Goal: Task Accomplishment & Management: Use online tool/utility

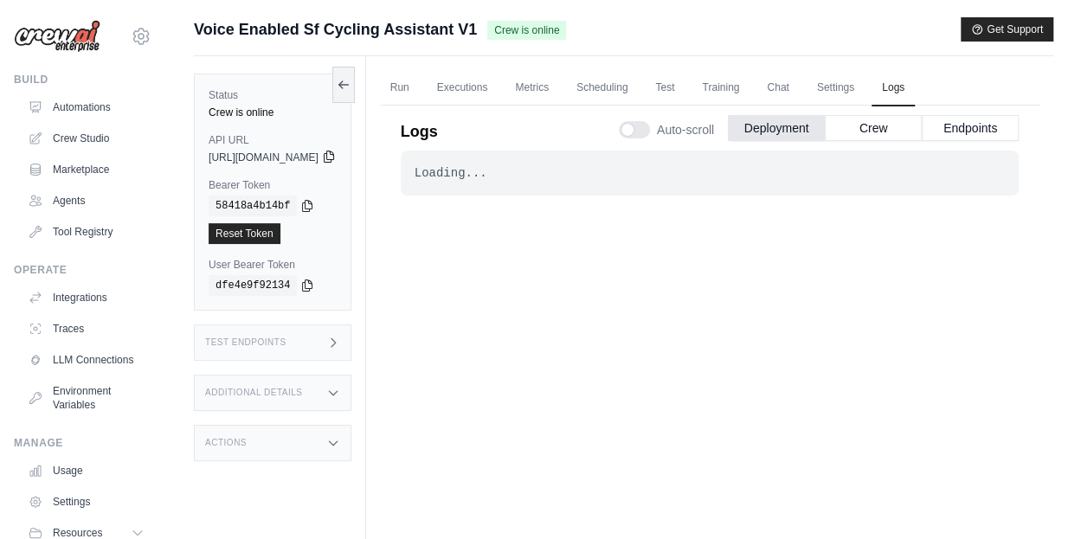
click at [333, 153] on icon at bounding box center [329, 156] width 10 height 11
click at [978, 119] on button "Endpoints" at bounding box center [970, 127] width 97 height 26
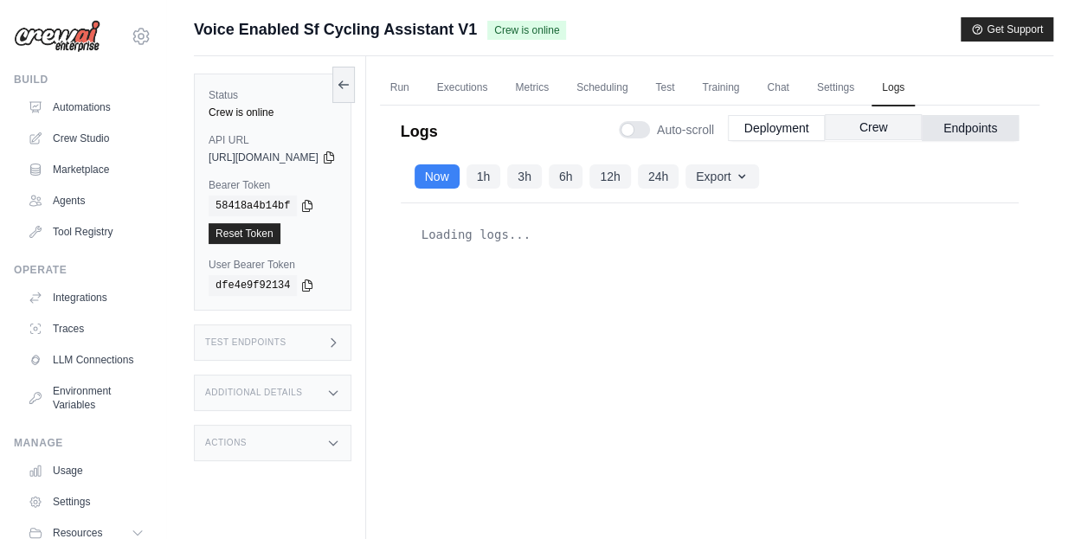
click at [858, 114] on button "Crew" at bounding box center [873, 127] width 97 height 26
click at [784, 119] on button "Deployment" at bounding box center [776, 127] width 97 height 26
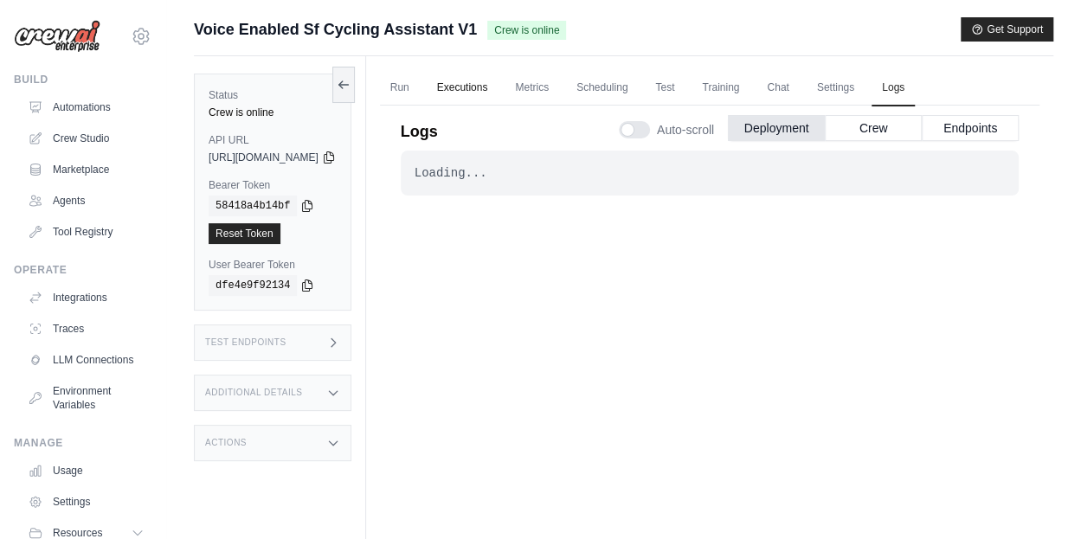
click at [488, 94] on link "Executions" at bounding box center [463, 88] width 72 height 36
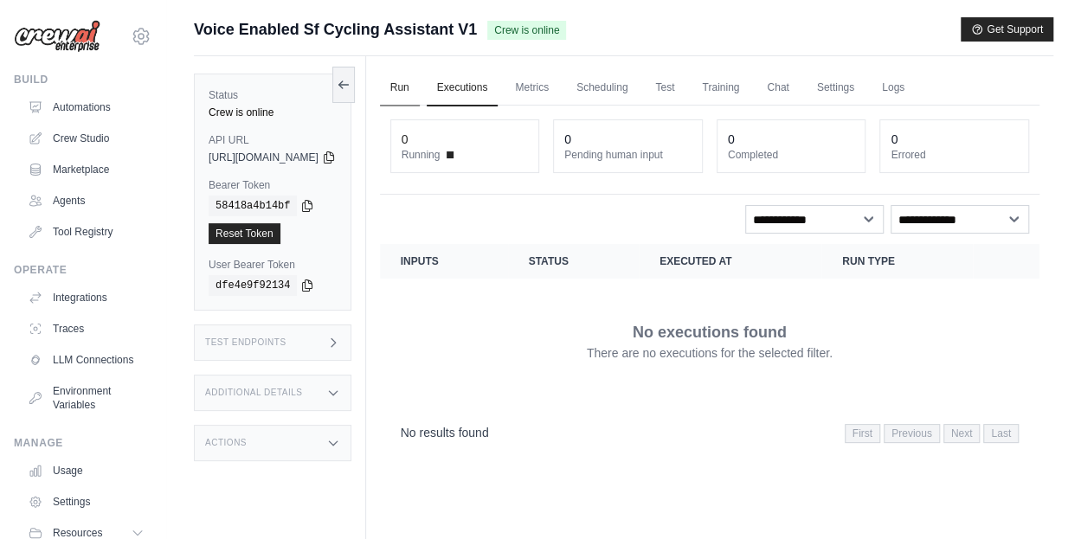
click at [420, 84] on link "Run" at bounding box center [400, 88] width 40 height 36
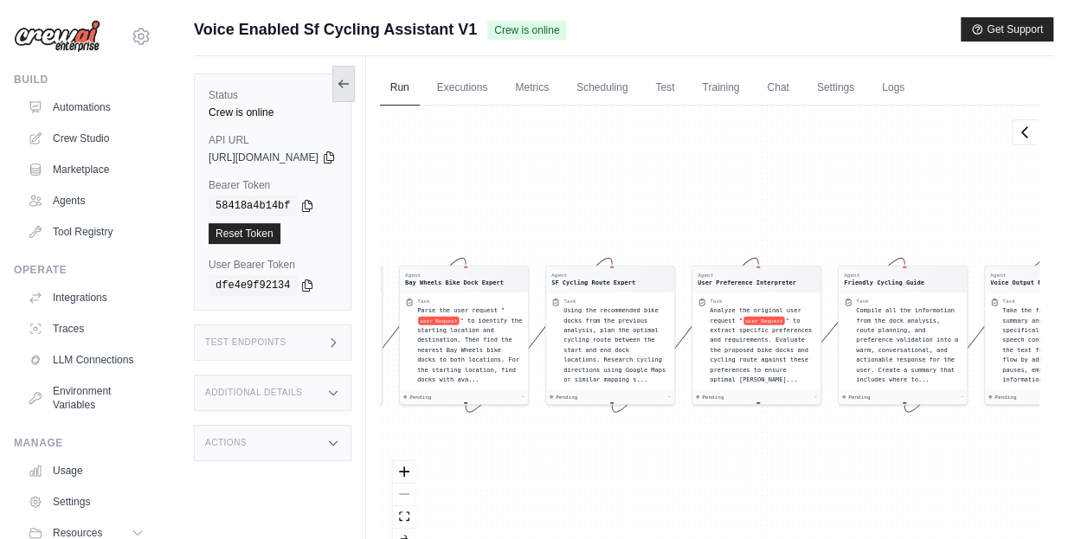
click at [355, 79] on button at bounding box center [343, 84] width 23 height 36
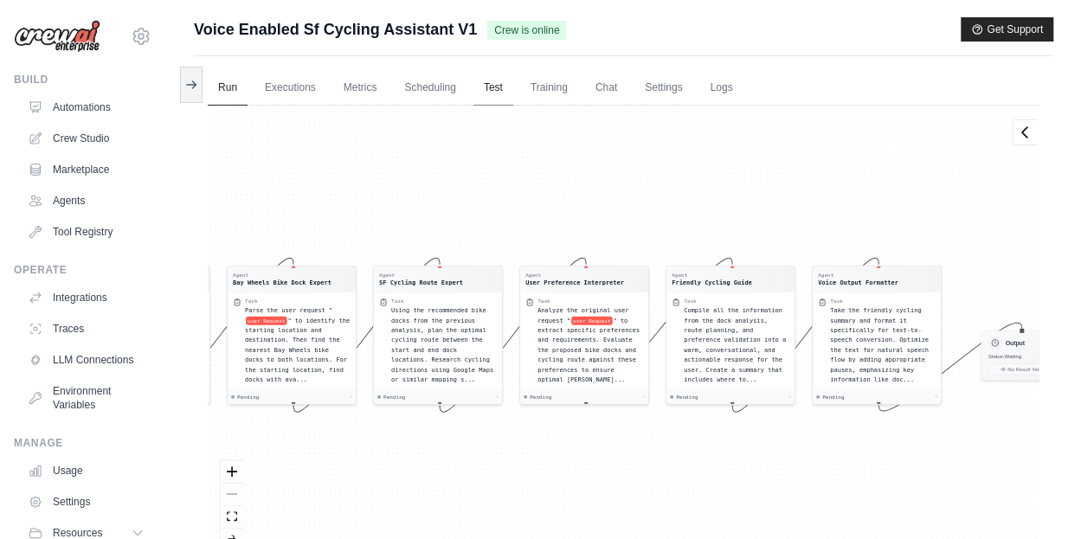
click at [502, 80] on link "Test" at bounding box center [493, 88] width 40 height 36
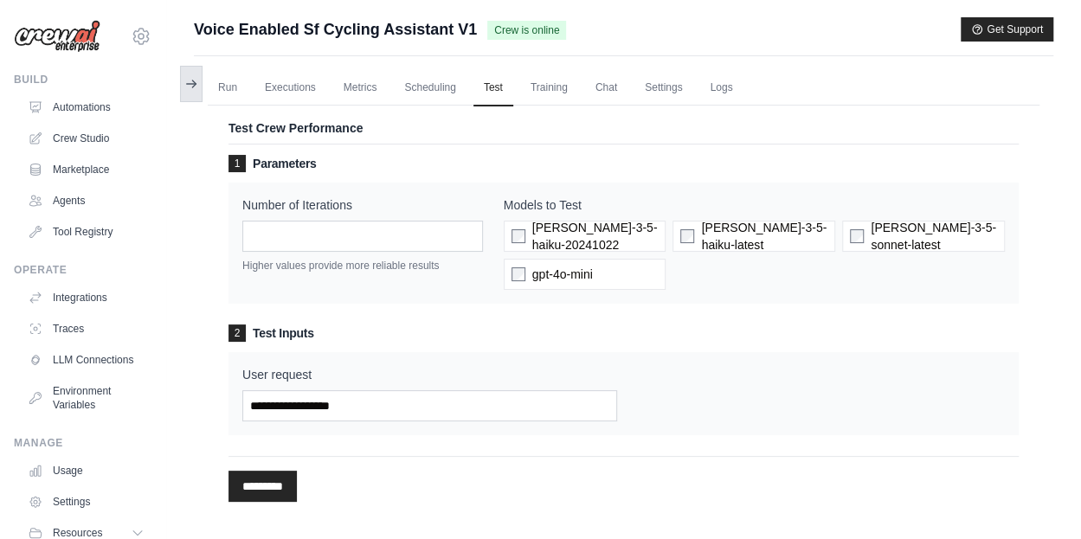
click at [185, 82] on icon at bounding box center [191, 84] width 14 height 14
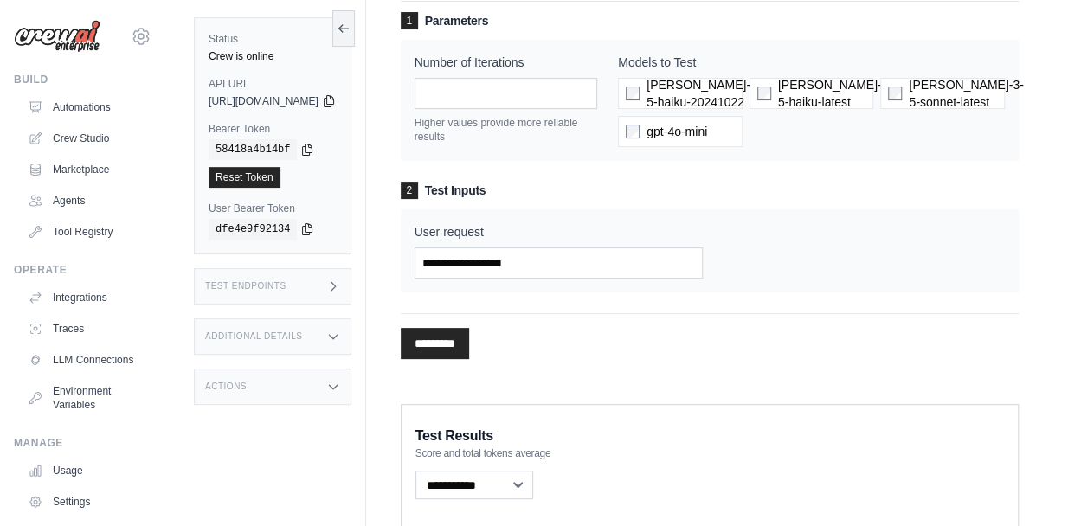
scroll to position [168, 0]
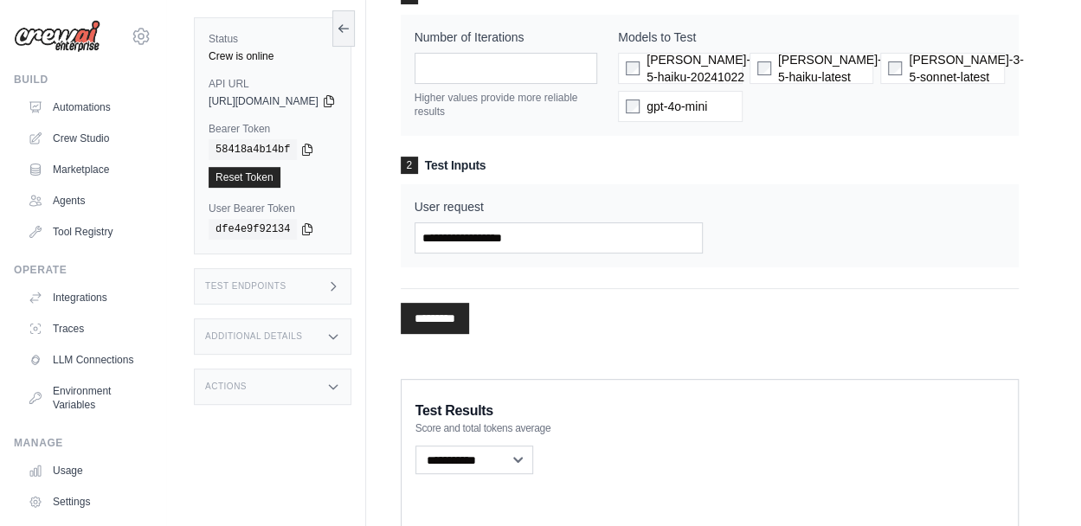
click at [344, 290] on div "Test Endpoints" at bounding box center [273, 286] width 158 height 36
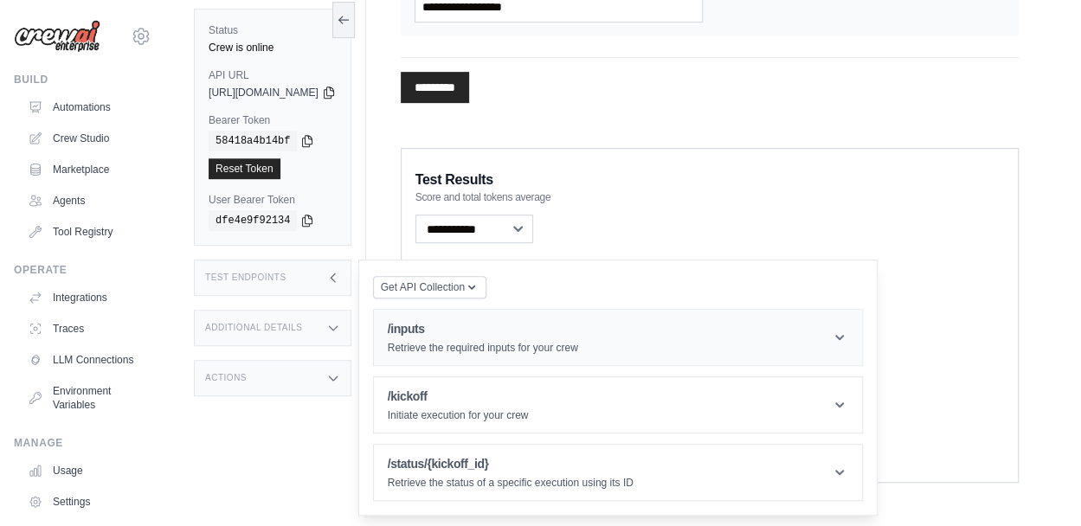
scroll to position [402, 0]
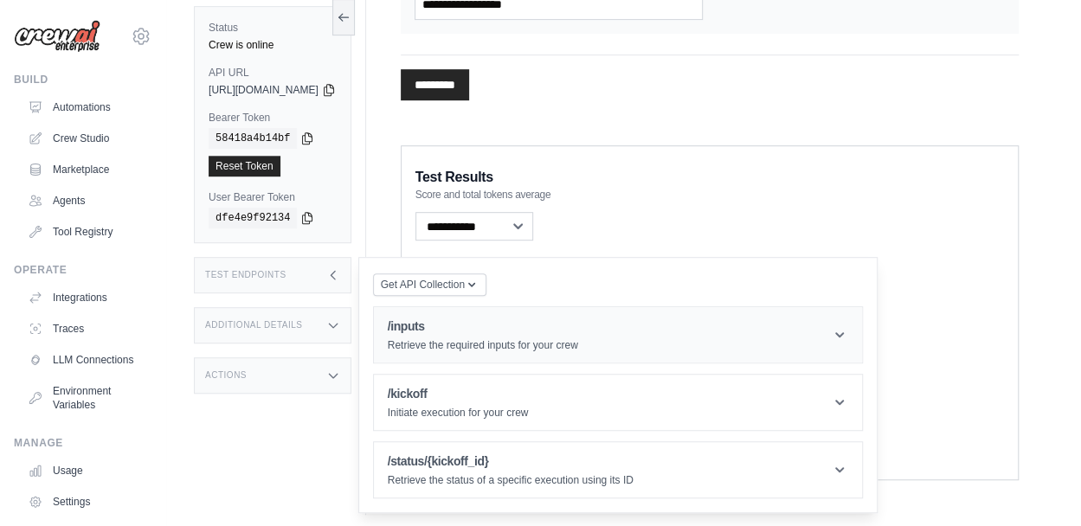
click at [685, 315] on header "/inputs Retrieve the required inputs for your crew" at bounding box center [618, 334] width 488 height 55
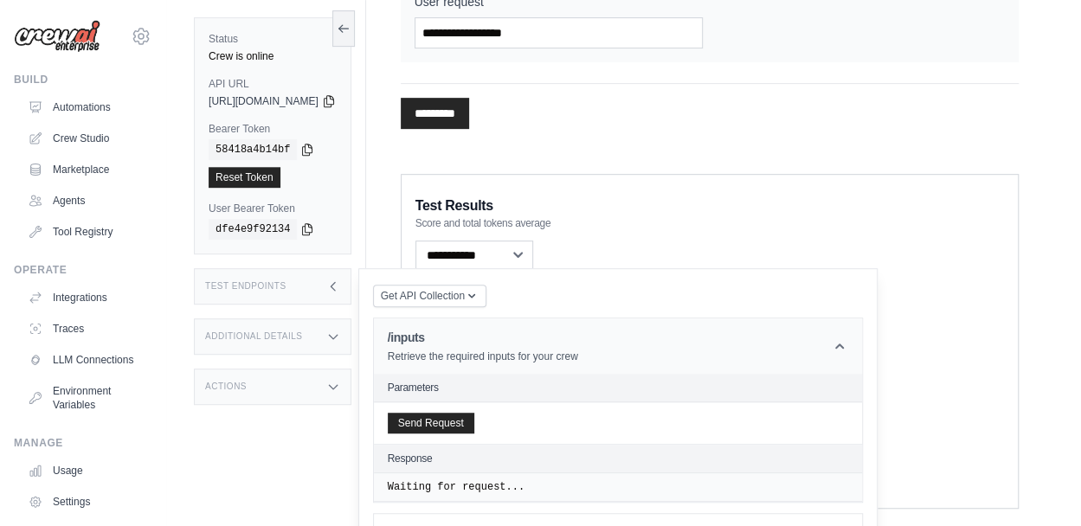
scroll to position [0, 0]
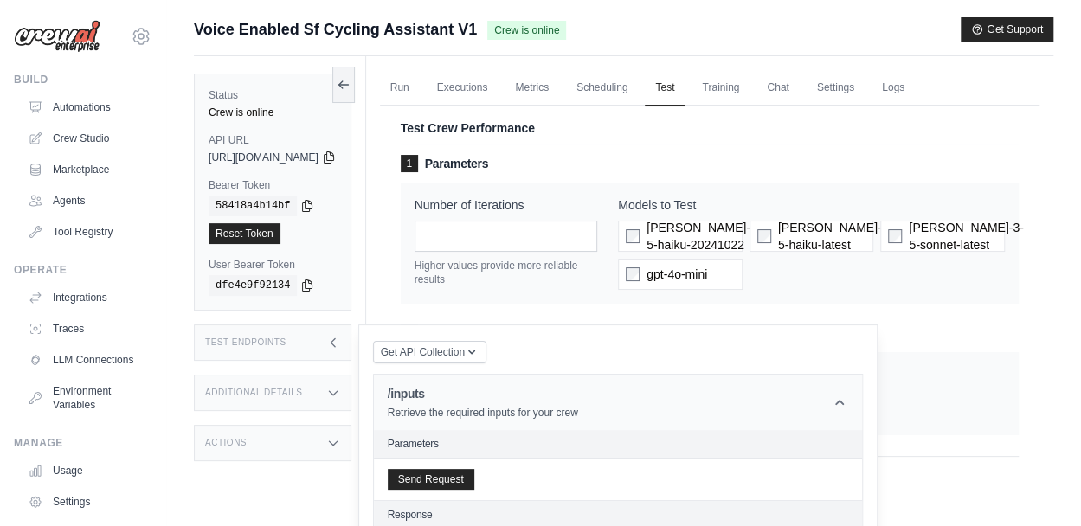
click at [848, 396] on icon at bounding box center [839, 402] width 17 height 17
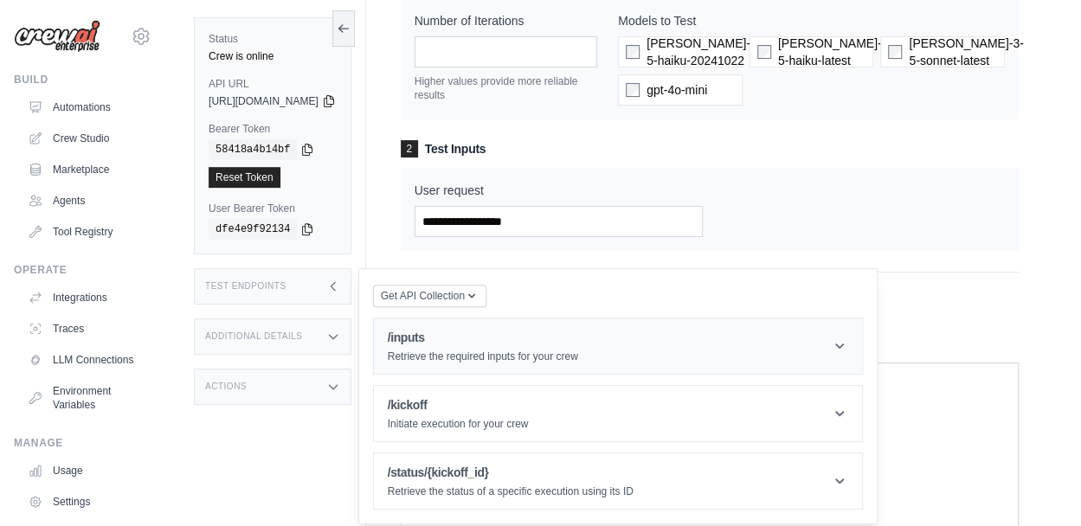
scroll to position [185, 0]
click at [270, 335] on h3 "Additional Details" at bounding box center [253, 336] width 97 height 10
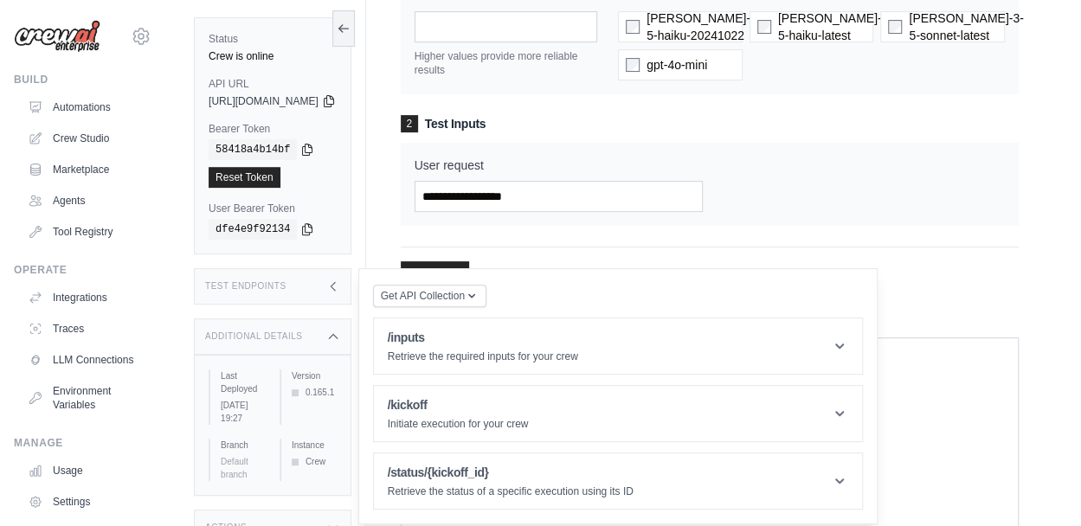
click at [291, 326] on div "Additional Details" at bounding box center [273, 336] width 158 height 36
click at [318, 300] on div "Test Endpoints" at bounding box center [273, 286] width 158 height 36
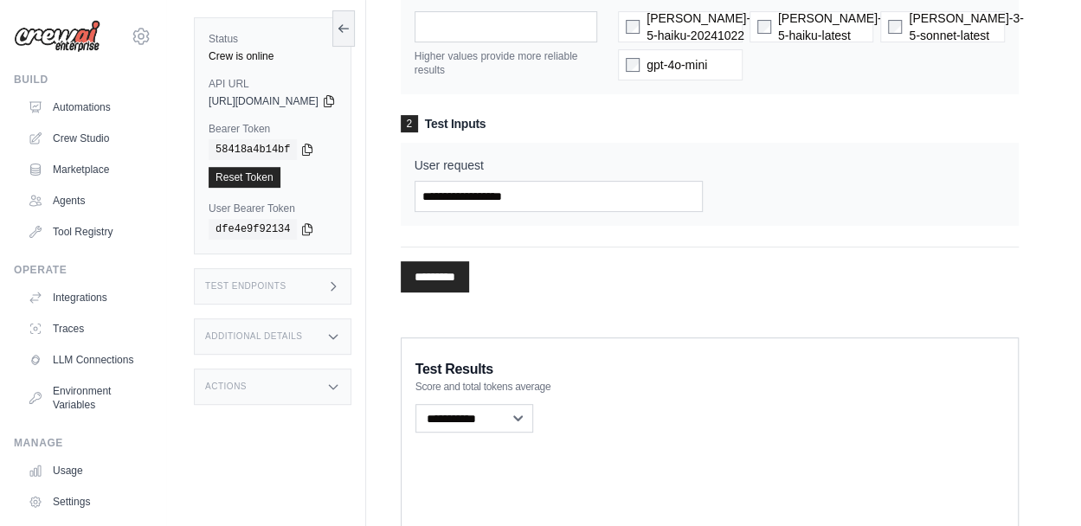
click at [317, 380] on div "Actions" at bounding box center [273, 387] width 158 height 36
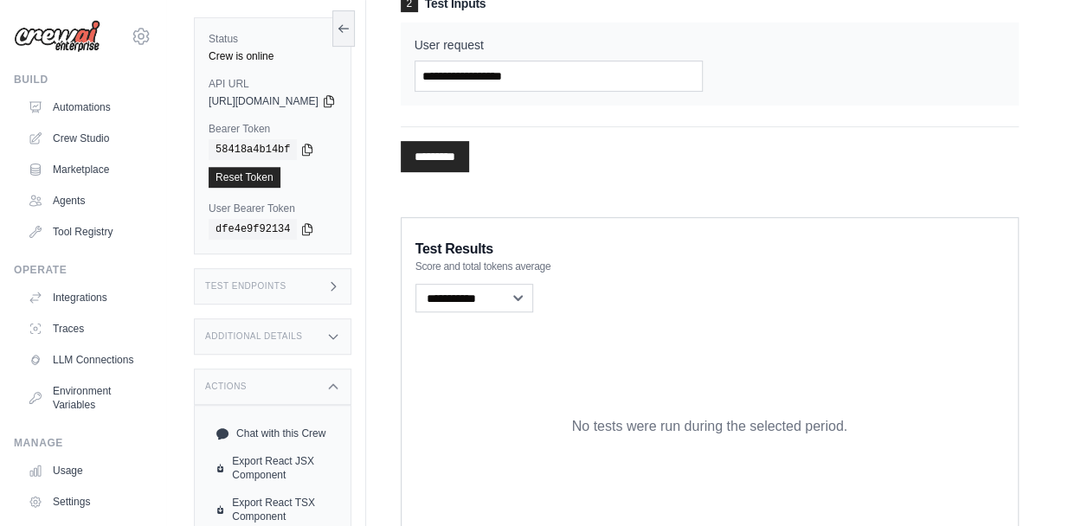
scroll to position [345, 0]
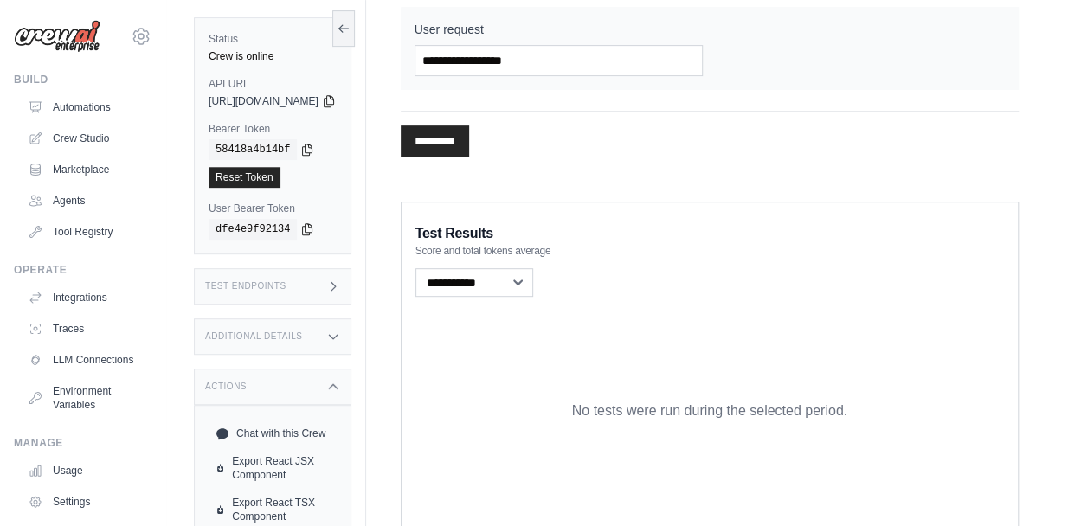
click at [317, 380] on div "Actions" at bounding box center [273, 387] width 158 height 36
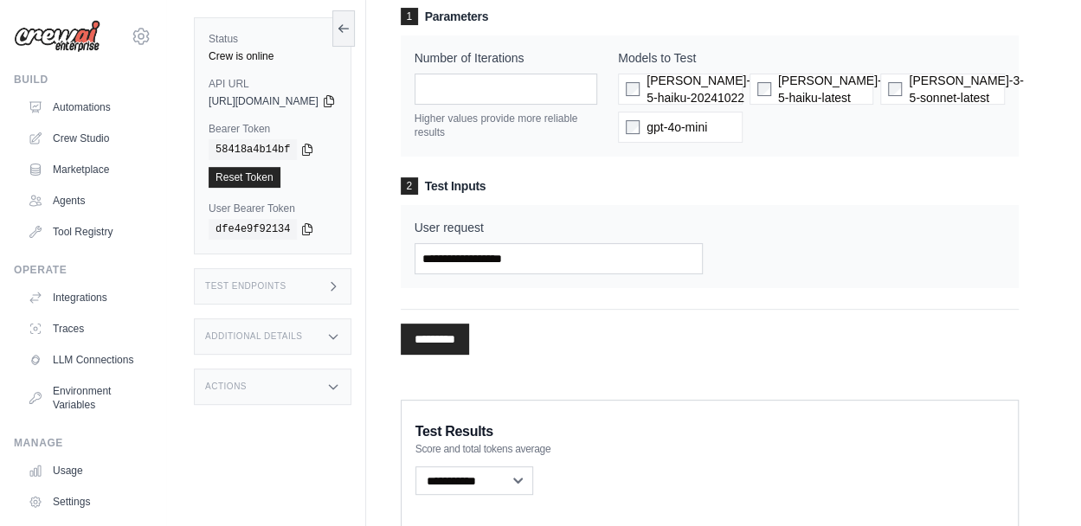
scroll to position [146, 0]
click at [472, 356] on div "1 Parameters Number of Iterations * Higher values provide more reliable results…" at bounding box center [710, 187] width 618 height 357
click at [469, 340] on input "*********" at bounding box center [435, 340] width 68 height 31
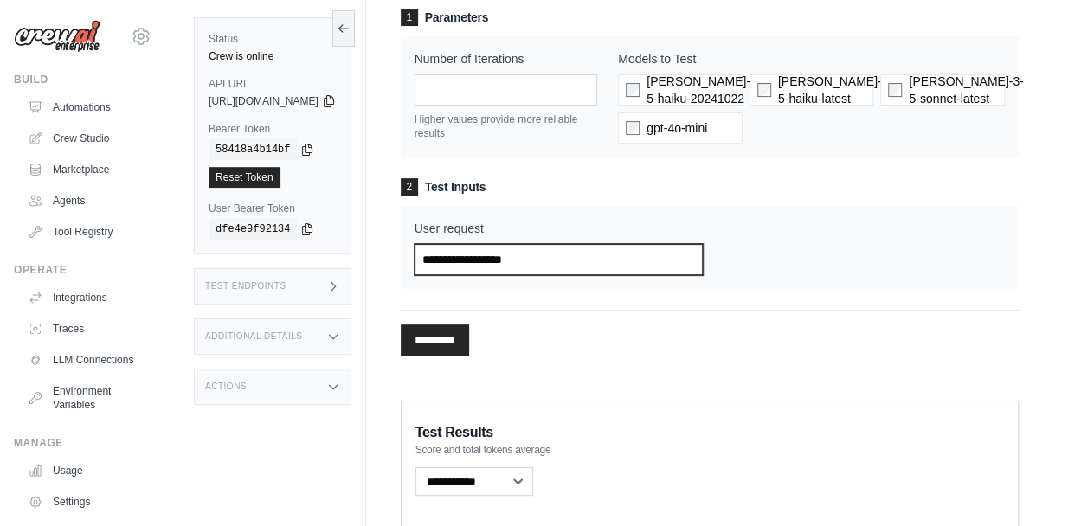
click at [585, 266] on input "User request" at bounding box center [559, 259] width 288 height 31
type input "**********"
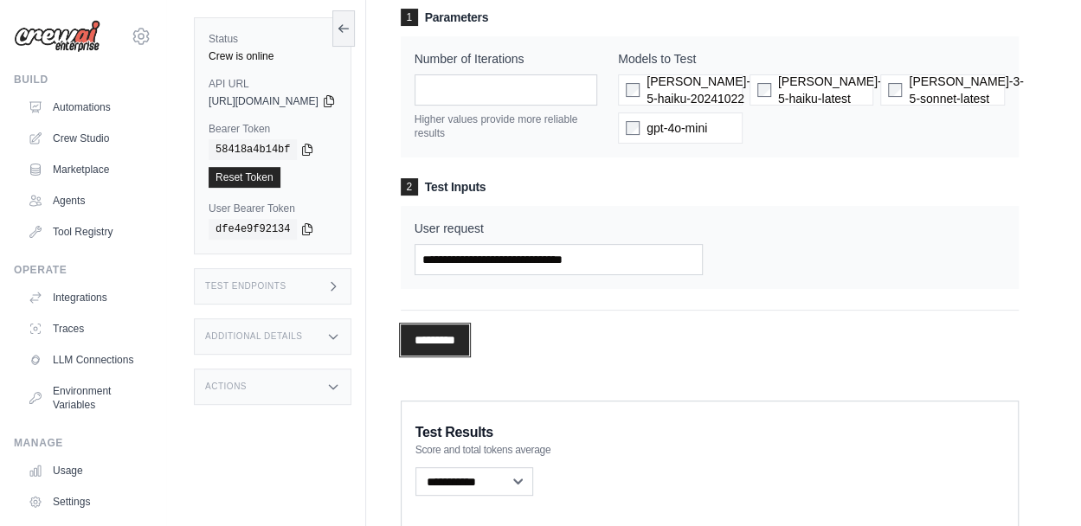
click at [469, 344] on input "*********" at bounding box center [435, 340] width 68 height 31
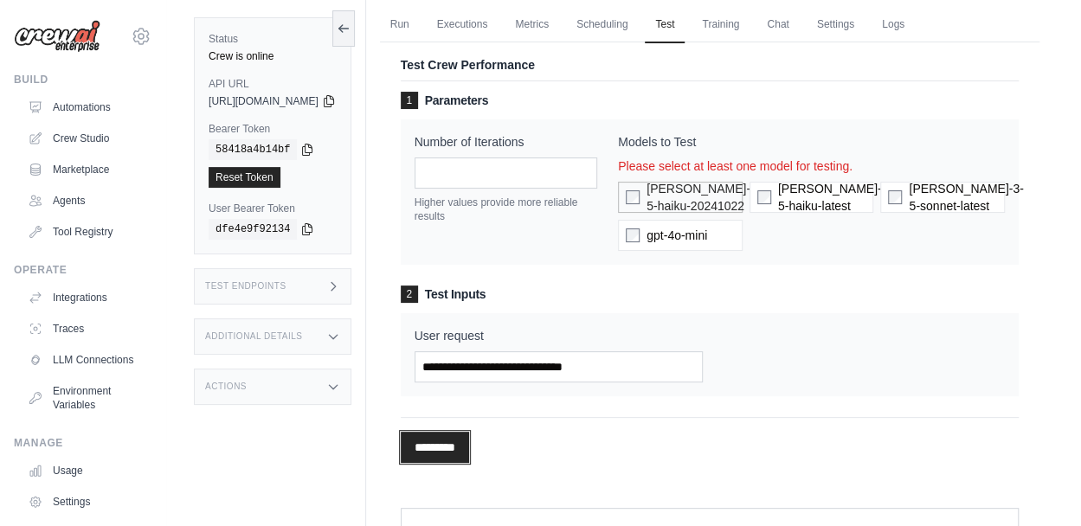
scroll to position [62, 0]
click at [825, 175] on div "Models to Test Please select at least one model for testing. claude-3-5-haiku-2…" at bounding box center [811, 193] width 387 height 118
click at [831, 193] on span "claude-3-5-haiku-latest" at bounding box center [835, 198] width 114 height 35
click at [469, 452] on input "*********" at bounding box center [435, 448] width 68 height 31
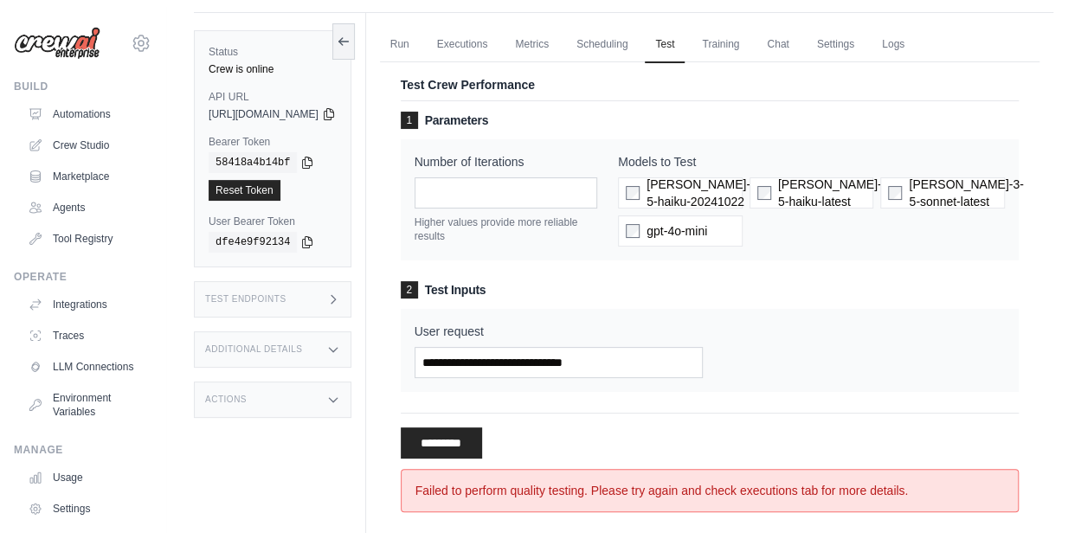
scroll to position [0, 0]
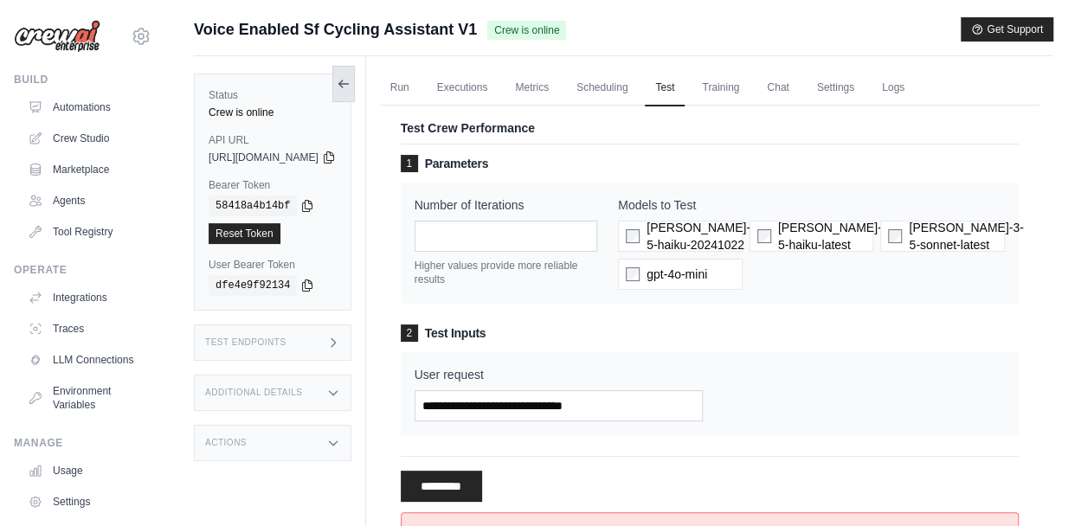
click at [350, 77] on icon at bounding box center [344, 84] width 14 height 14
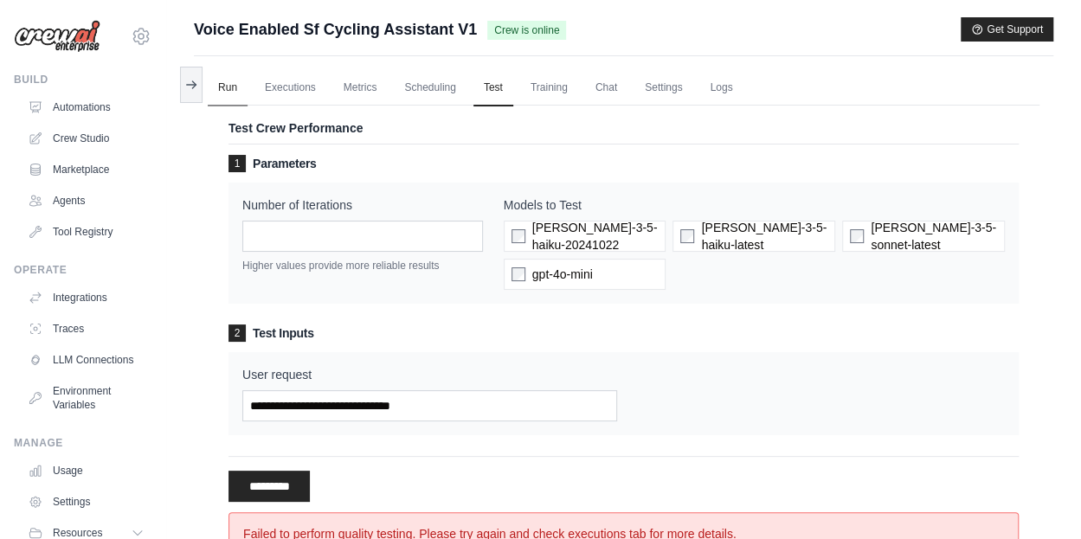
click at [235, 79] on link "Run" at bounding box center [228, 88] width 40 height 36
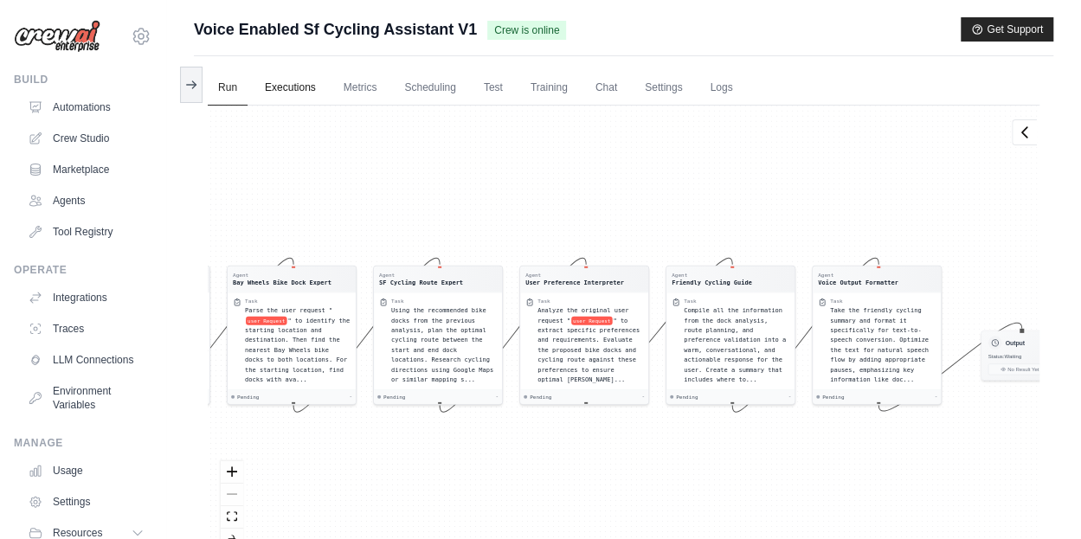
click at [303, 93] on link "Executions" at bounding box center [290, 88] width 72 height 36
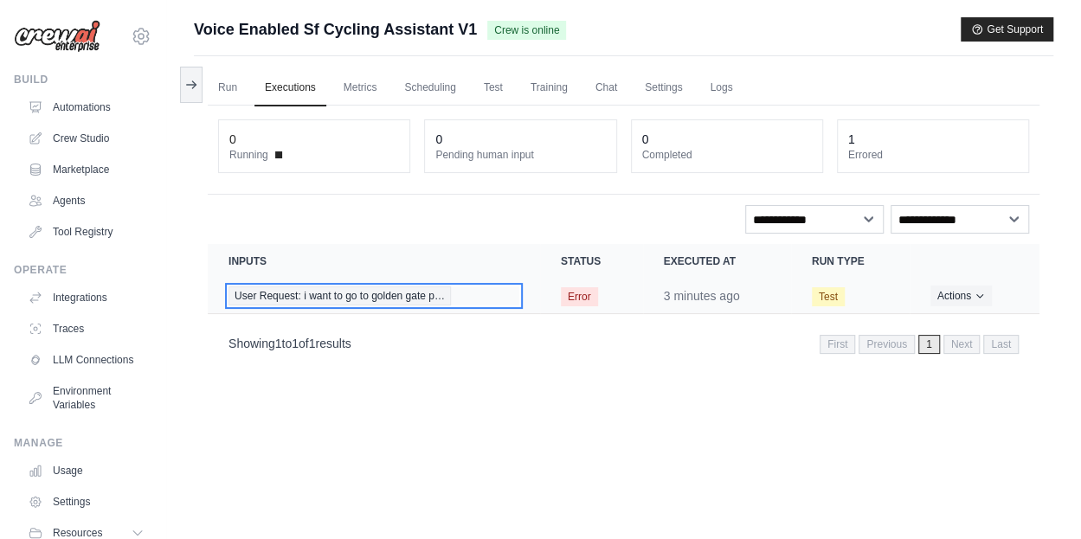
click at [493, 294] on div "User Request: i want to go to golden gate p…" at bounding box center [373, 295] width 291 height 19
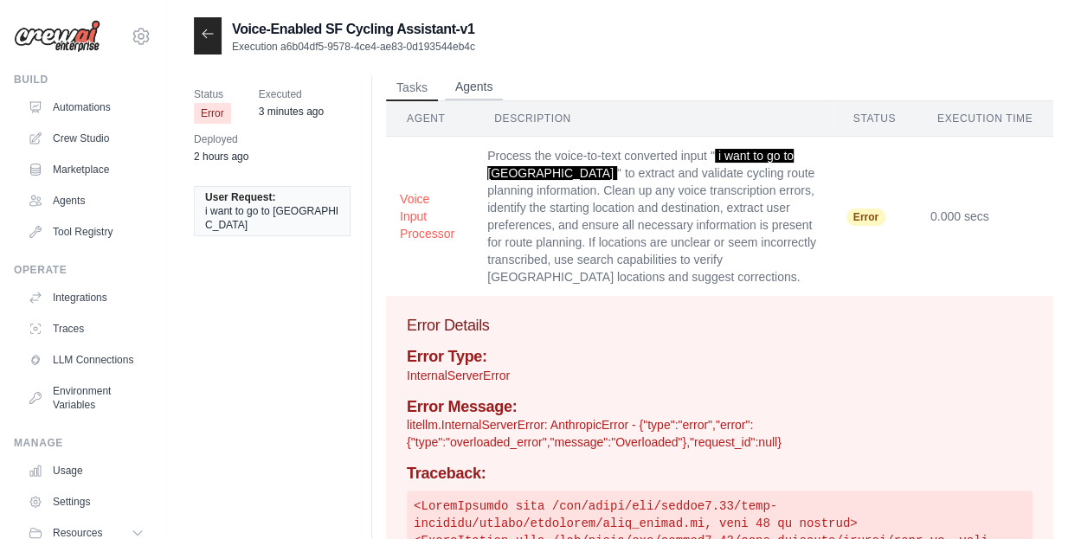
click at [459, 96] on button "Agents" at bounding box center [474, 87] width 59 height 26
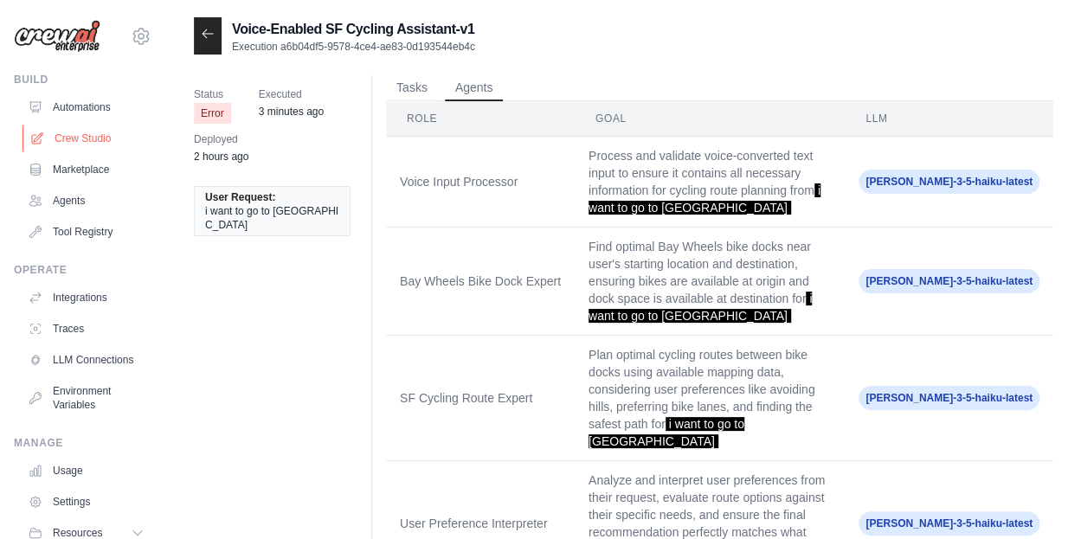
click at [103, 138] on link "Crew Studio" at bounding box center [88, 139] width 131 height 28
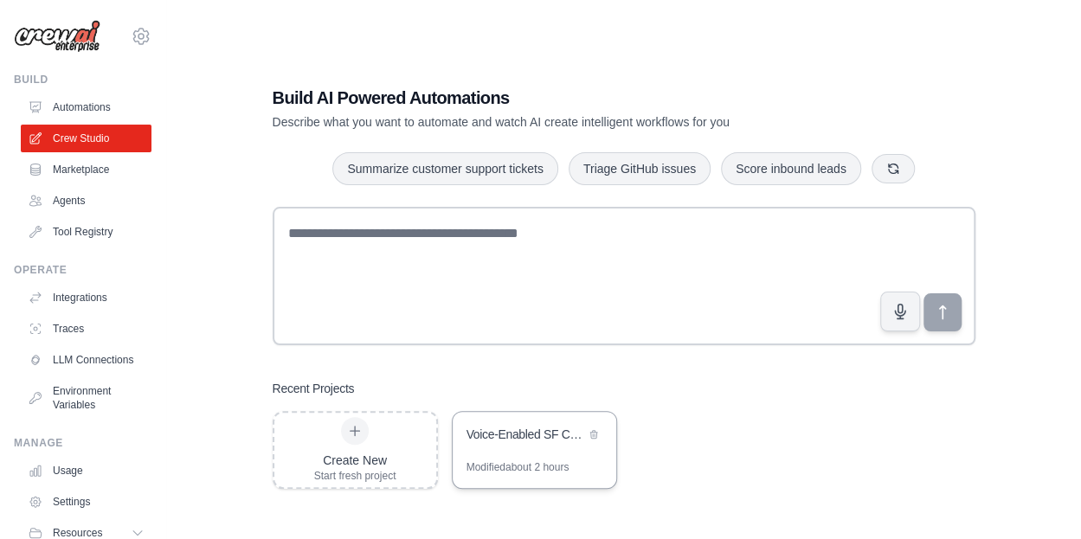
click at [531, 440] on div "Voice-Enabled SF Cycling Assistant" at bounding box center [525, 434] width 119 height 17
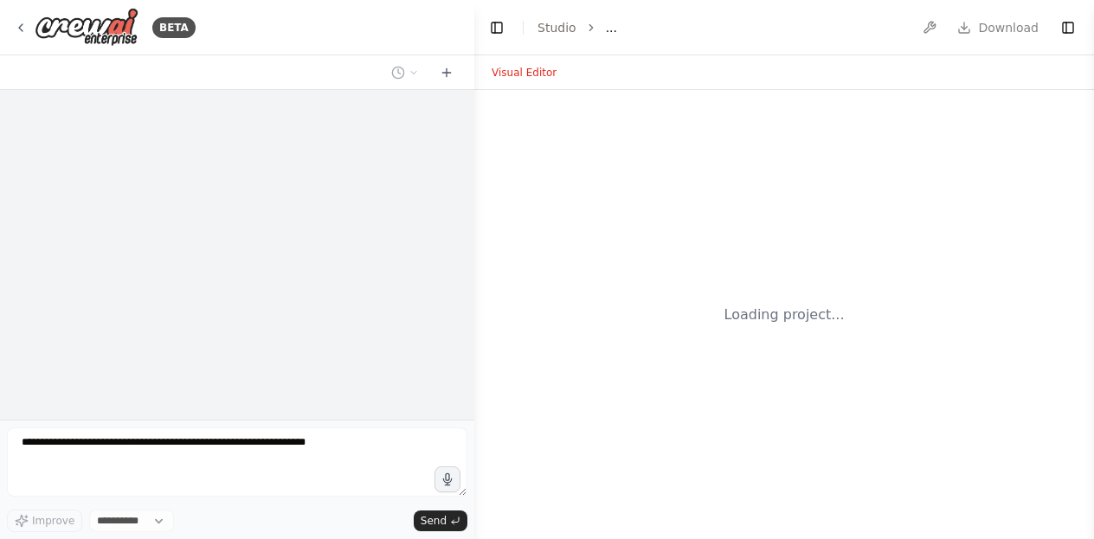
select select "****"
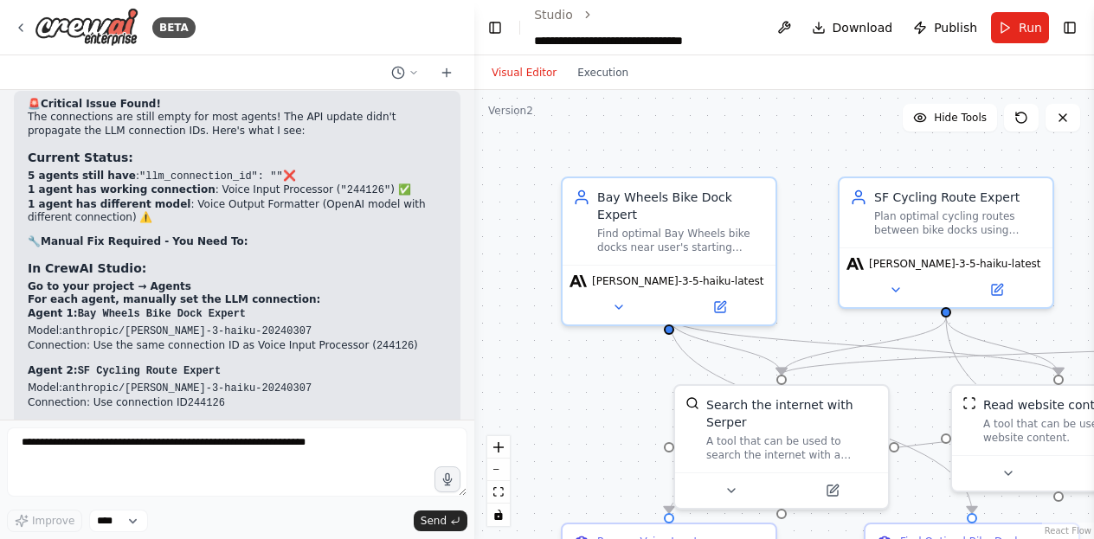
scroll to position [26583, 0]
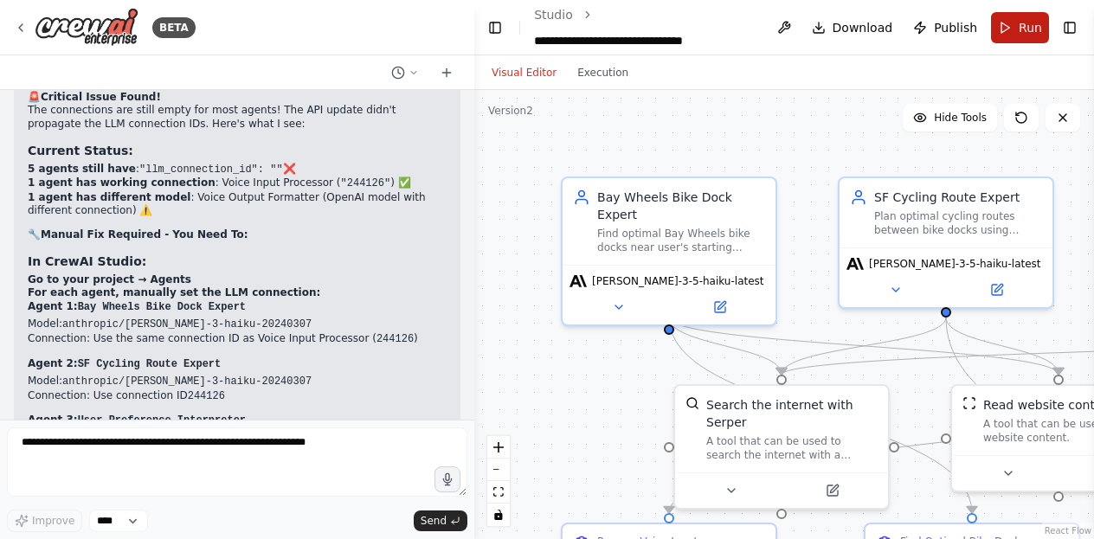
click at [1025, 37] on button "Run" at bounding box center [1020, 27] width 58 height 31
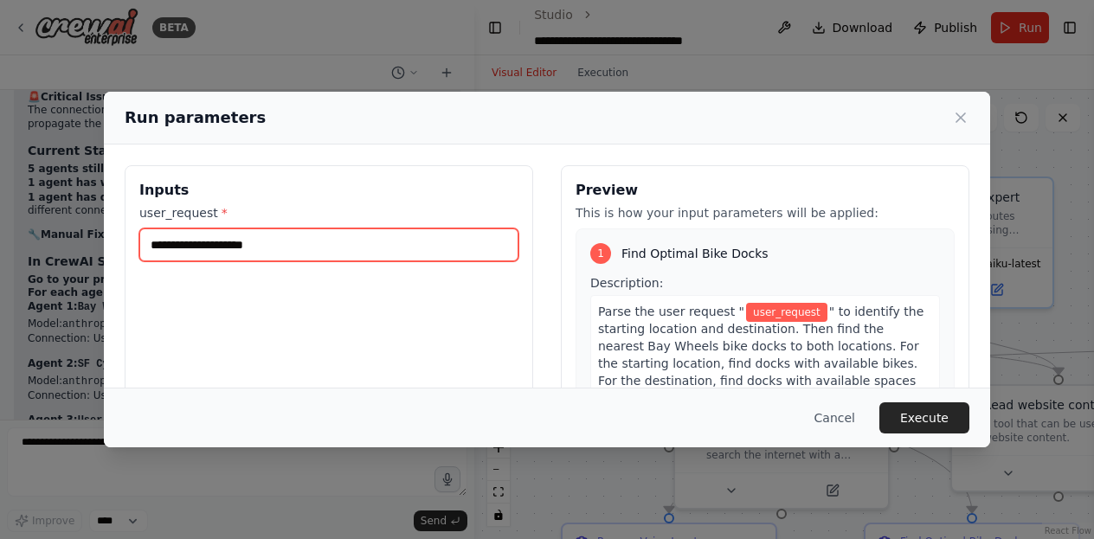
click at [343, 248] on input "user_request *" at bounding box center [328, 244] width 379 height 33
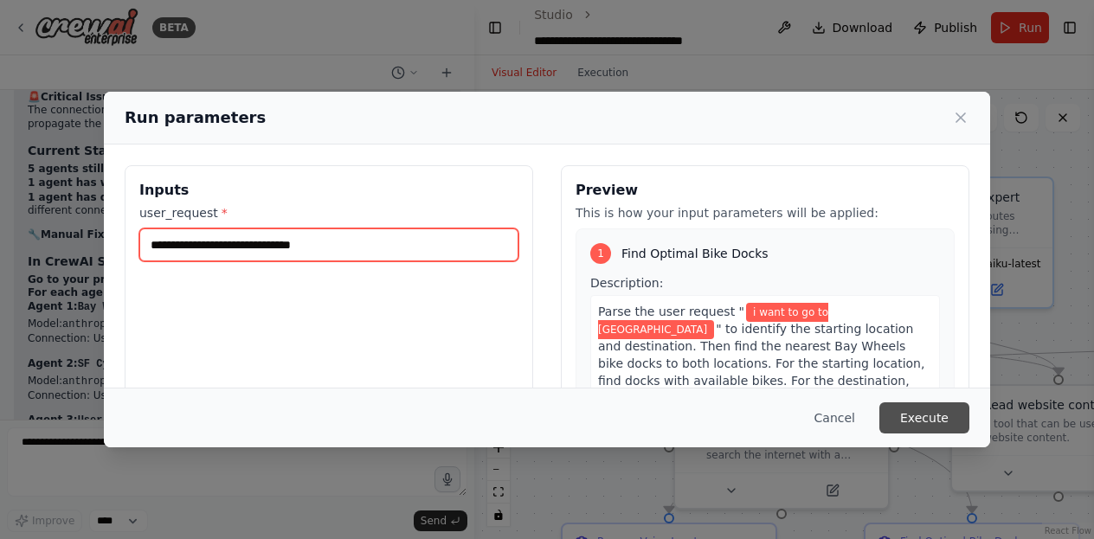
type input "**********"
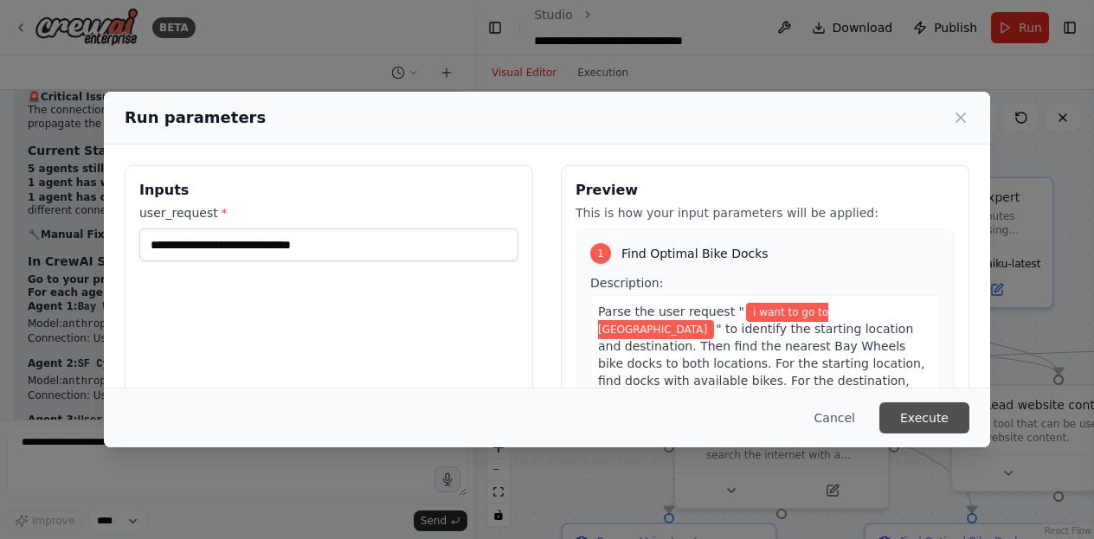
click at [939, 403] on button "Execute" at bounding box center [924, 417] width 90 height 31
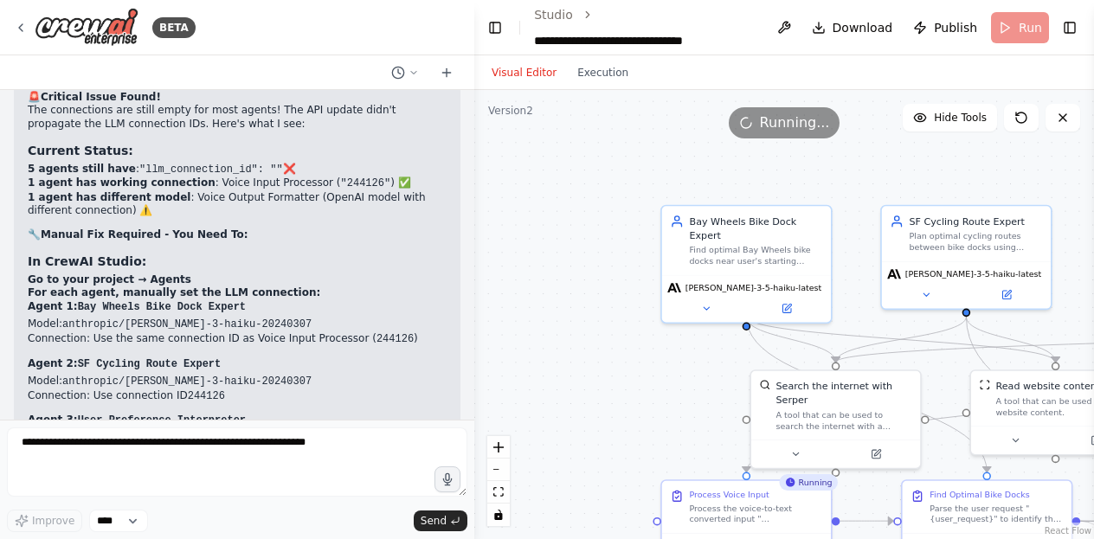
drag, startPoint x: 477, startPoint y: 231, endPoint x: 497, endPoint y: 238, distance: 21.1
click at [497, 238] on div ".deletable-edge-delete-btn { width: 20px; height: 20px; border: 0px solid #ffff…" at bounding box center [784, 314] width 620 height 449
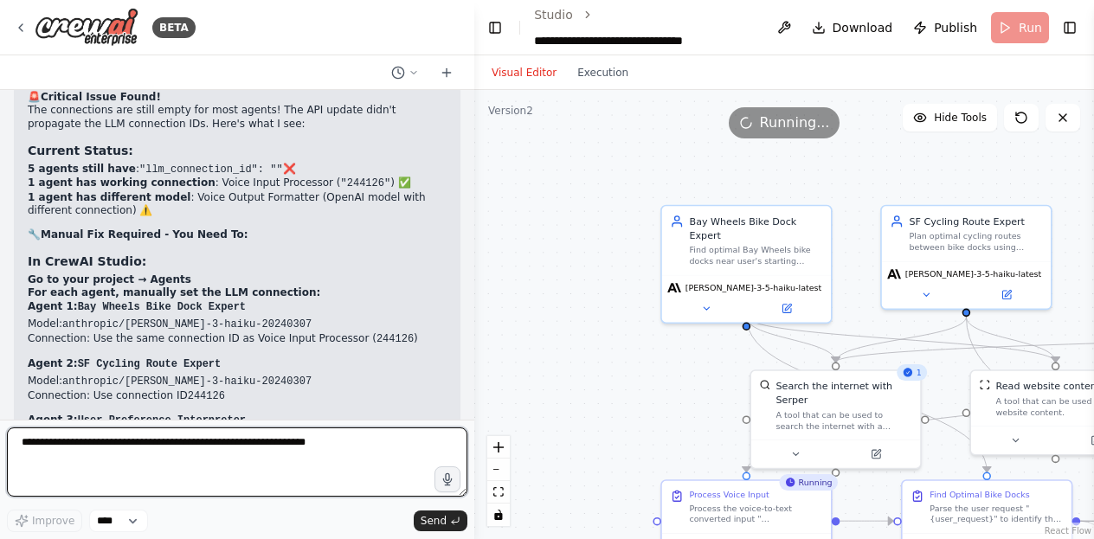
click at [365, 470] on textarea at bounding box center [237, 462] width 460 height 69
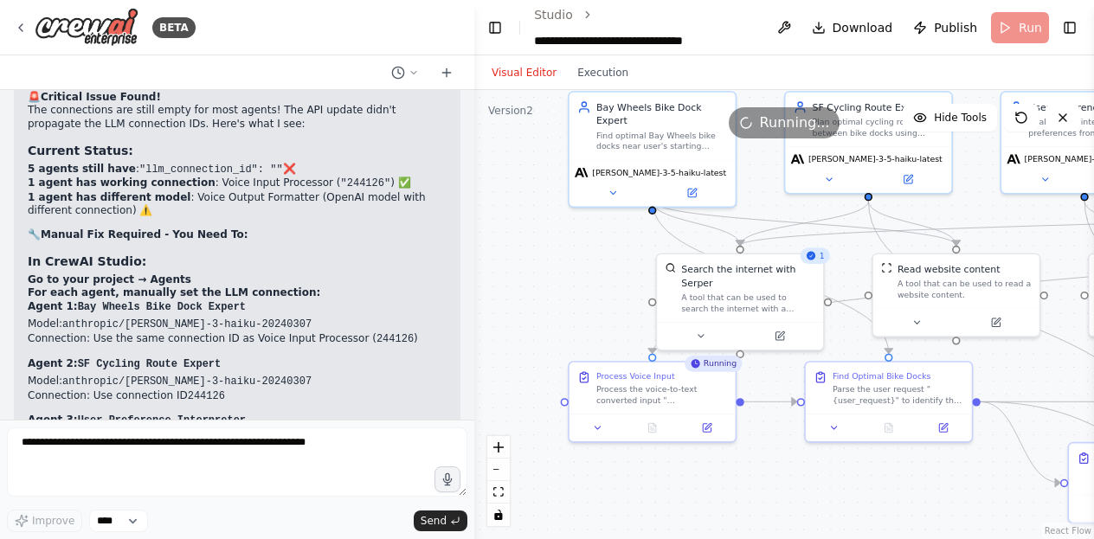
drag, startPoint x: 639, startPoint y: 347, endPoint x: 526, endPoint y: 226, distance: 165.3
click at [526, 226] on div ".deletable-edge-delete-btn { width: 20px; height: 20px; border: 0px solid #ffff…" at bounding box center [784, 314] width 620 height 449
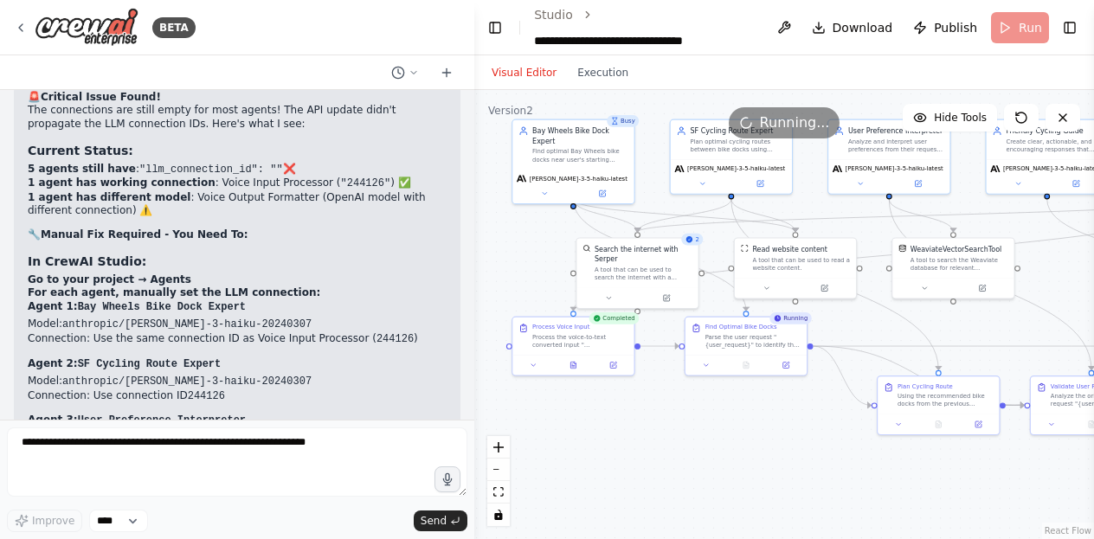
drag, startPoint x: 604, startPoint y: 287, endPoint x: 495, endPoint y: 258, distance: 112.9
click at [495, 258] on div ".deletable-edge-delete-btn { width: 20px; height: 20px; border: 0px solid #ffff…" at bounding box center [784, 314] width 620 height 449
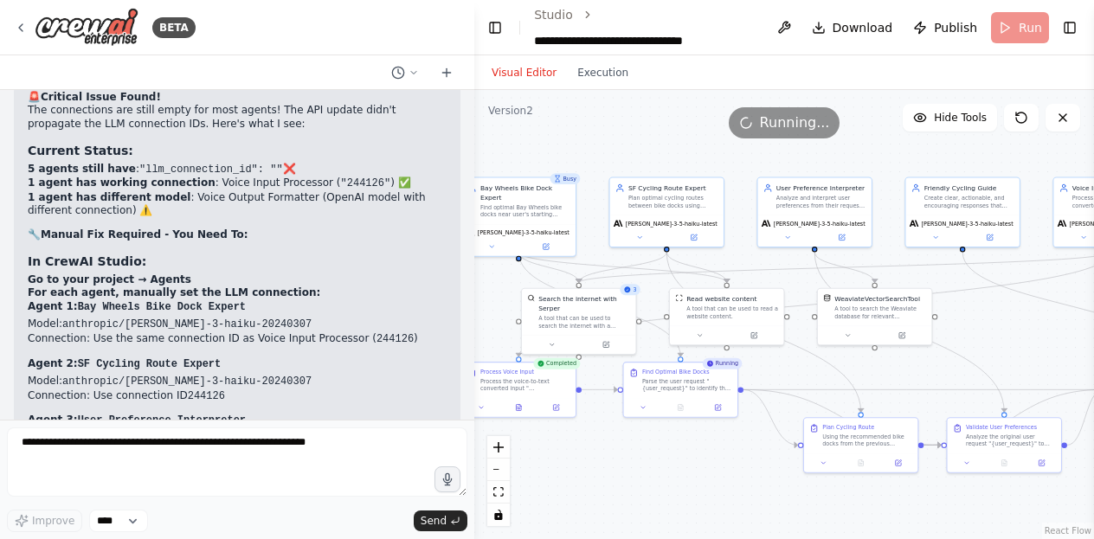
drag, startPoint x: 773, startPoint y: 382, endPoint x: 720, endPoint y: 447, distance: 84.3
click at [720, 447] on div ".deletable-edge-delete-btn { width: 20px; height: 20px; border: 0px solid #ffff…" at bounding box center [784, 314] width 620 height 449
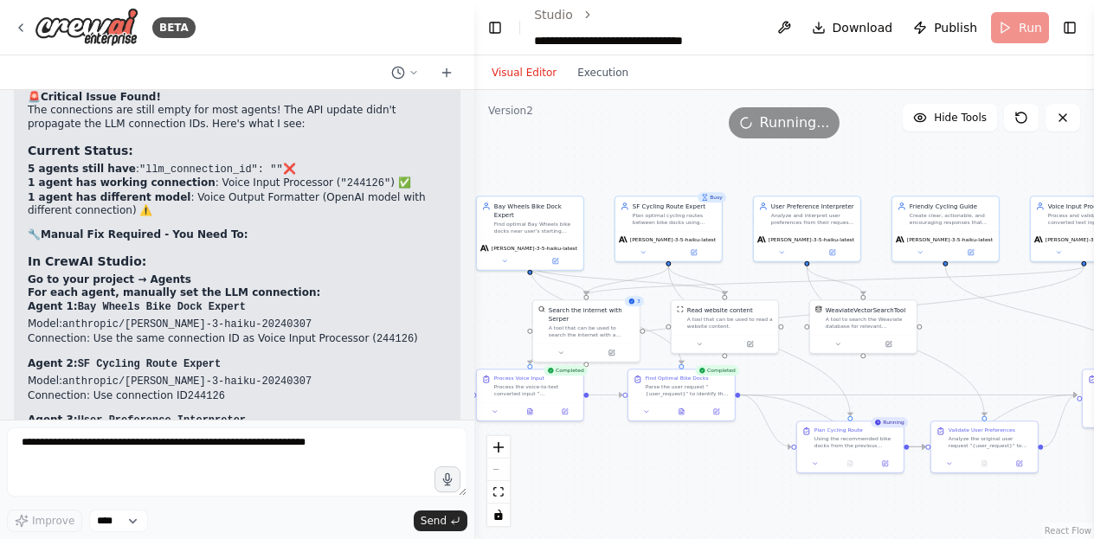
click at [473, 363] on div at bounding box center [470, 269] width 7 height 539
click at [500, 25] on button "Toggle Left Sidebar" at bounding box center [495, 28] width 21 height 24
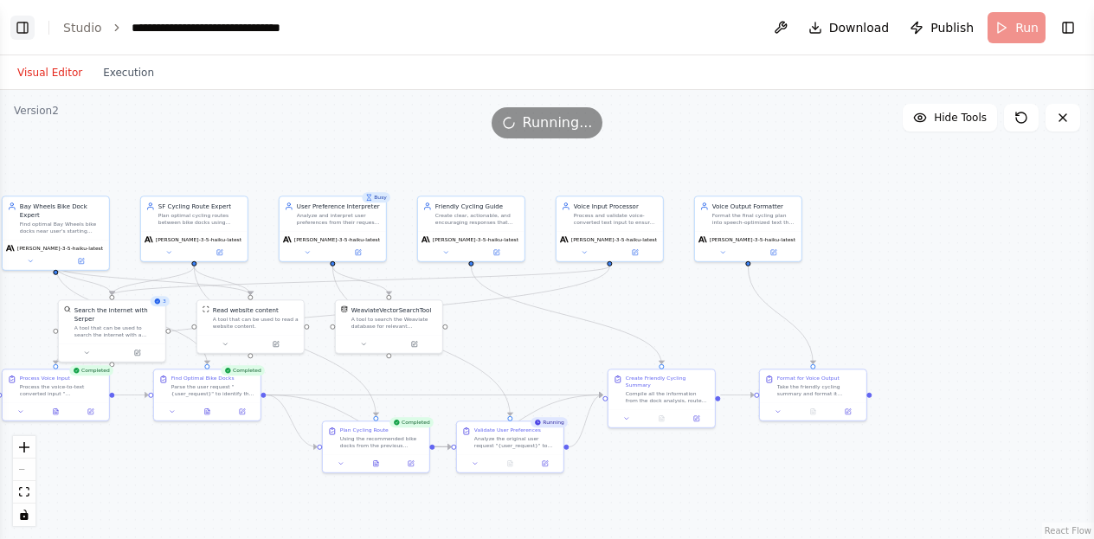
click at [31, 27] on button "Toggle Left Sidebar" at bounding box center [22, 28] width 24 height 24
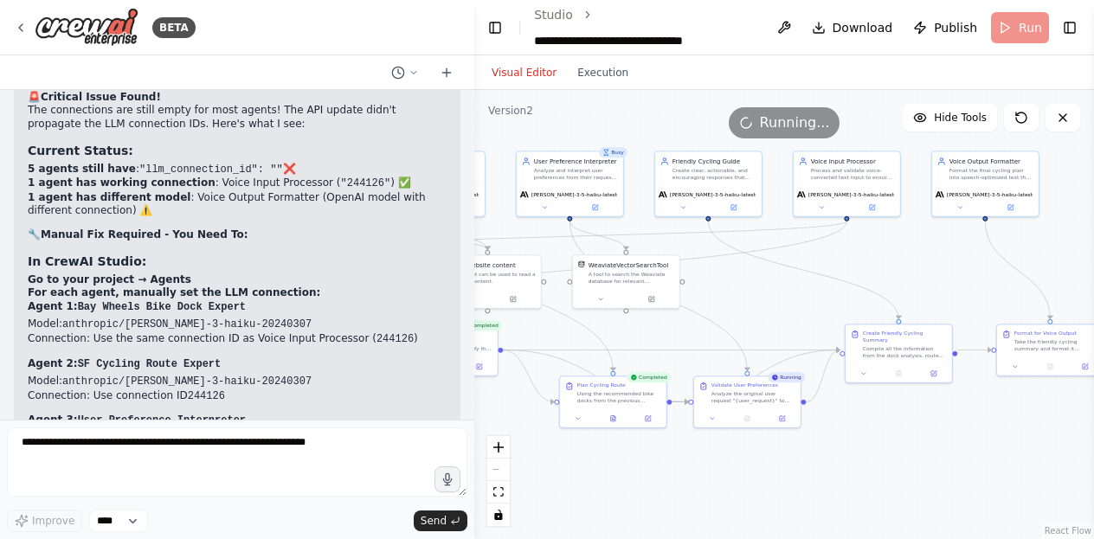
drag, startPoint x: 858, startPoint y: 371, endPoint x: 619, endPoint y: 326, distance: 243.9
click at [619, 326] on div ".deletable-edge-delete-btn { width: 20px; height: 20px; border: 0px solid #ffff…" at bounding box center [784, 314] width 620 height 449
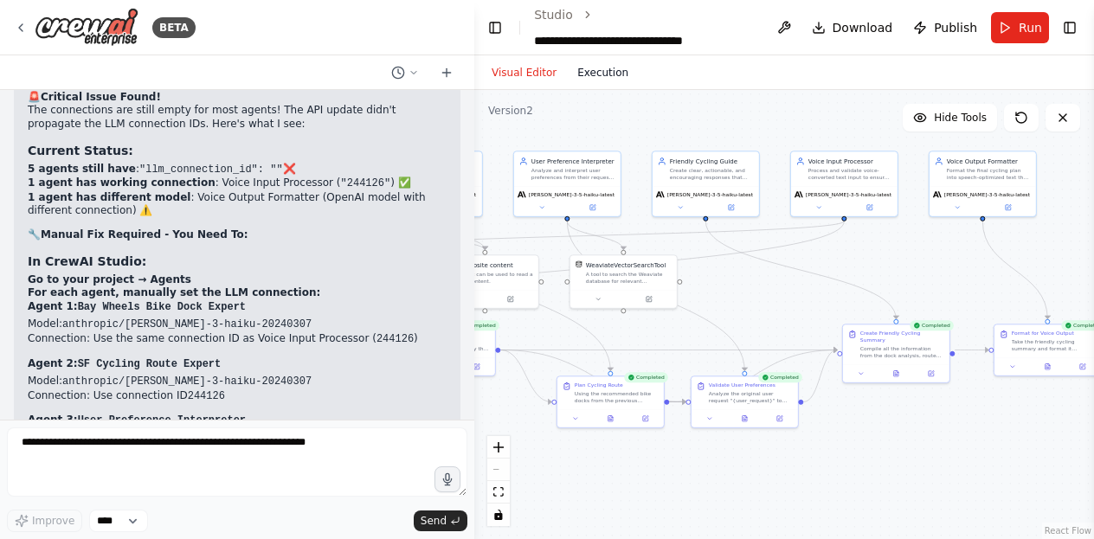
click at [592, 75] on button "Execution" at bounding box center [603, 72] width 72 height 21
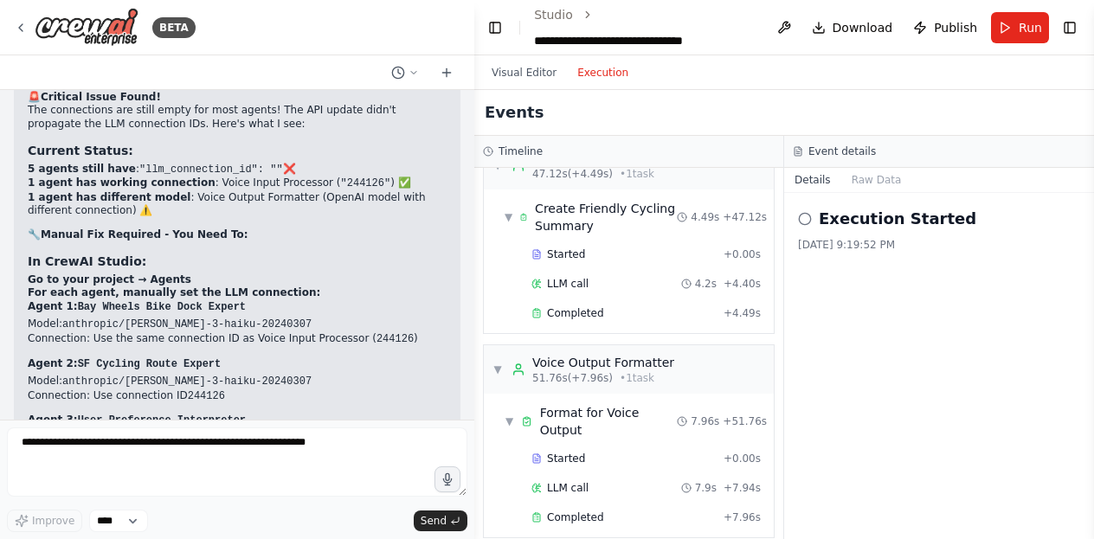
scroll to position [1065, 0]
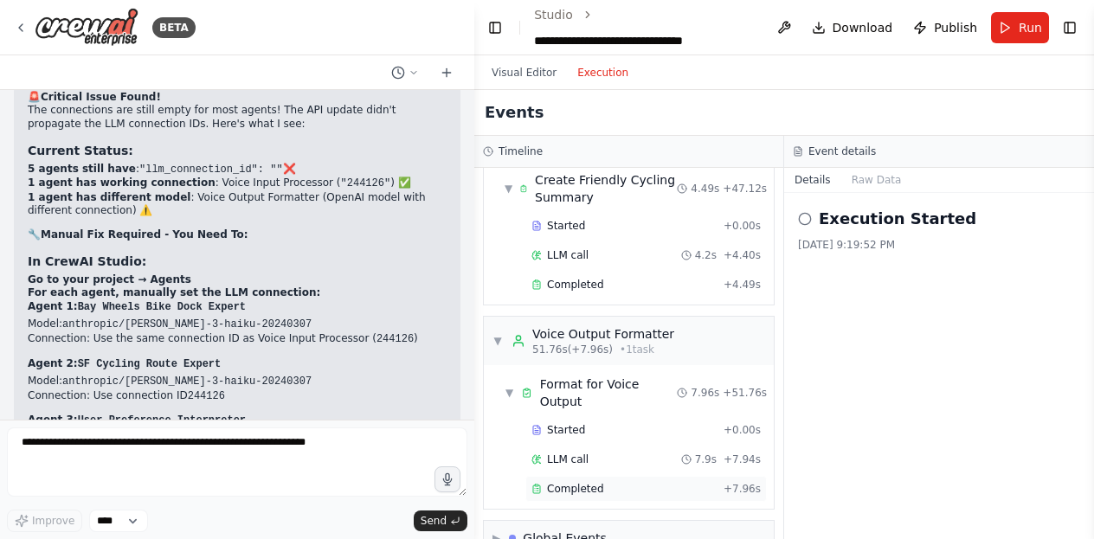
click at [587, 482] on span "Completed" at bounding box center [575, 489] width 56 height 14
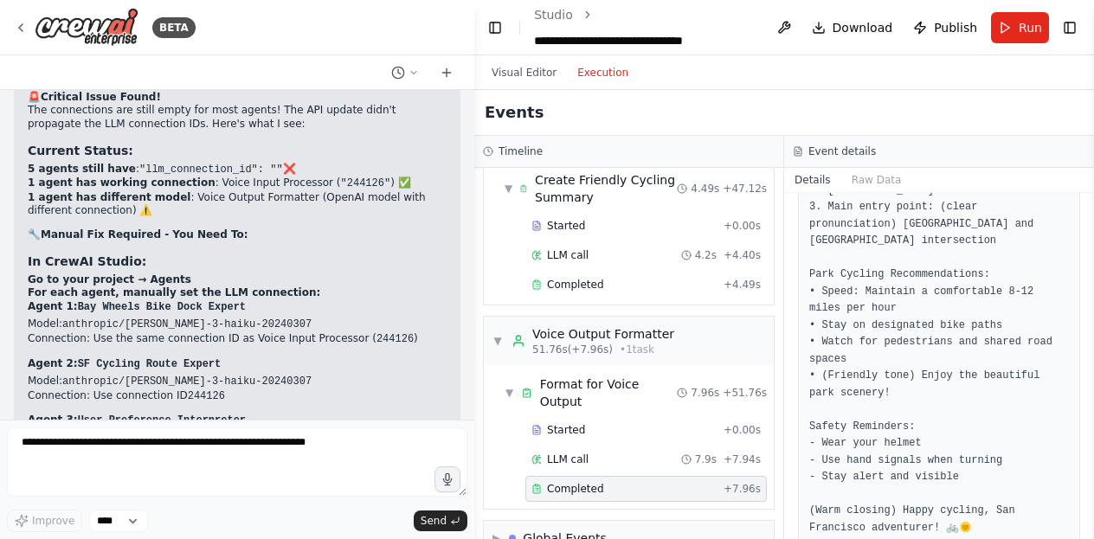
scroll to position [427, 0]
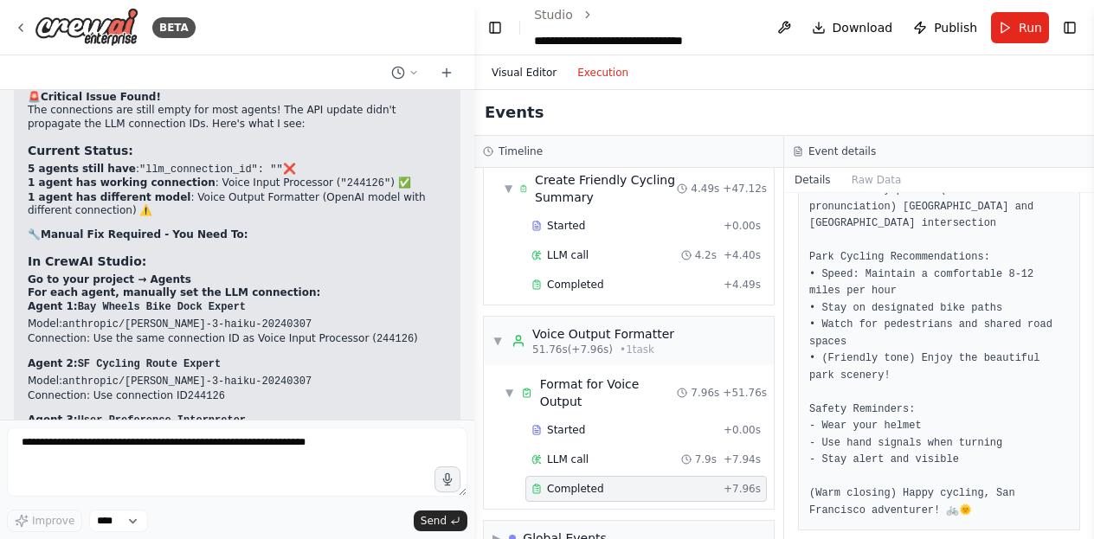
click at [552, 66] on button "Visual Editor" at bounding box center [524, 72] width 86 height 21
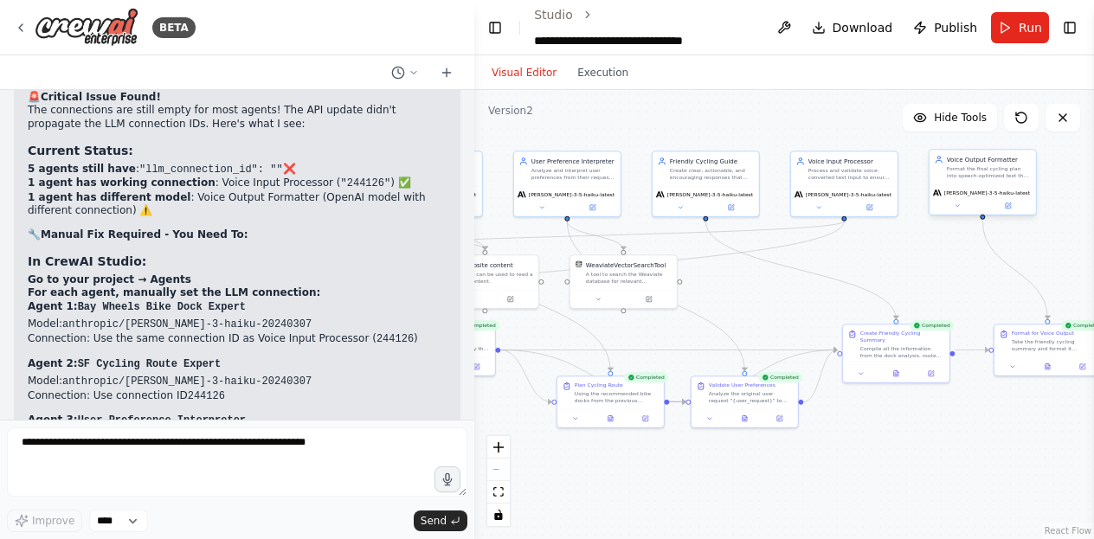
click at [977, 185] on div "claude-3-5-haiku-latest" at bounding box center [982, 199] width 106 height 30
click at [972, 186] on div "claude-3-5-haiku-latest" at bounding box center [982, 199] width 106 height 30
click at [956, 210] on div "claude-3-5-haiku-latest" at bounding box center [982, 199] width 106 height 30
click at [953, 208] on button at bounding box center [957, 206] width 49 height 10
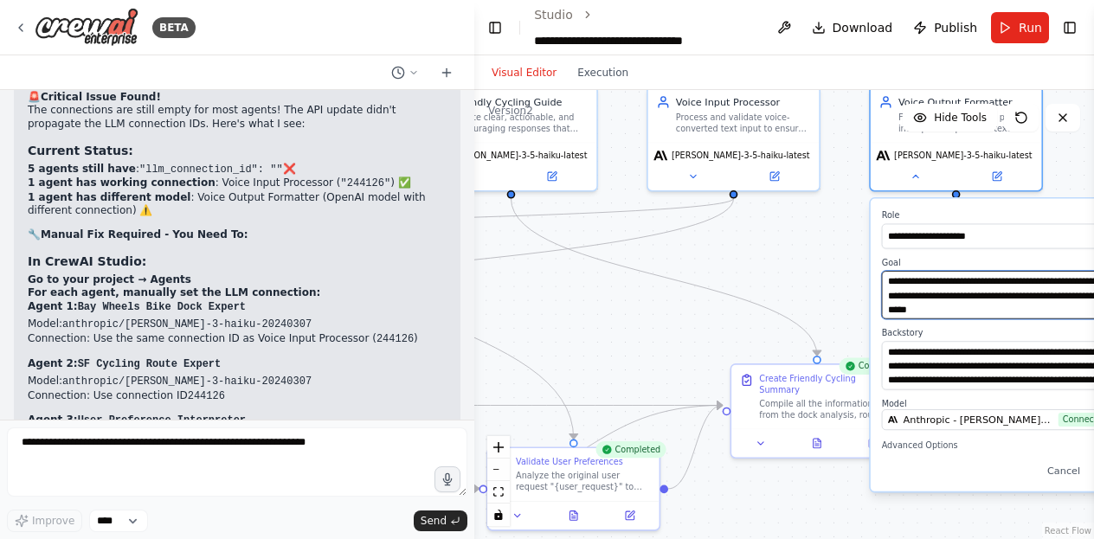
click at [955, 297] on textarea "**********" at bounding box center [1008, 295] width 253 height 48
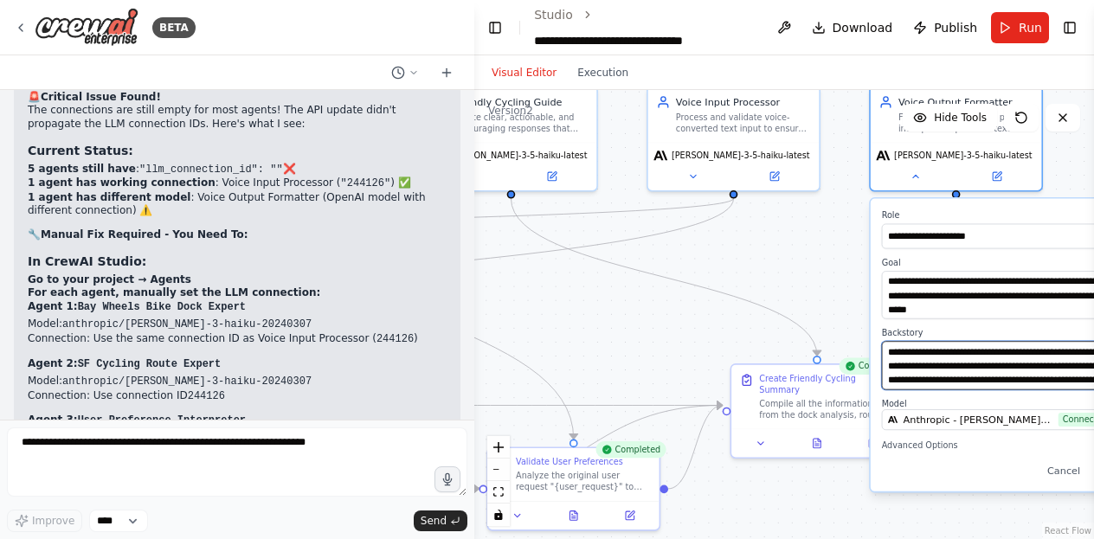
click at [980, 381] on textarea "**********" at bounding box center [1008, 366] width 253 height 48
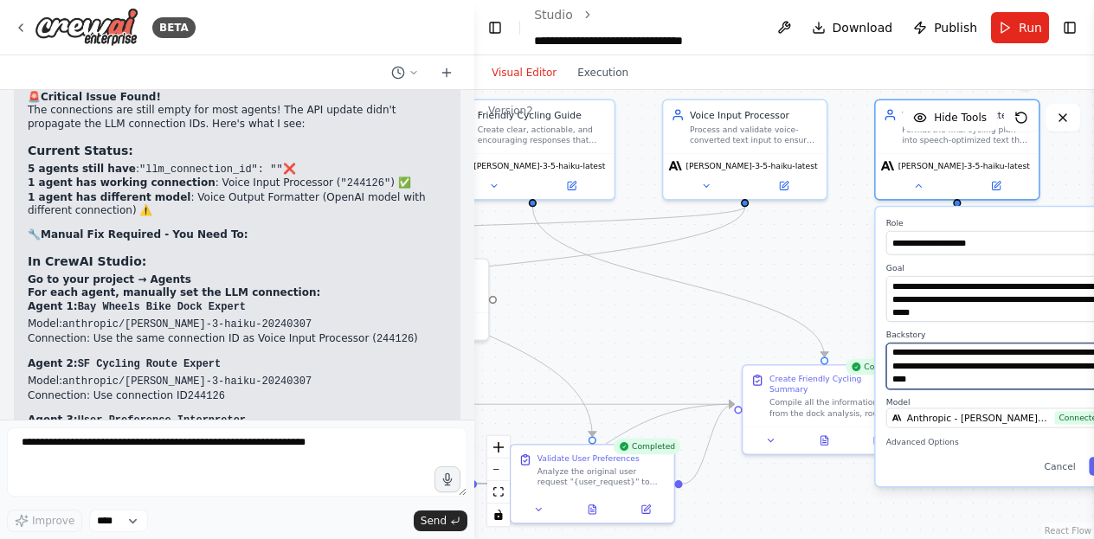
scroll to position [107, 0]
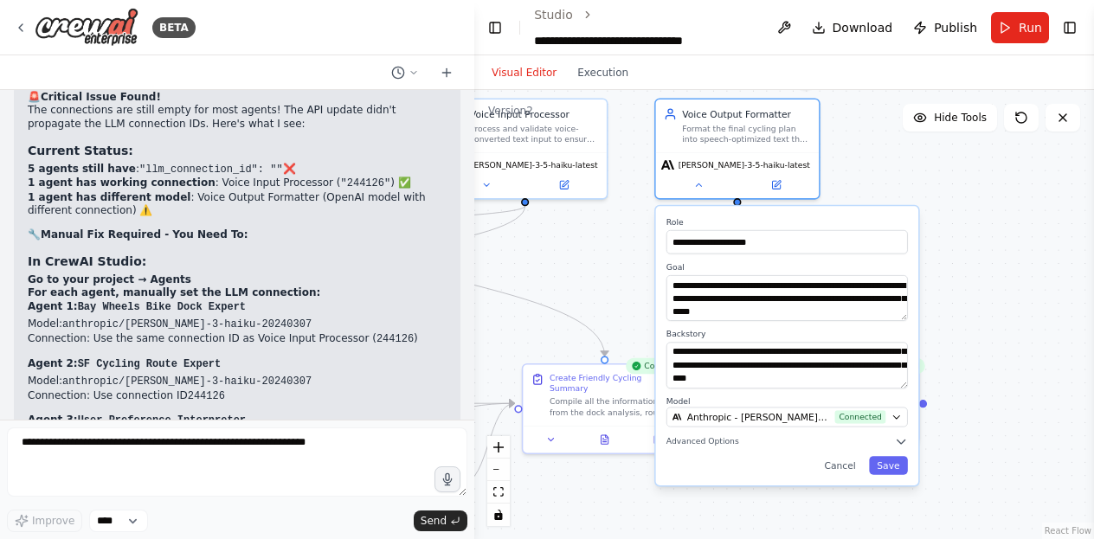
drag, startPoint x: 753, startPoint y: 341, endPoint x: 521, endPoint y: 335, distance: 232.0
click at [521, 335] on div ".deletable-edge-delete-btn { width: 20px; height: 20px; border: 0px solid #ffff…" at bounding box center [784, 314] width 620 height 449
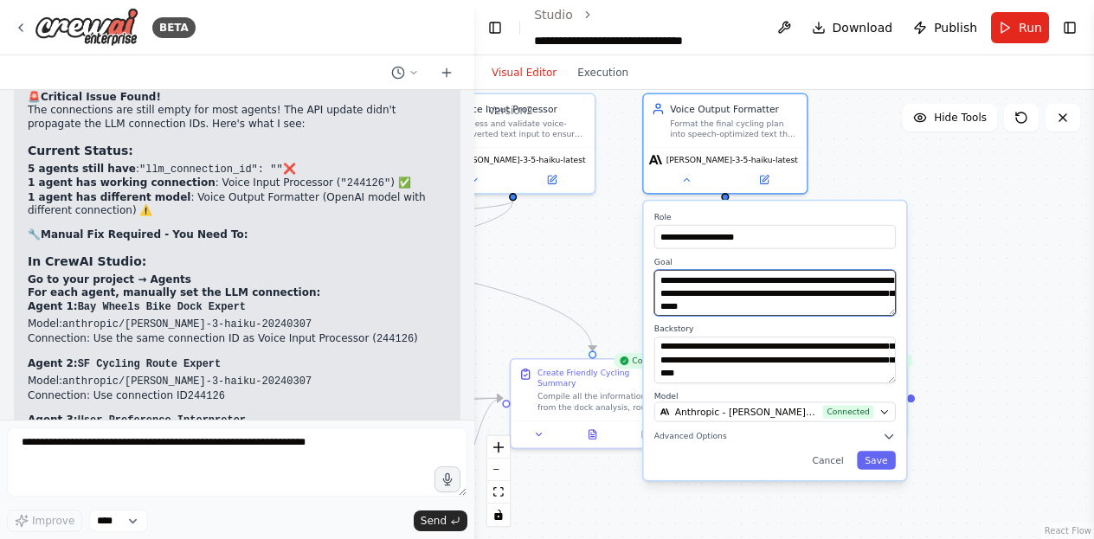
click at [768, 281] on textarea "**********" at bounding box center [774, 293] width 241 height 46
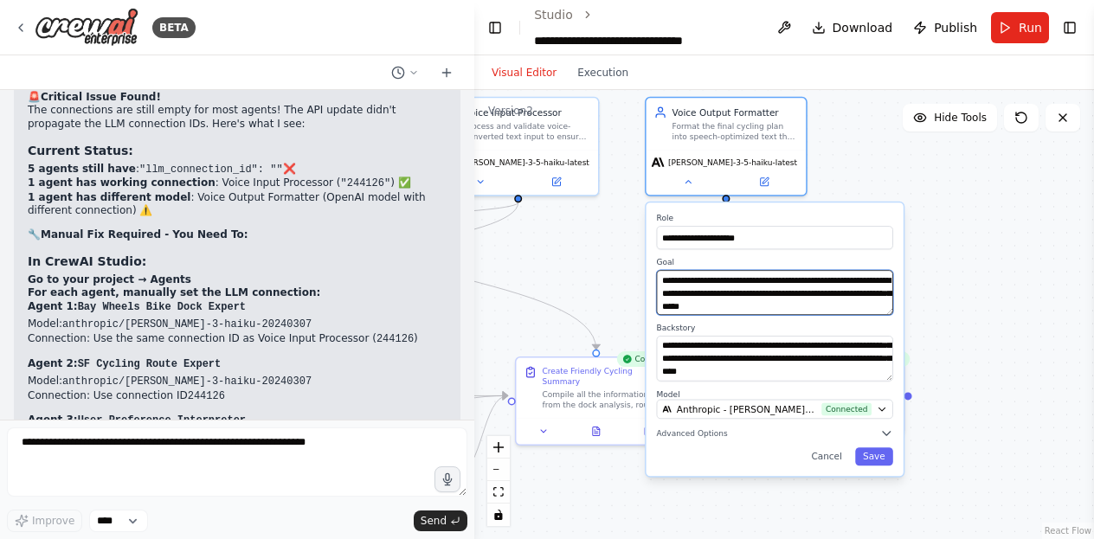
click at [809, 307] on textarea "**********" at bounding box center [775, 292] width 236 height 45
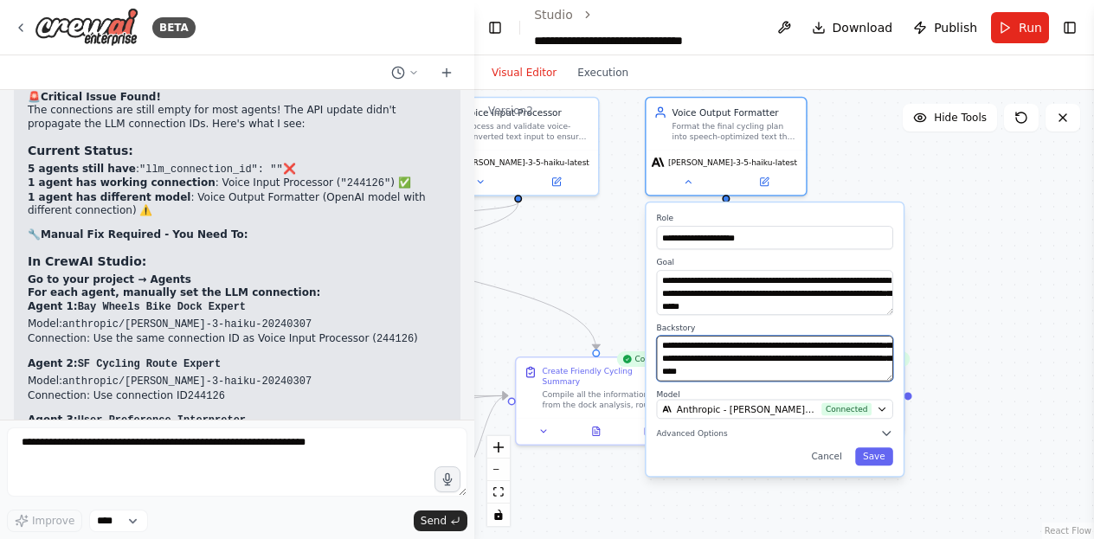
click at [788, 361] on textarea "**********" at bounding box center [775, 358] width 236 height 45
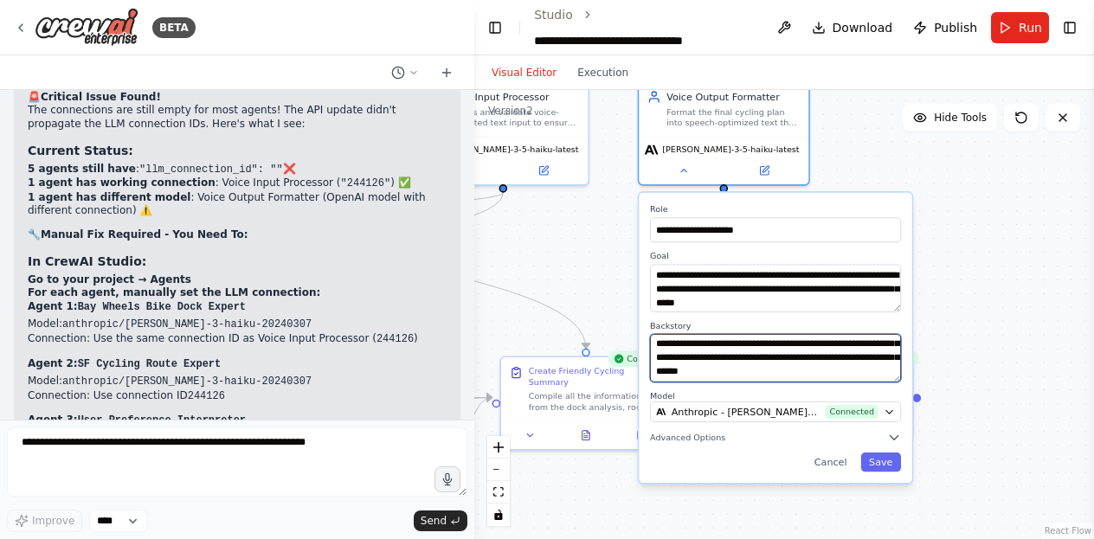
click at [745, 371] on textarea "**********" at bounding box center [775, 358] width 251 height 48
type textarea "**********"
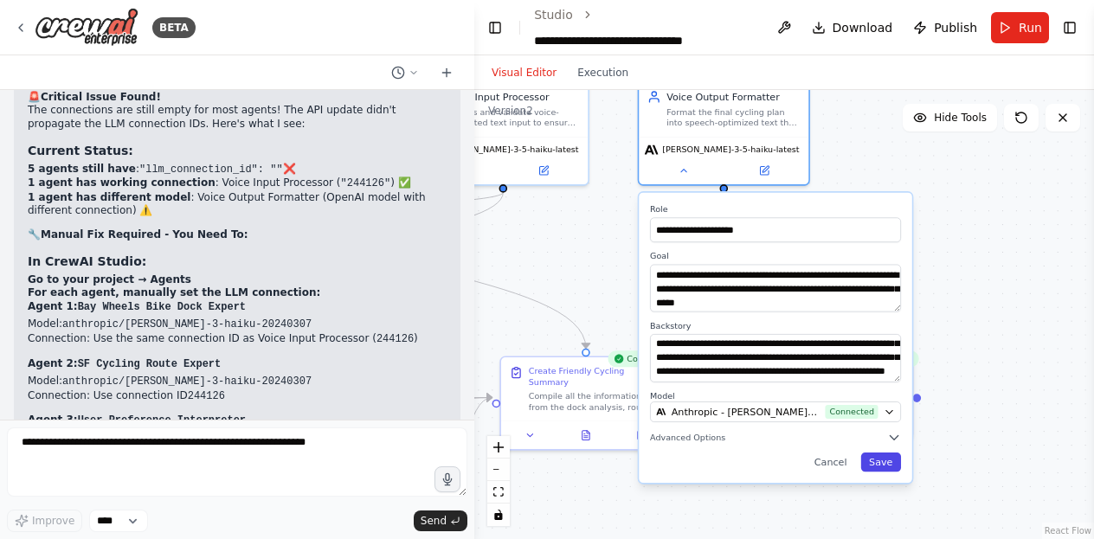
click at [890, 463] on button "Save" at bounding box center [881, 462] width 41 height 19
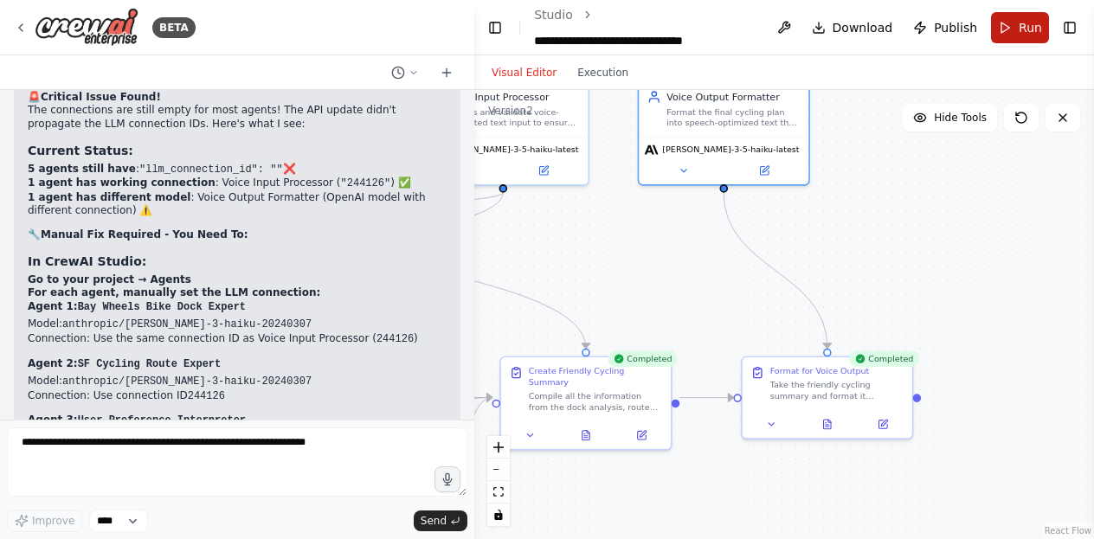
click at [1019, 20] on span "Run" at bounding box center [1030, 27] width 23 height 17
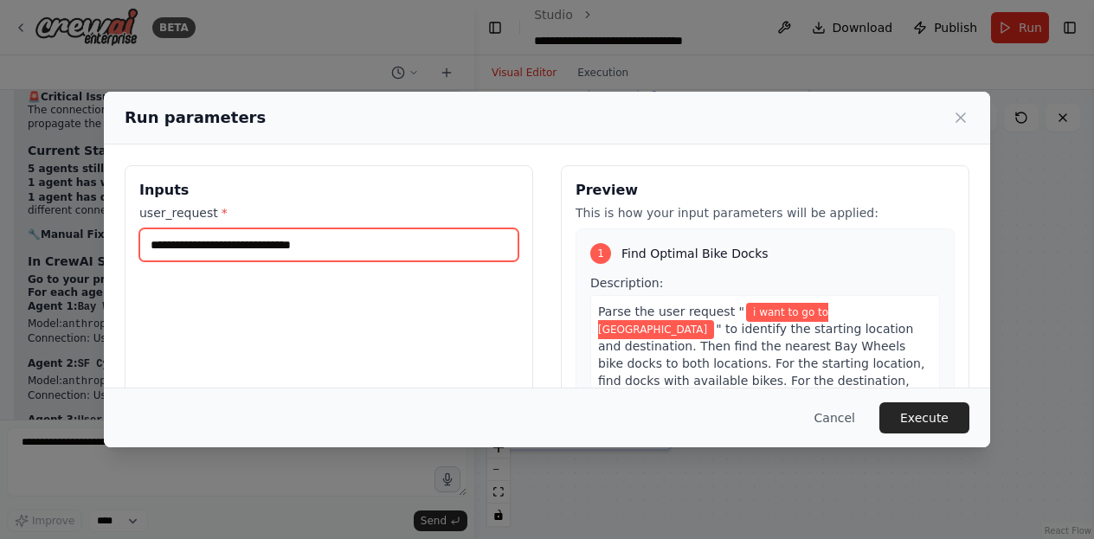
click at [391, 236] on input "**********" at bounding box center [328, 244] width 379 height 33
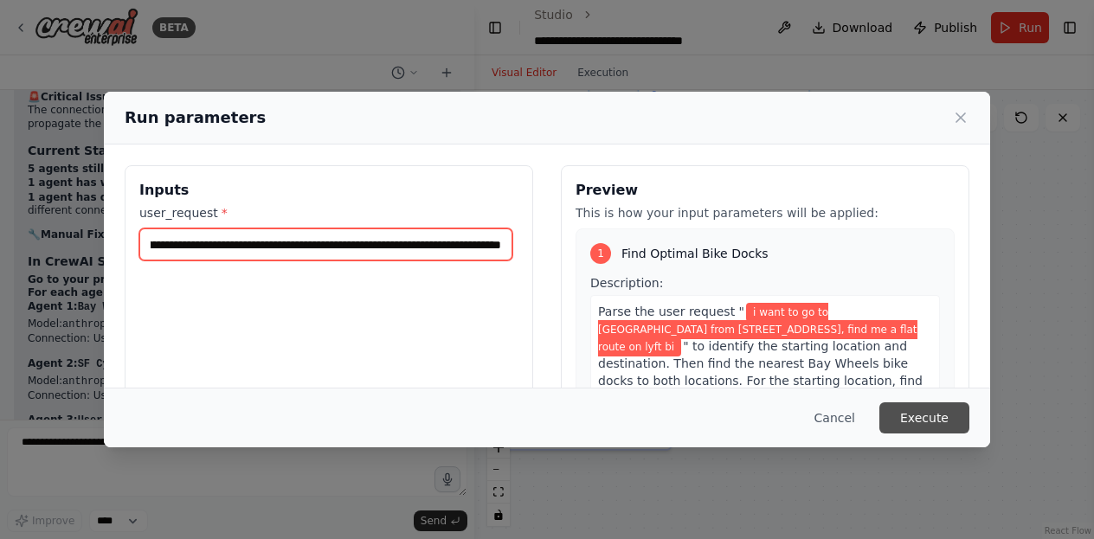
scroll to position [0, 119]
type input "**********"
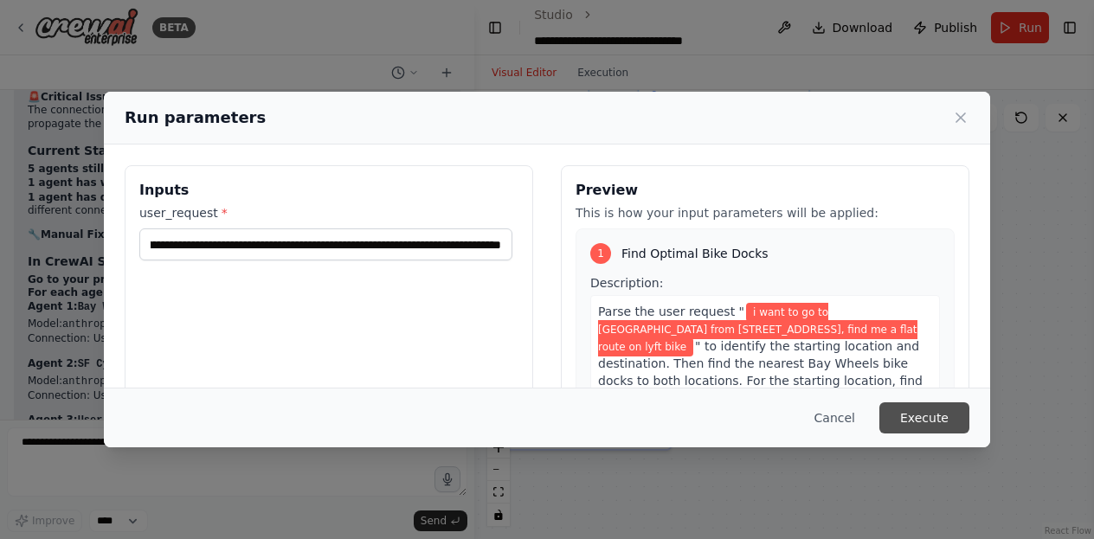
scroll to position [0, 0]
click at [939, 420] on button "Execute" at bounding box center [924, 417] width 90 height 31
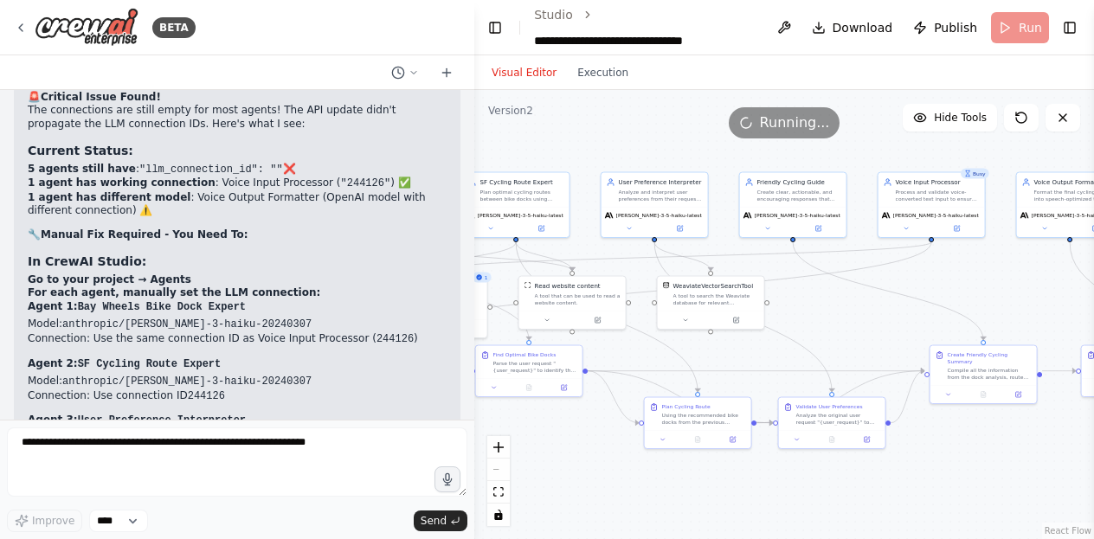
drag, startPoint x: 700, startPoint y: 228, endPoint x: 1010, endPoint y: 285, distance: 315.0
click at [1010, 285] on div ".deletable-edge-delete-btn { width: 20px; height: 20px; border: 0px solid #ffff…" at bounding box center [784, 314] width 620 height 449
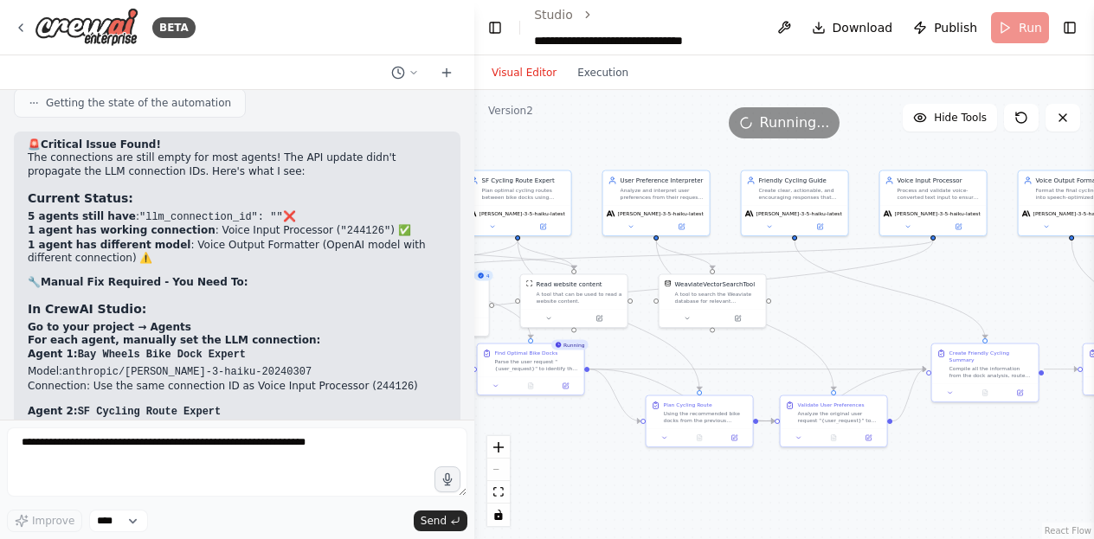
scroll to position [26531, 0]
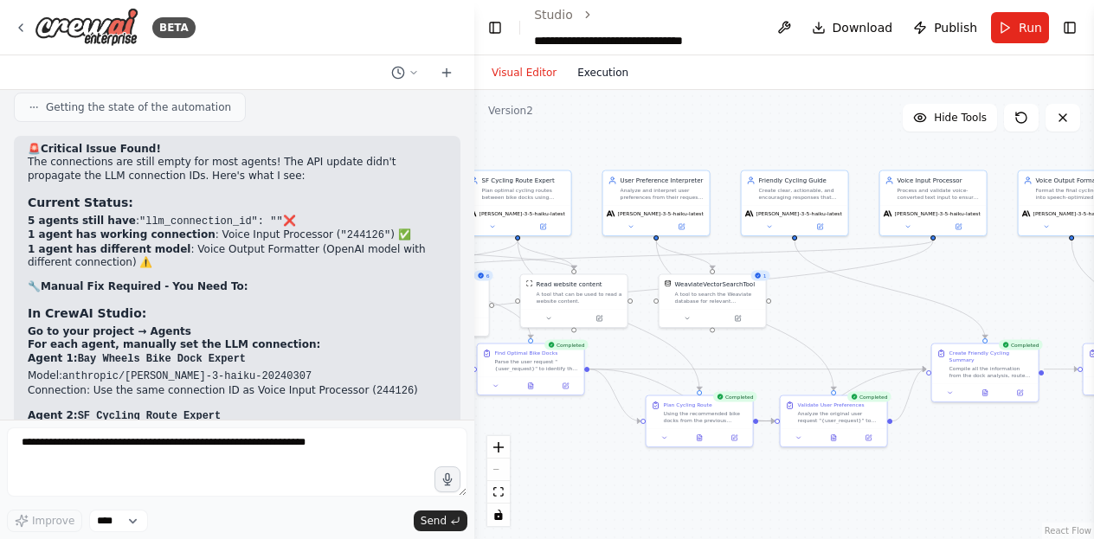
click at [599, 68] on button "Execution" at bounding box center [603, 72] width 72 height 21
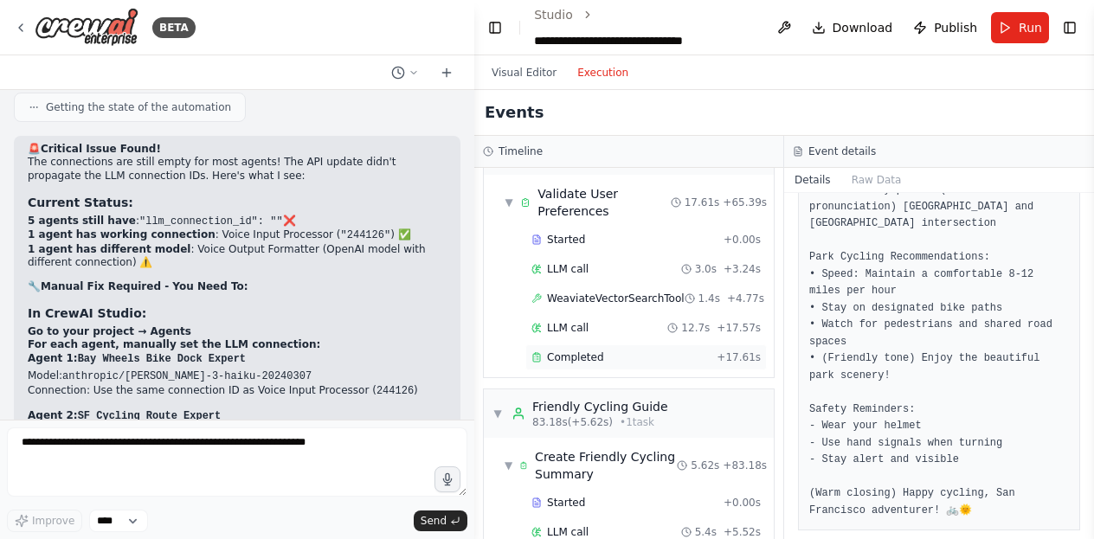
scroll to position [1338, 0]
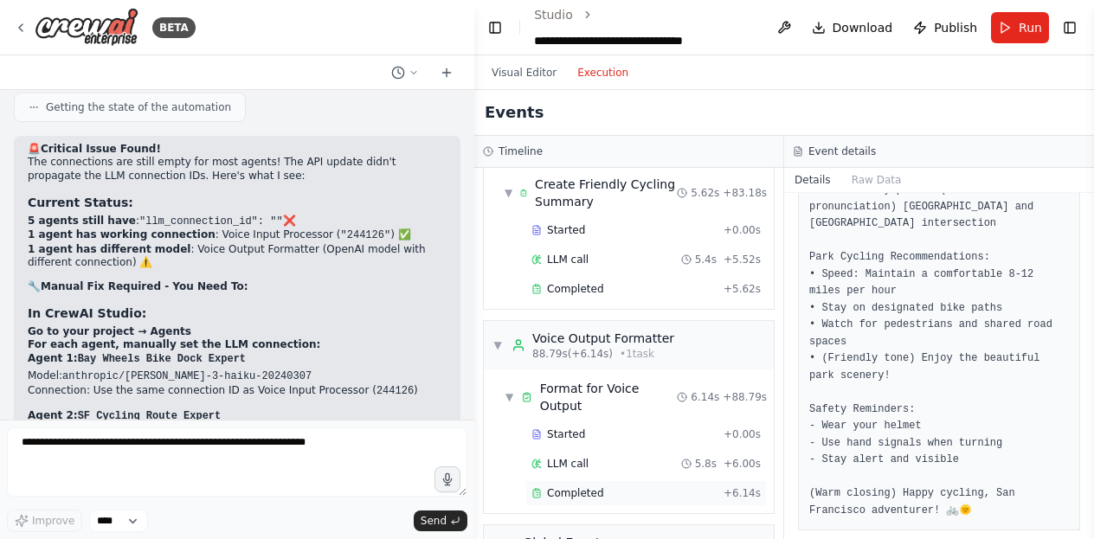
click at [569, 486] on span "Completed" at bounding box center [575, 493] width 56 height 14
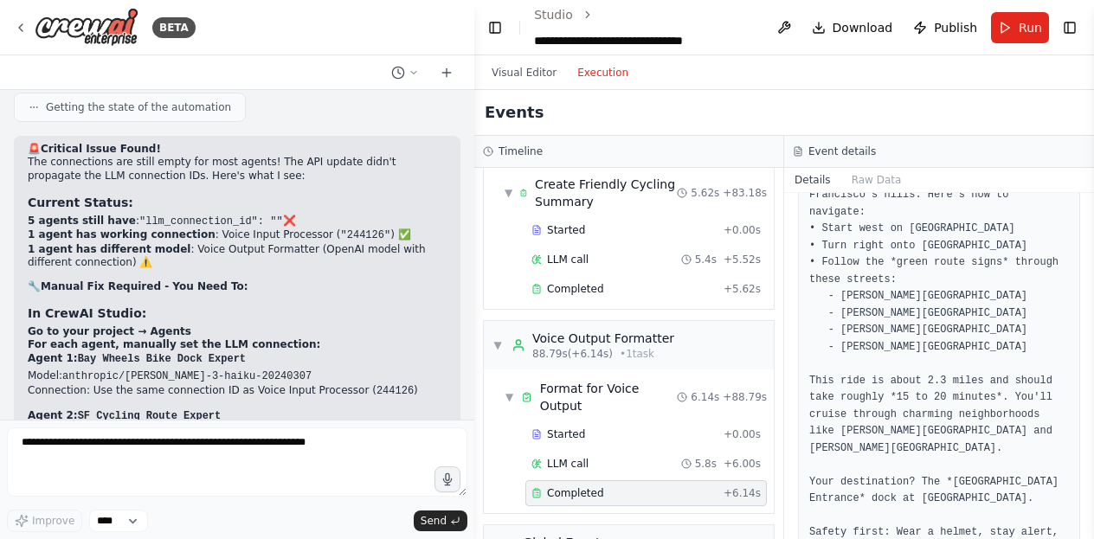
scroll to position [376, 0]
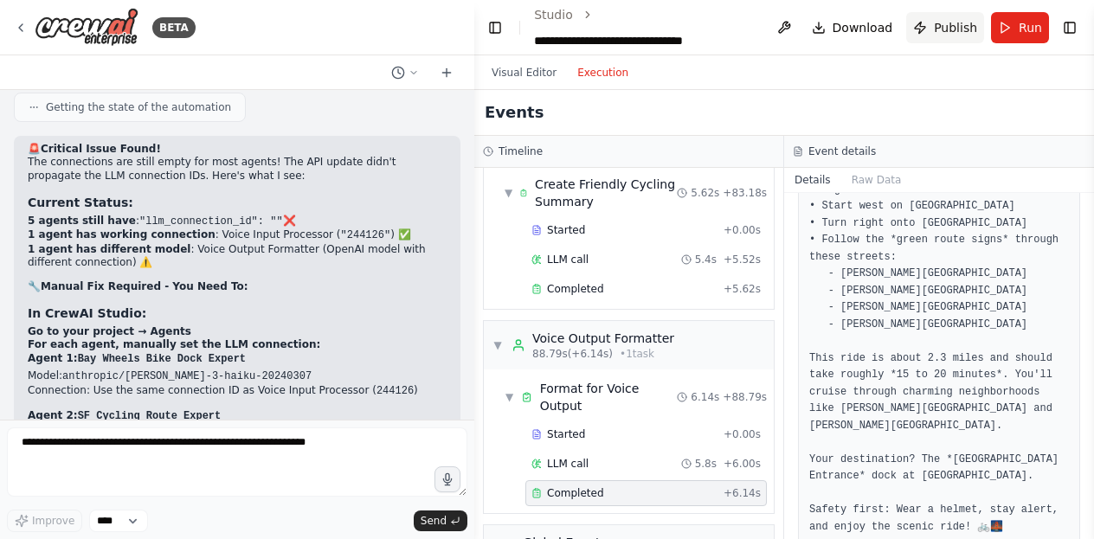
click at [960, 38] on button "Publish" at bounding box center [945, 27] width 78 height 31
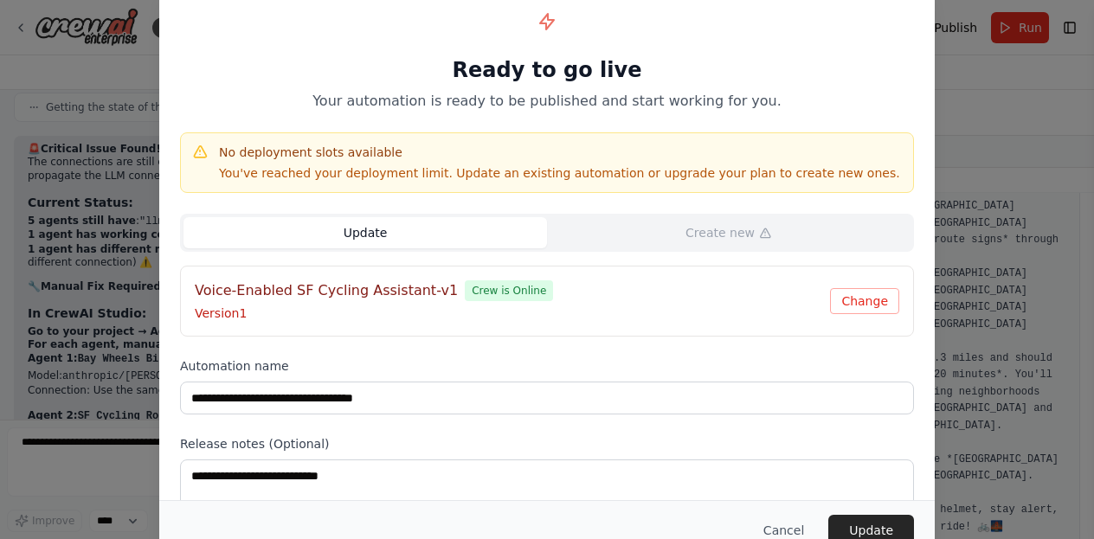
click at [975, 151] on div "**********" at bounding box center [547, 269] width 1094 height 539
click at [870, 299] on button "Change" at bounding box center [864, 301] width 69 height 26
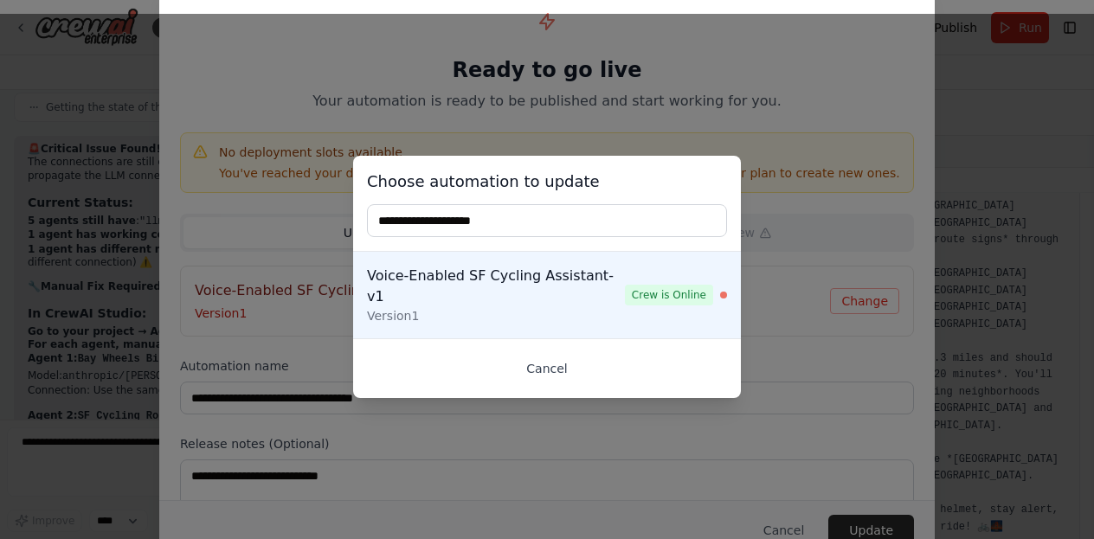
click at [561, 353] on button "Cancel" at bounding box center [547, 368] width 360 height 31
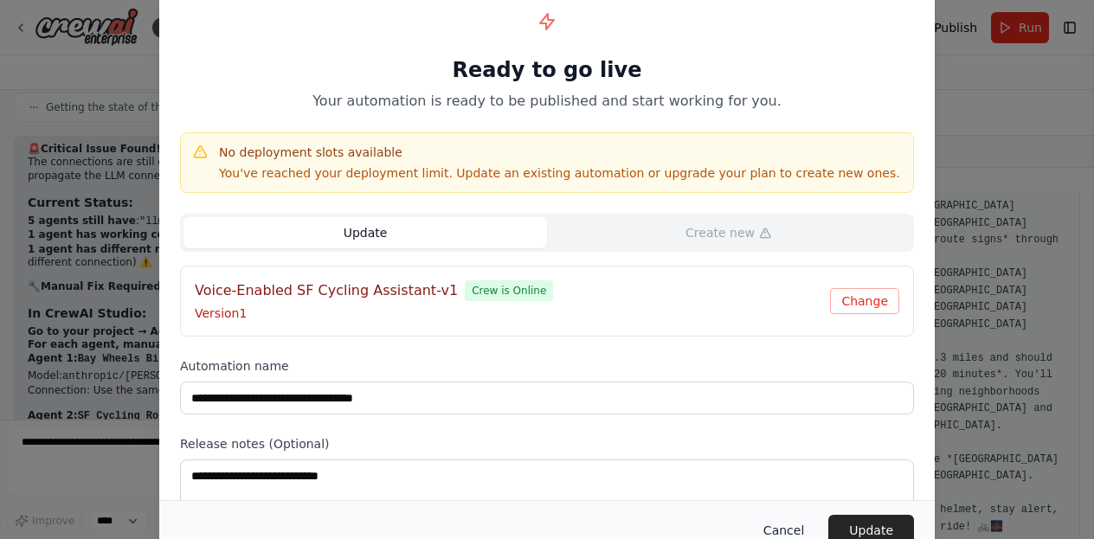
click at [784, 532] on button "Cancel" at bounding box center [783, 530] width 68 height 31
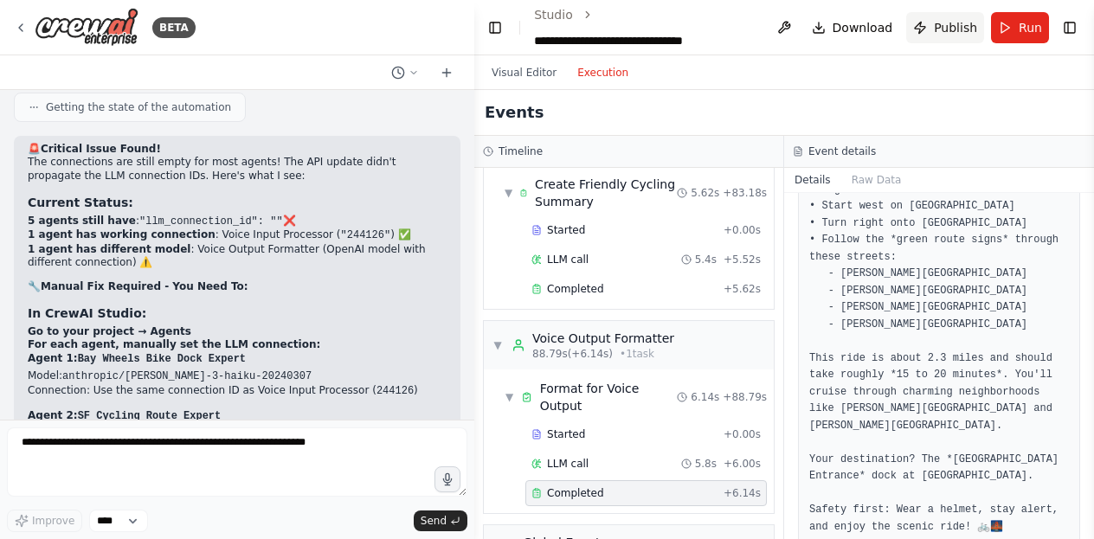
click at [948, 22] on span "Publish" at bounding box center [955, 27] width 43 height 17
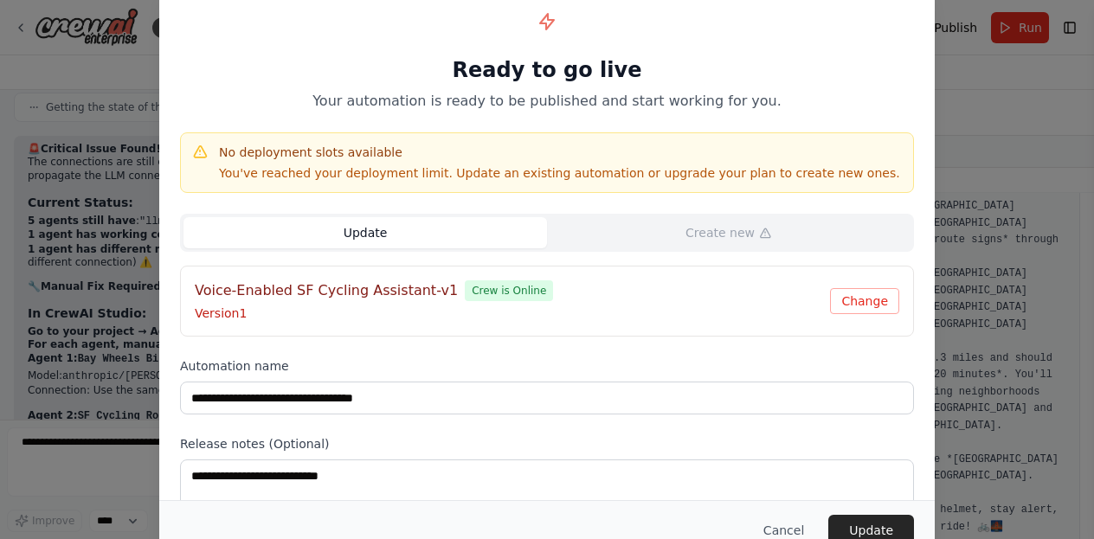
click at [465, 283] on span "Crew is Online" at bounding box center [509, 290] width 88 height 21
click at [861, 520] on button "Update" at bounding box center [871, 530] width 86 height 31
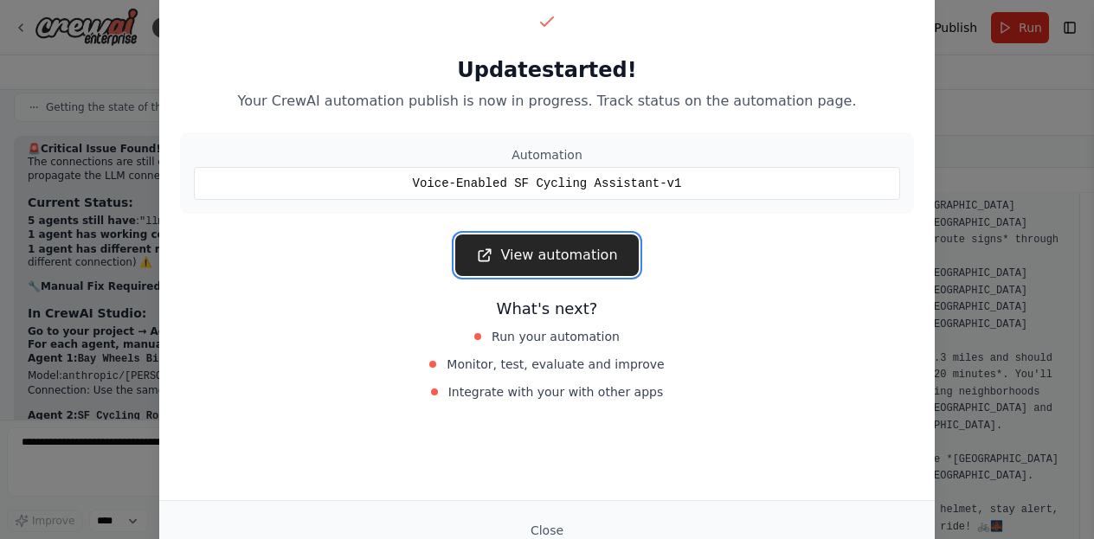
click at [588, 248] on link "View automation" at bounding box center [546, 256] width 183 height 42
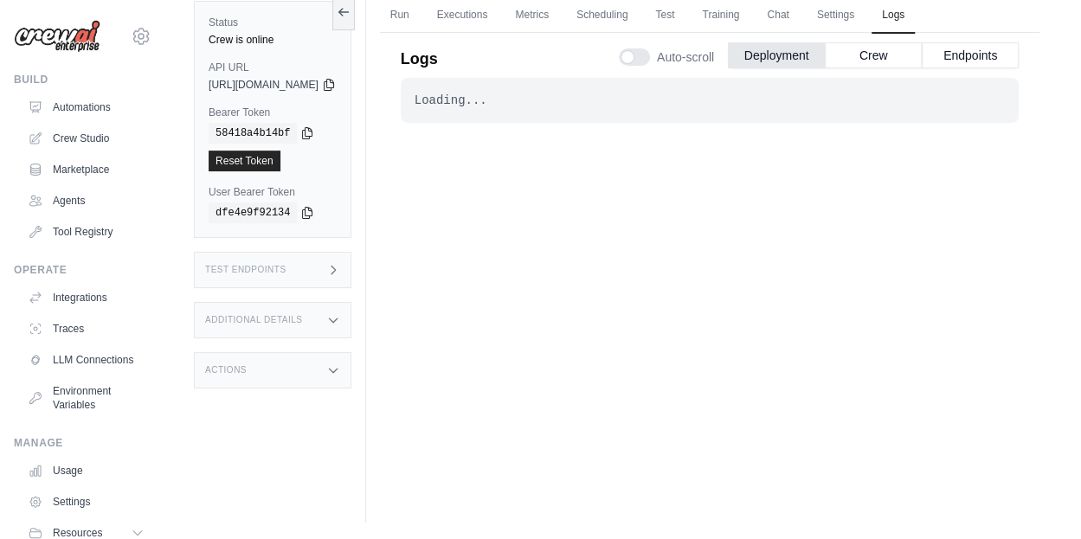
click at [291, 265] on div "Test Endpoints" at bounding box center [273, 270] width 158 height 36
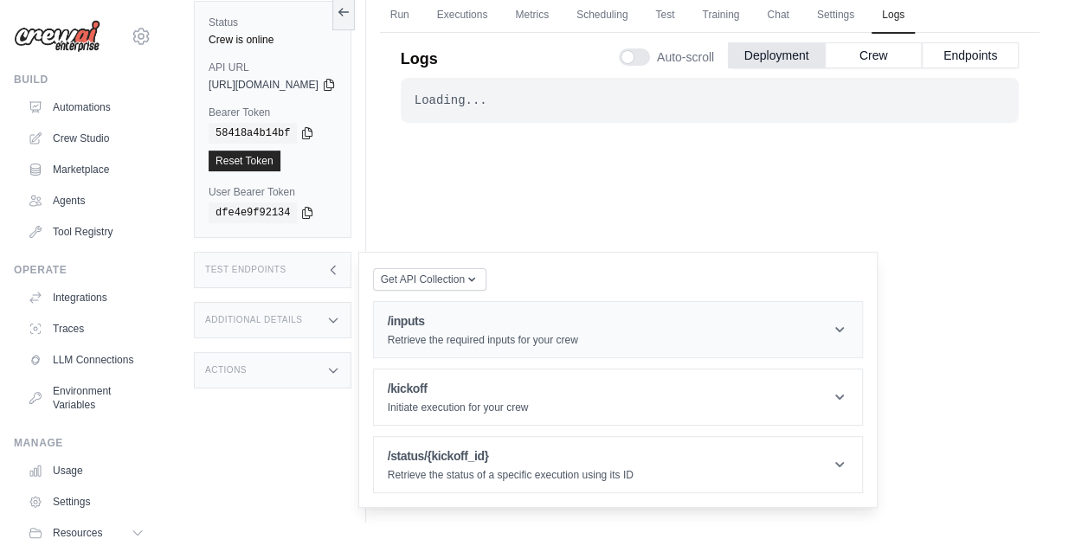
click at [578, 327] on h1 "/inputs" at bounding box center [483, 320] width 190 height 17
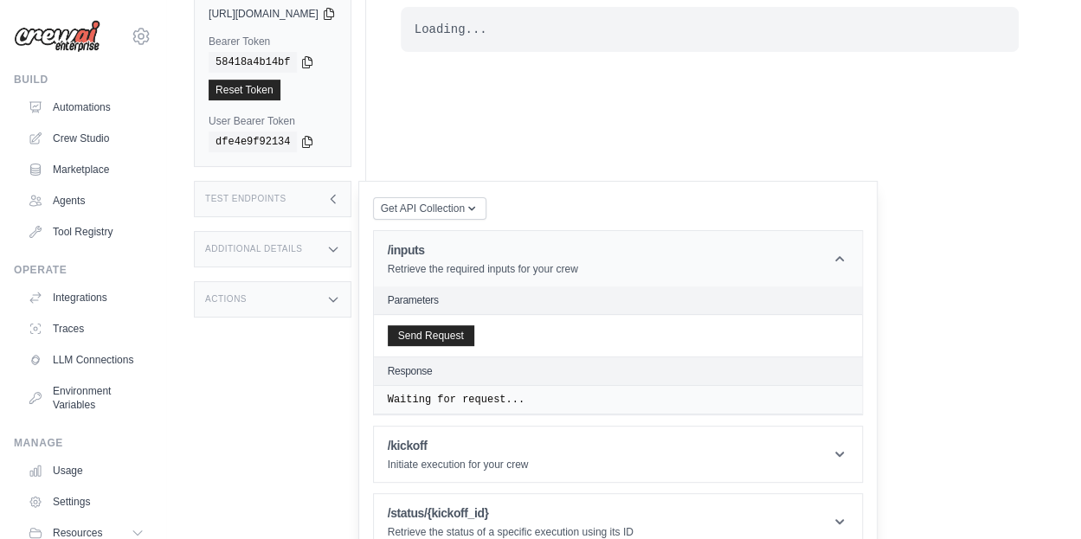
scroll to position [164, 0]
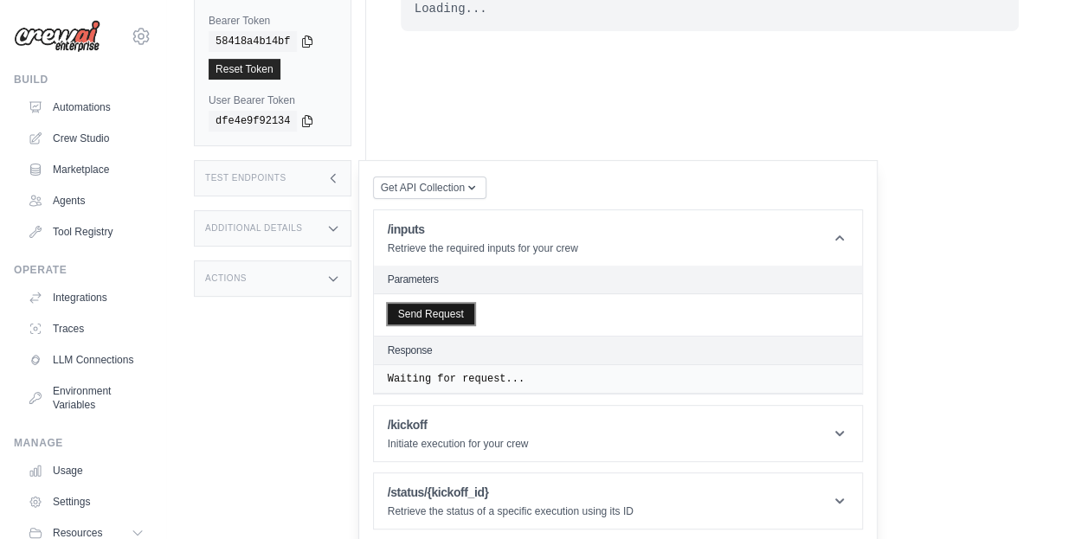
click at [474, 310] on button "Send Request" at bounding box center [431, 314] width 87 height 21
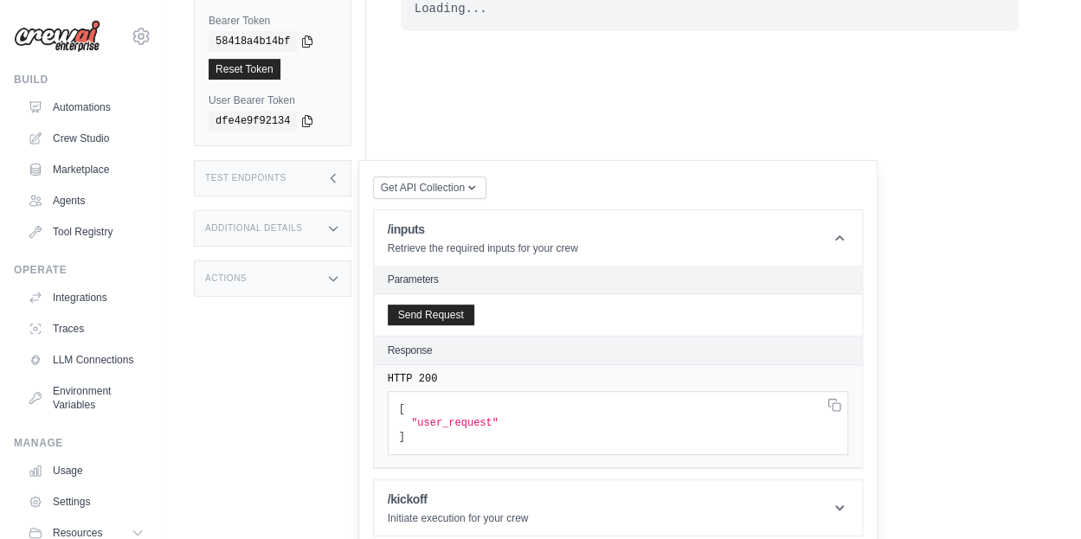
scroll to position [239, 0]
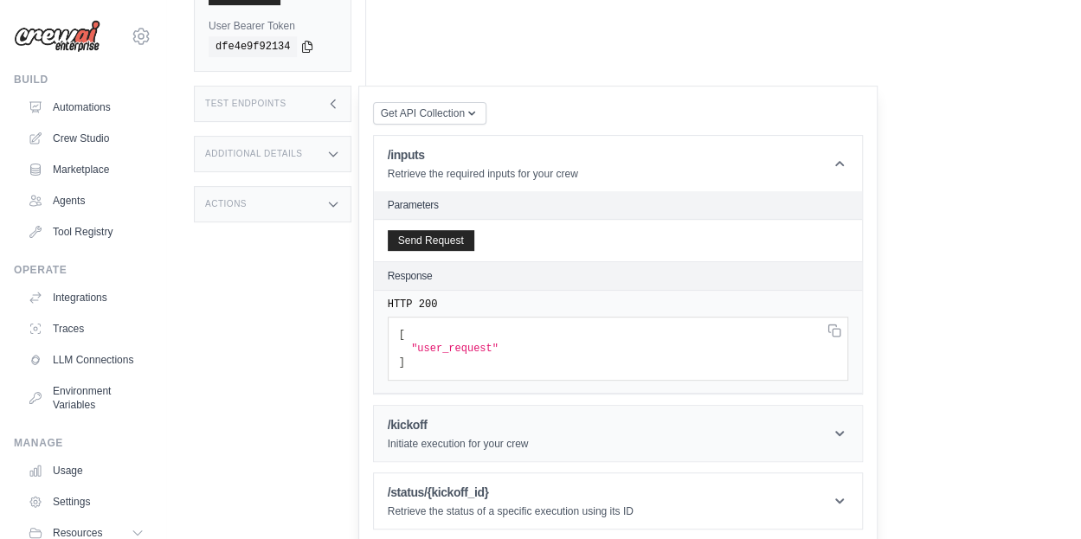
click at [616, 432] on header "/kickoff Initiate execution for your crew" at bounding box center [618, 433] width 488 height 55
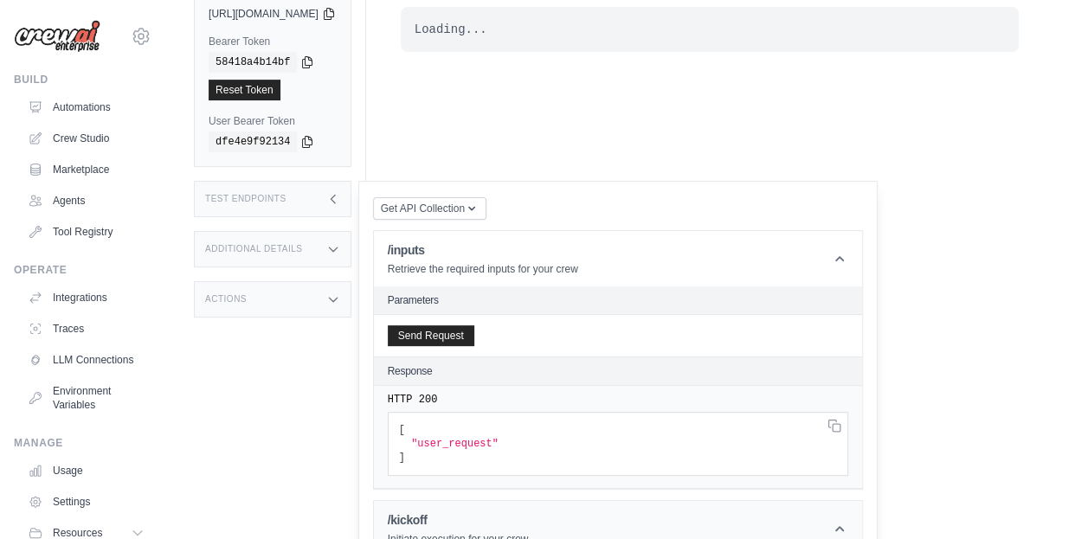
scroll to position [0, 0]
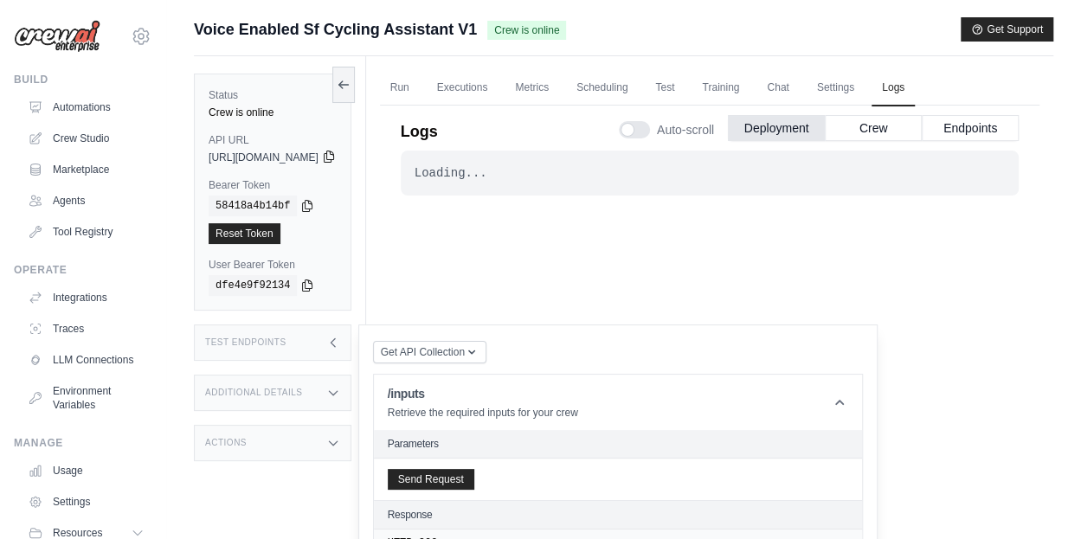
click at [336, 155] on icon at bounding box center [329, 157] width 14 height 14
click at [99, 129] on link "Crew Studio" at bounding box center [88, 139] width 131 height 28
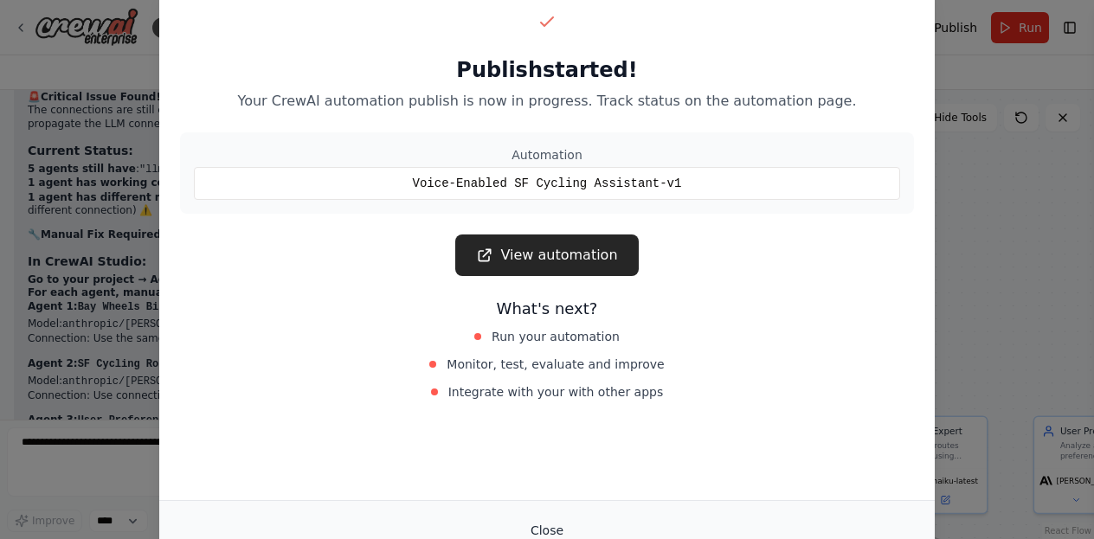
click at [537, 525] on button "Close" at bounding box center [547, 530] width 61 height 31
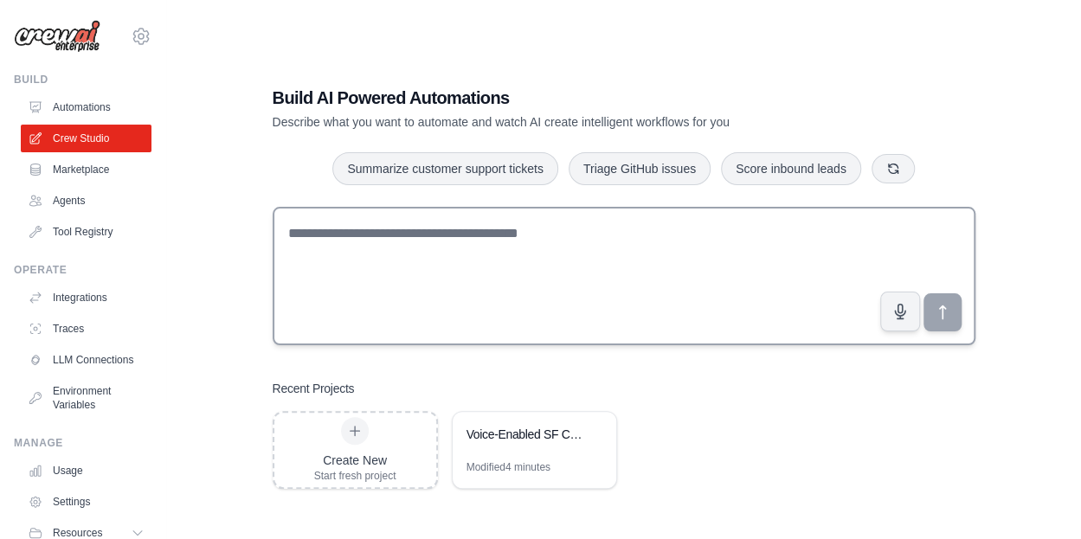
scroll to position [35, 0]
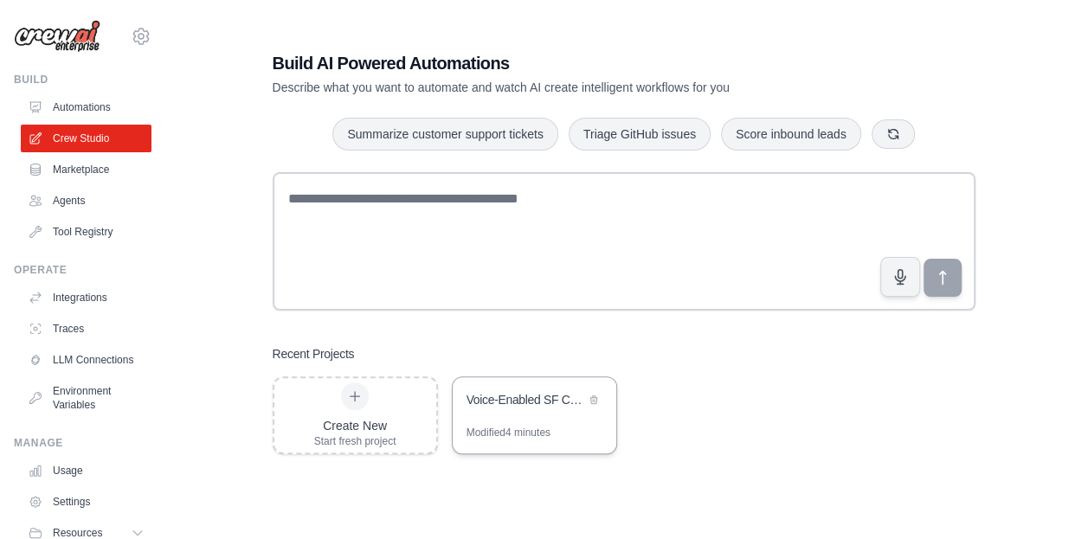
click at [516, 407] on div "Voice-Enabled SF Cycling Assistant" at bounding box center [525, 399] width 119 height 17
click at [85, 298] on link "Integrations" at bounding box center [88, 298] width 131 height 28
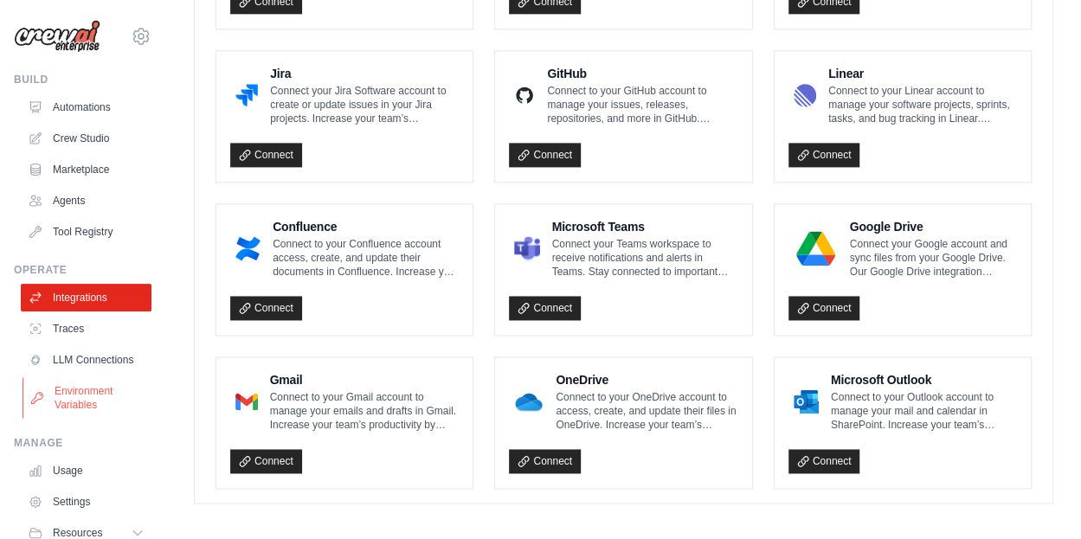
scroll to position [81, 0]
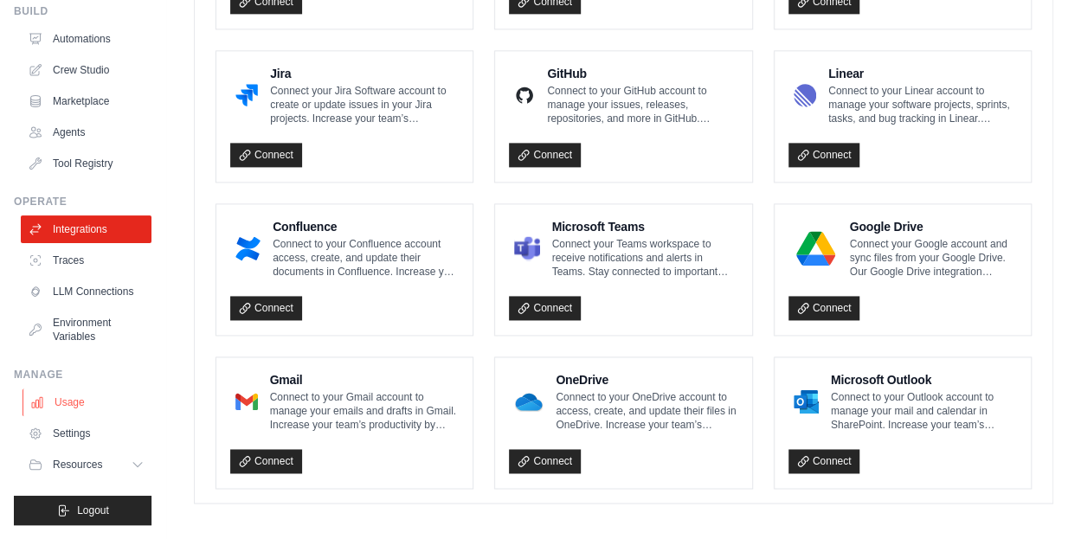
click at [72, 406] on link "Usage" at bounding box center [88, 403] width 131 height 28
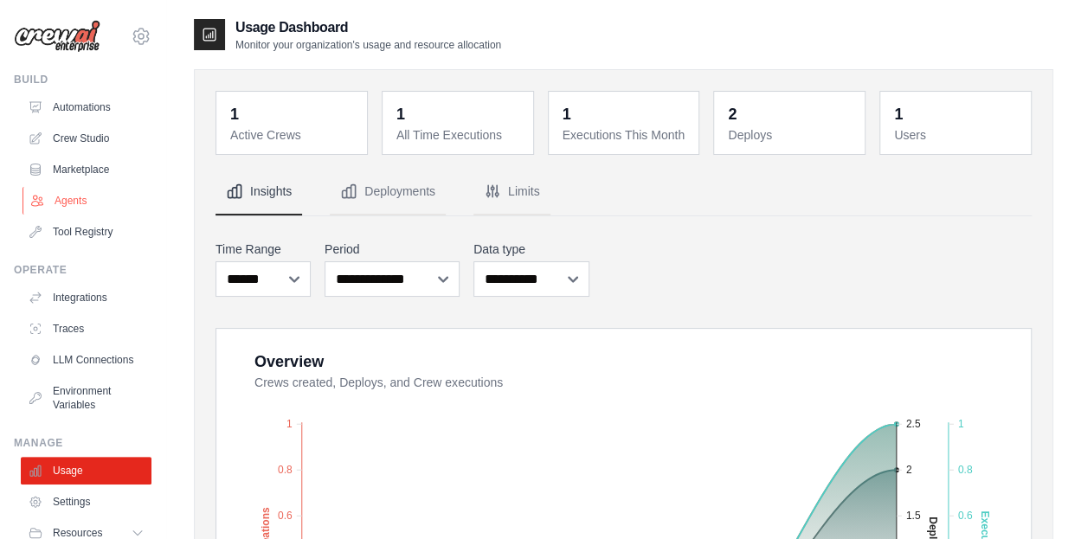
click at [71, 208] on link "Agents" at bounding box center [88, 201] width 131 height 28
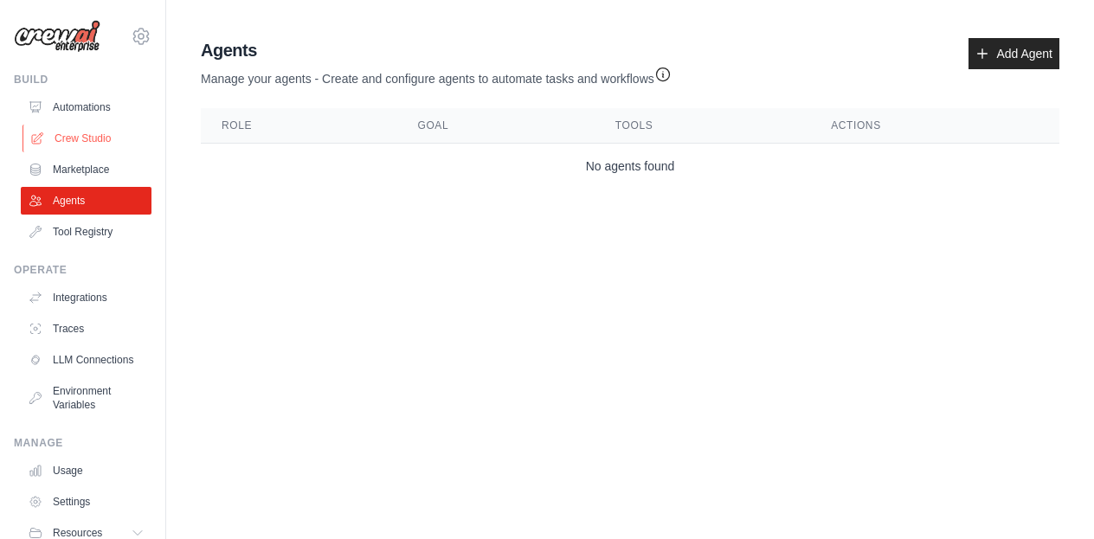
click at [89, 125] on link "Crew Studio" at bounding box center [88, 139] width 131 height 28
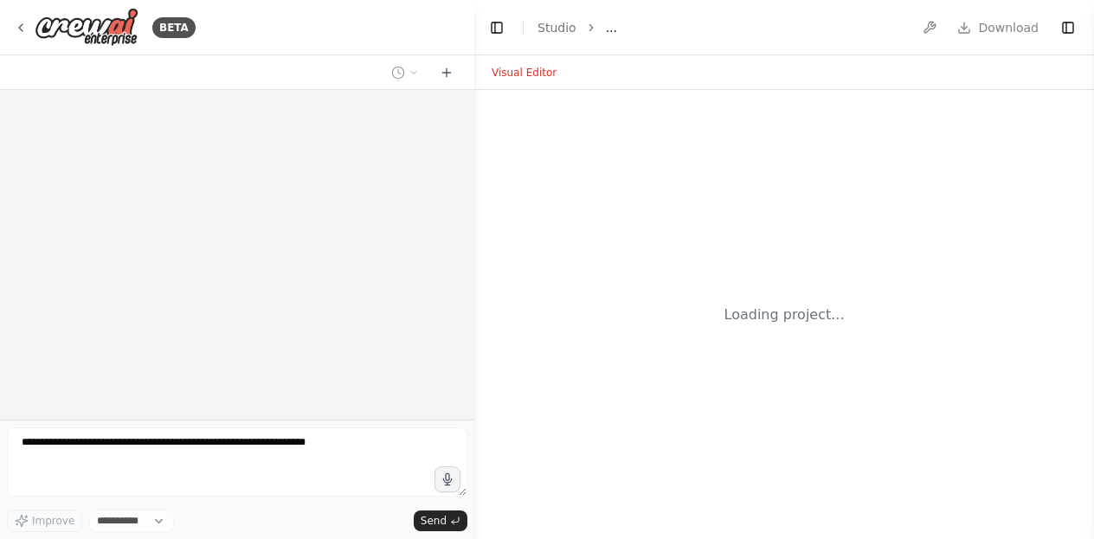
select select "****"
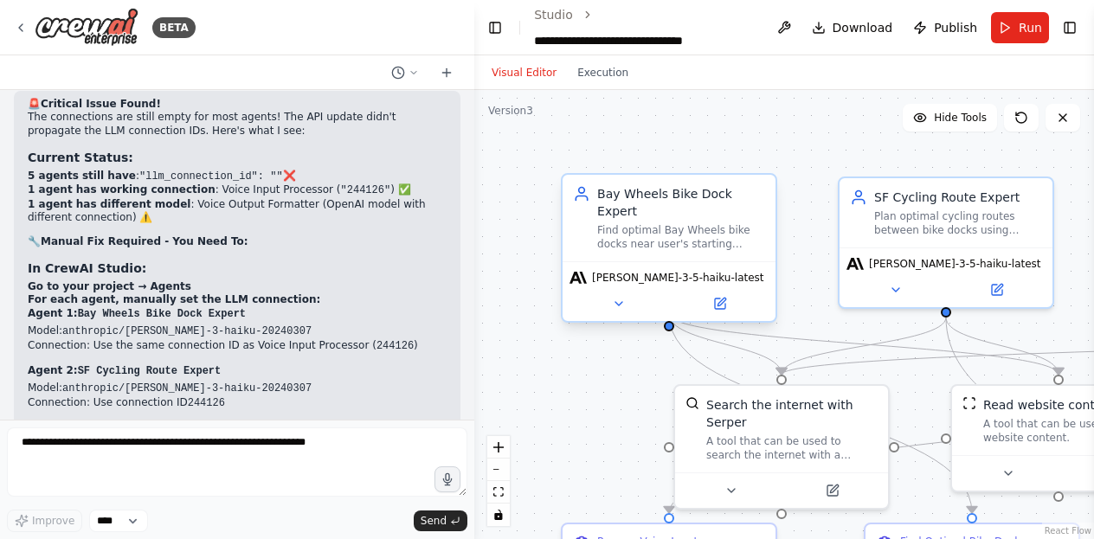
scroll to position [26583, 0]
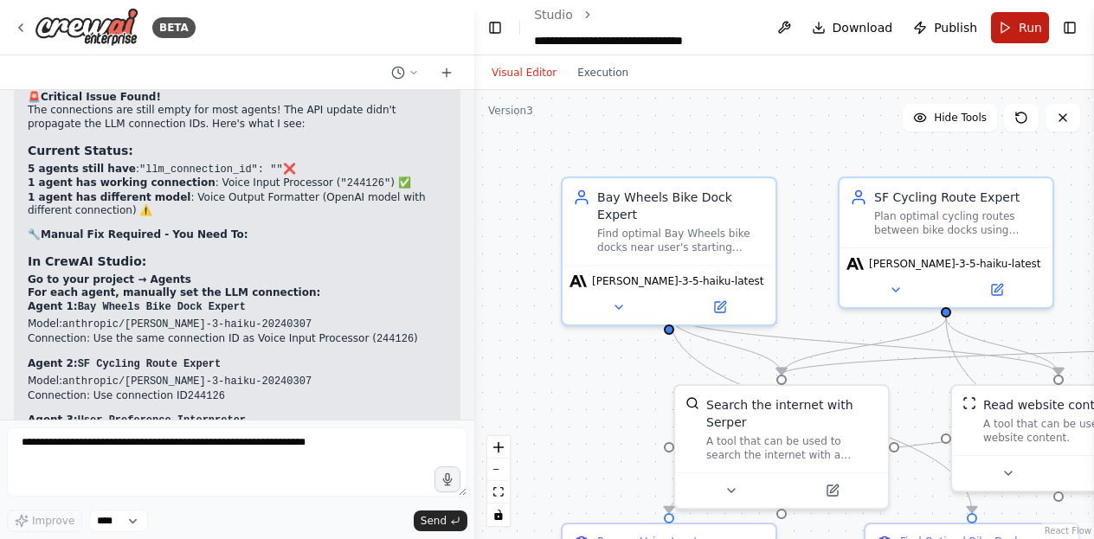
click at [1033, 29] on span "Run" at bounding box center [1030, 27] width 23 height 17
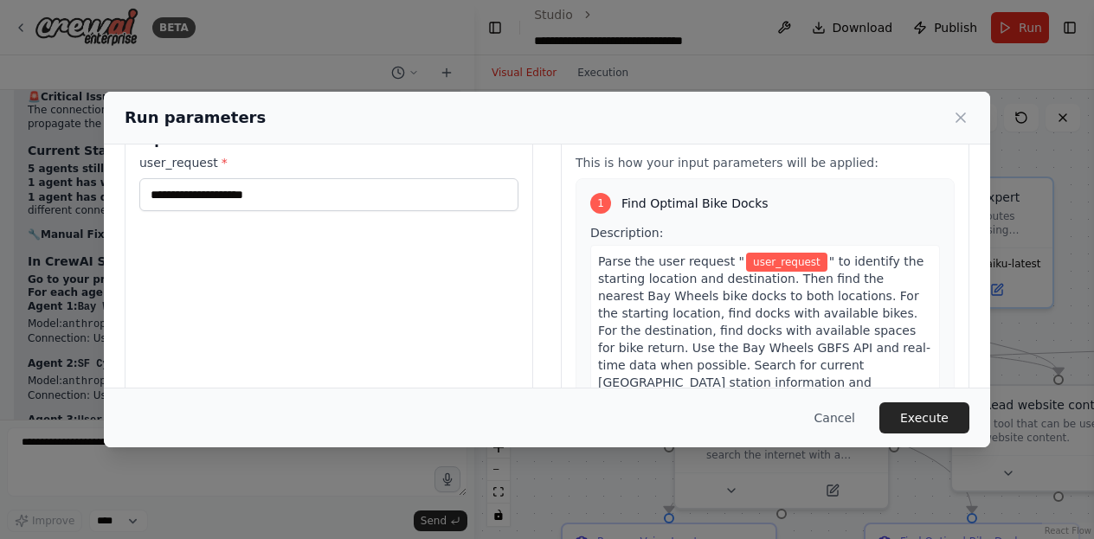
scroll to position [0, 0]
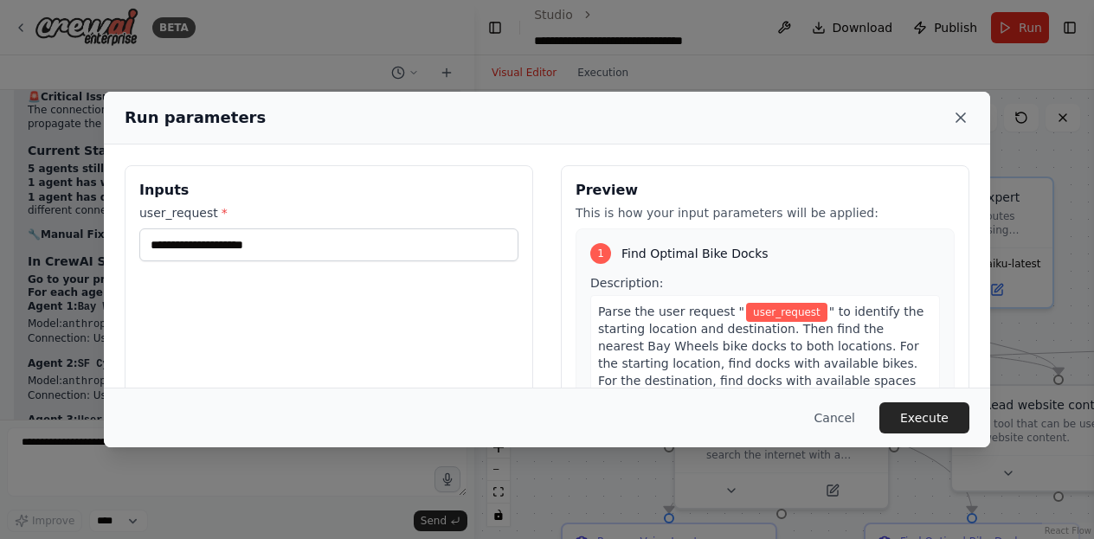
click at [962, 113] on icon at bounding box center [960, 117] width 17 height 17
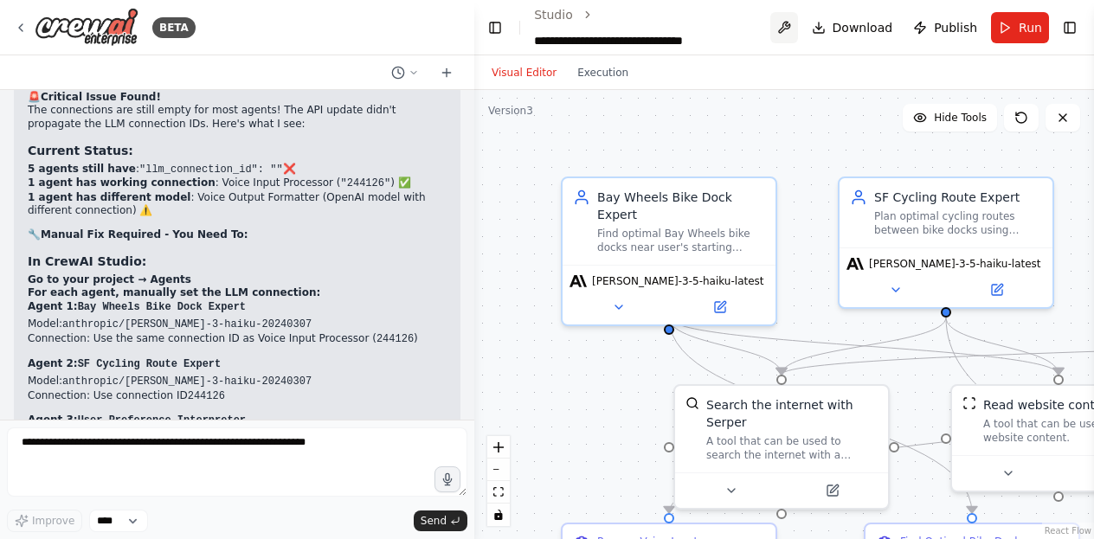
click at [784, 24] on button at bounding box center [784, 27] width 28 height 31
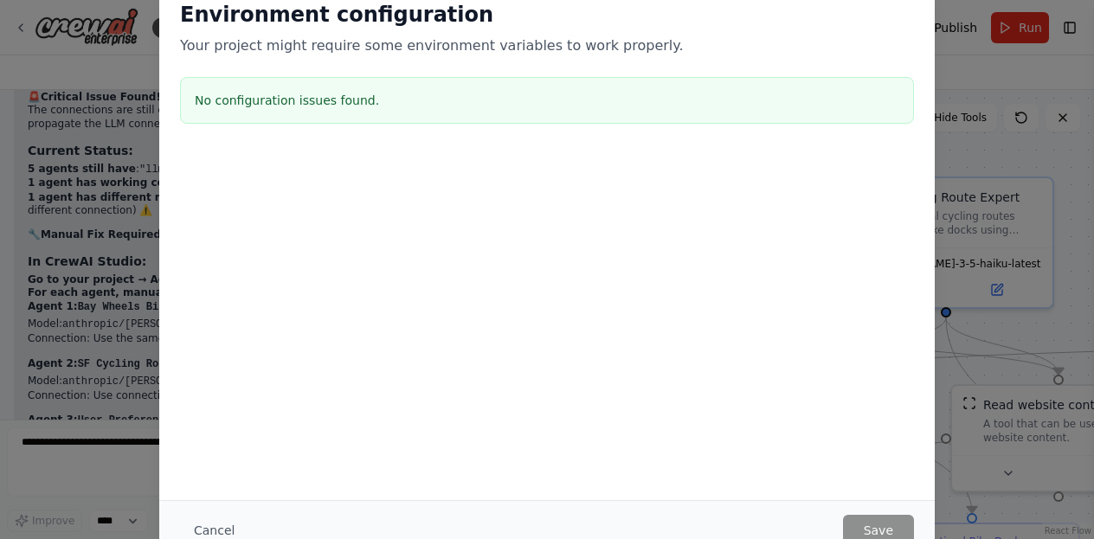
click at [74, 29] on div "Environment configuration Your project might require some environment variables…" at bounding box center [547, 269] width 1094 height 539
click at [1006, 72] on div "Environment configuration Your project might require some environment variables…" at bounding box center [547, 269] width 1094 height 539
click at [636, 200] on div at bounding box center [546, 237] width 775 height 173
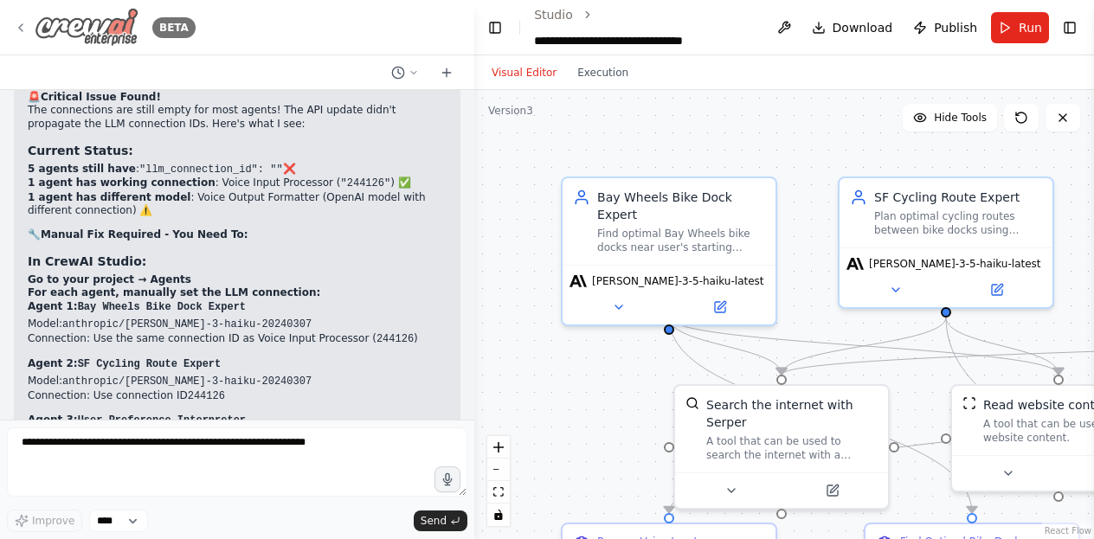
click at [24, 31] on icon at bounding box center [21, 28] width 14 height 14
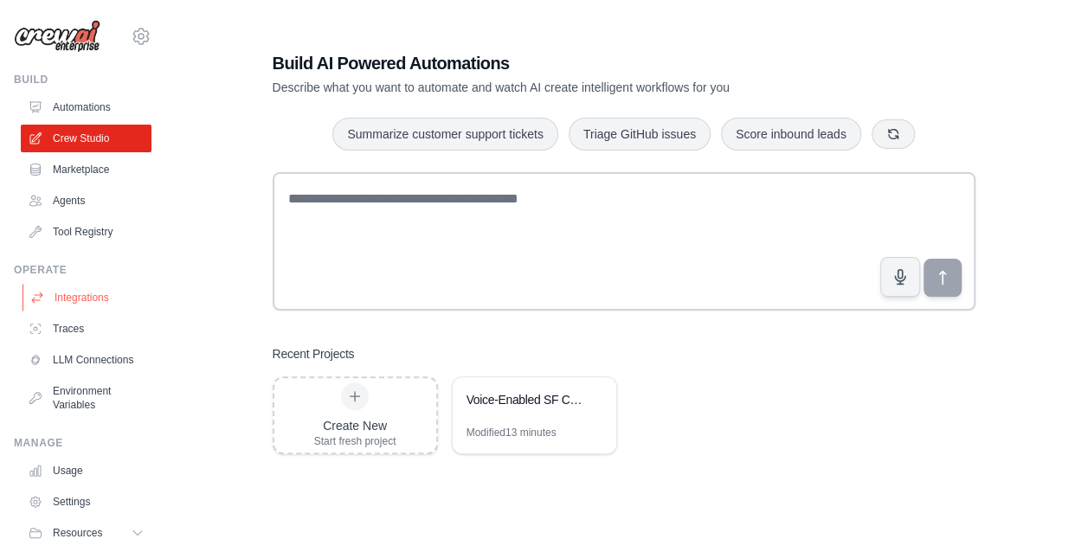
click at [85, 305] on link "Integrations" at bounding box center [88, 298] width 131 height 28
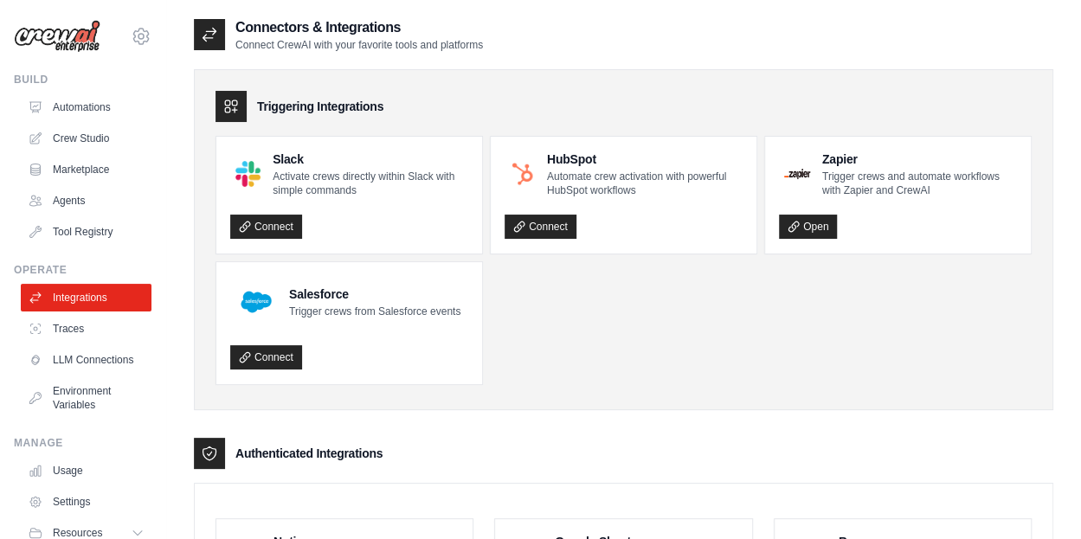
scroll to position [81, 0]
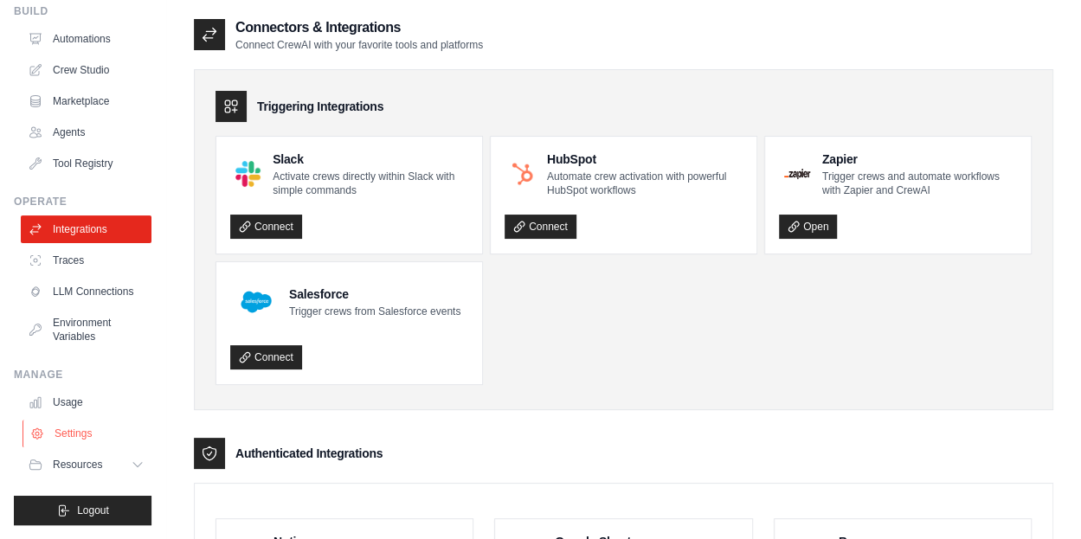
click at [81, 422] on link "Settings" at bounding box center [88, 434] width 131 height 28
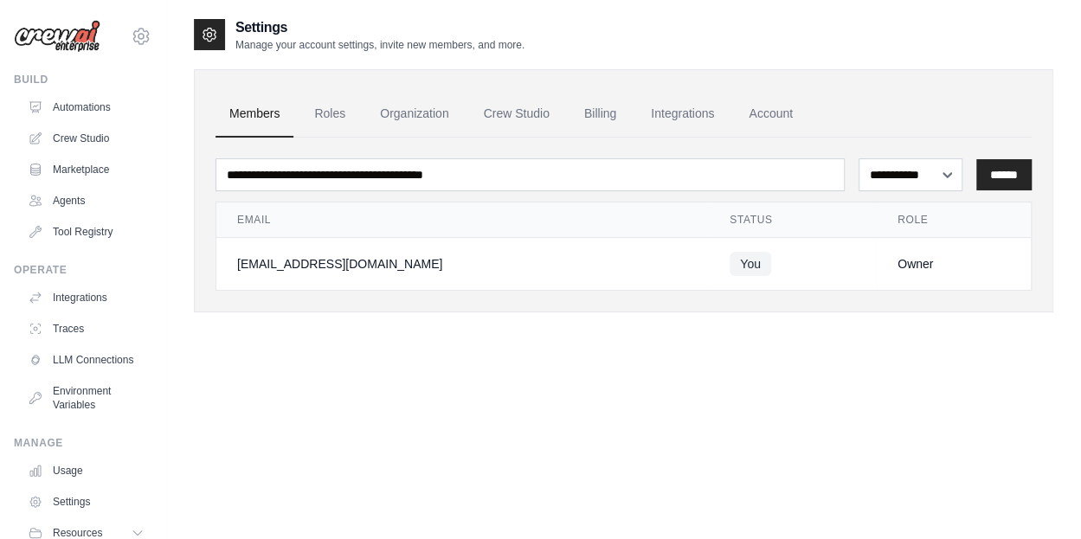
scroll to position [81, 0]
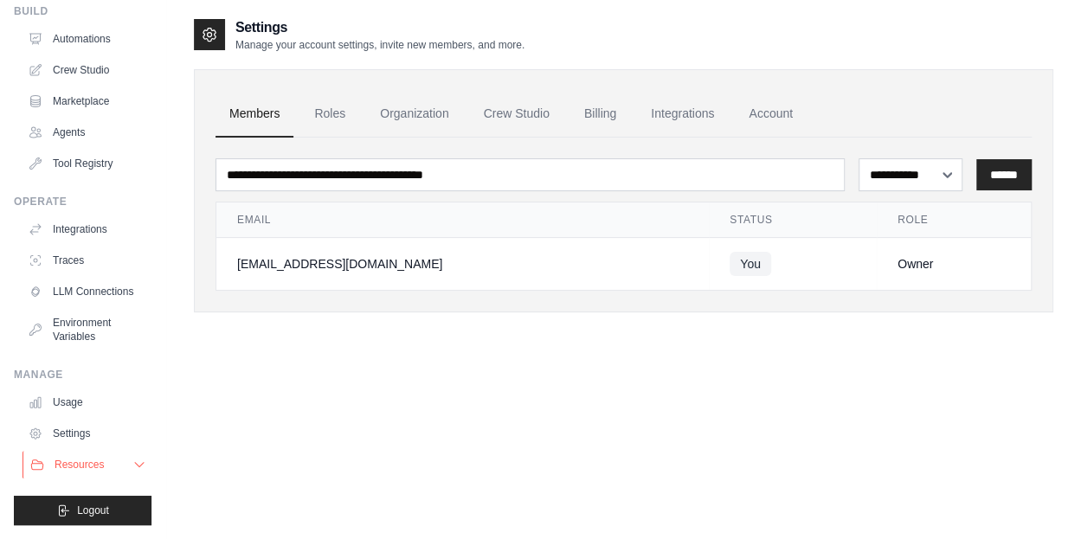
click at [73, 470] on span "Resources" at bounding box center [79, 465] width 49 height 14
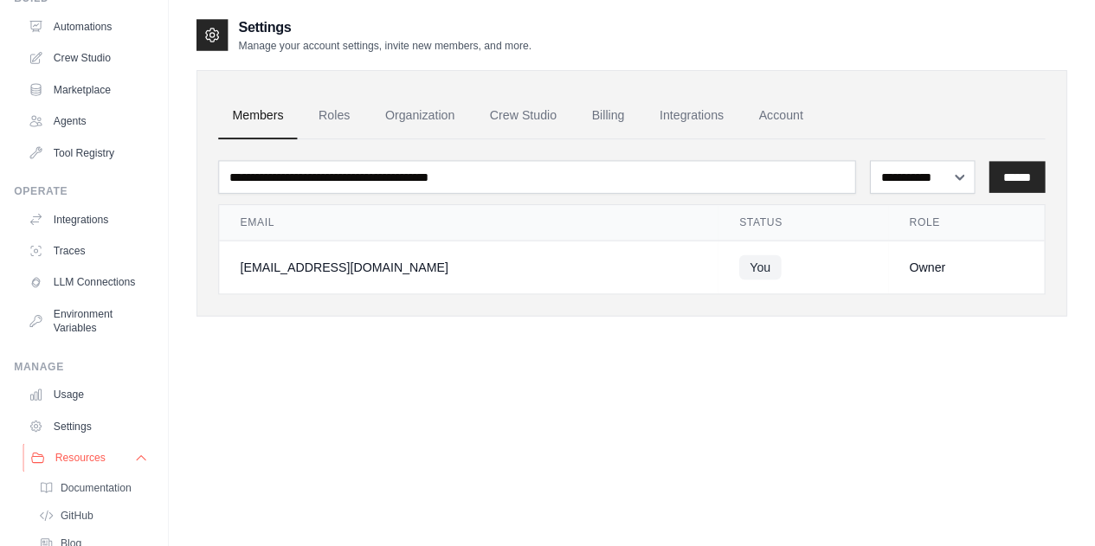
scroll to position [192, 0]
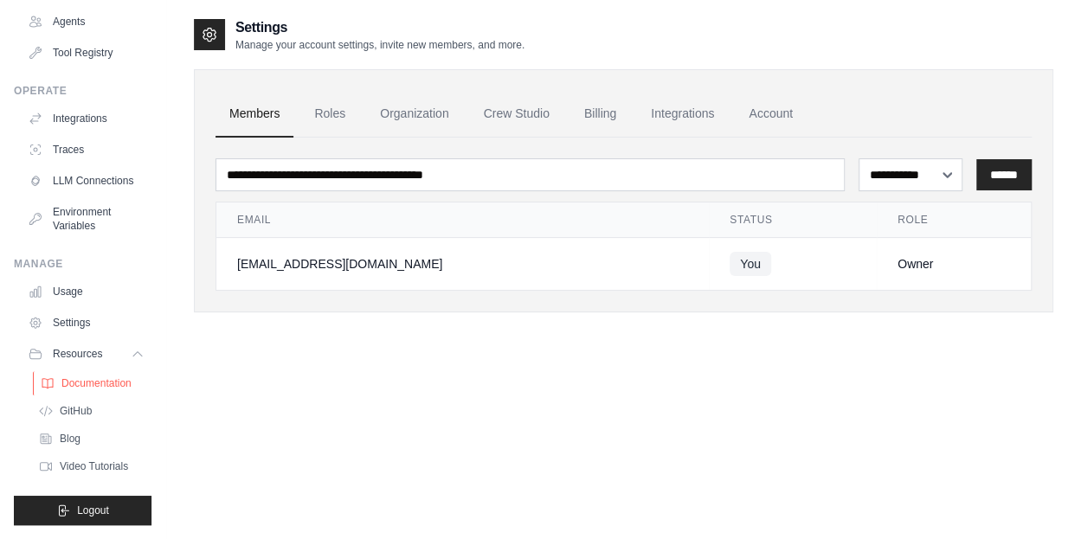
click at [80, 376] on link "Documentation" at bounding box center [93, 383] width 120 height 24
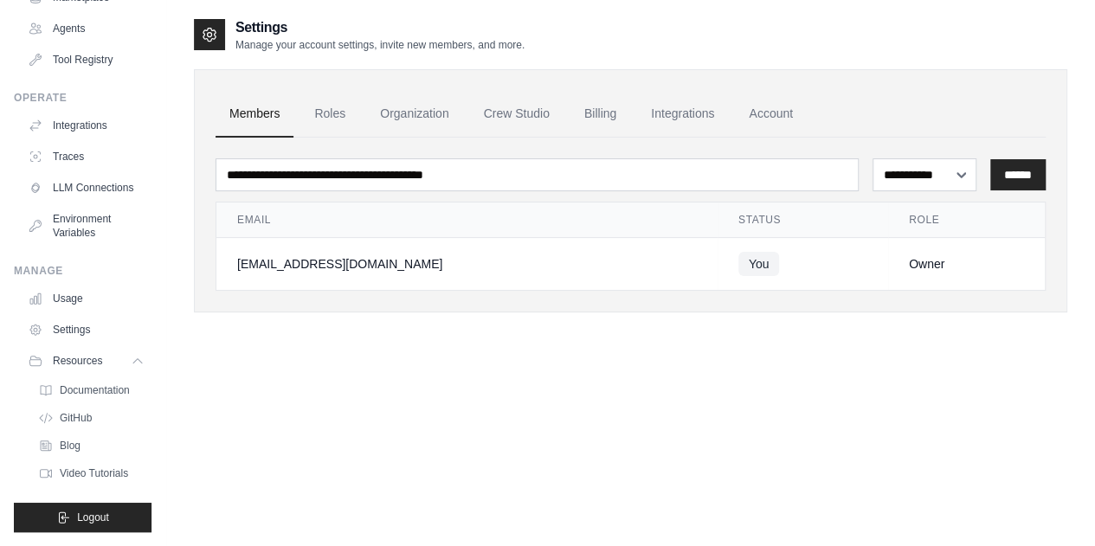
scroll to position [0, 0]
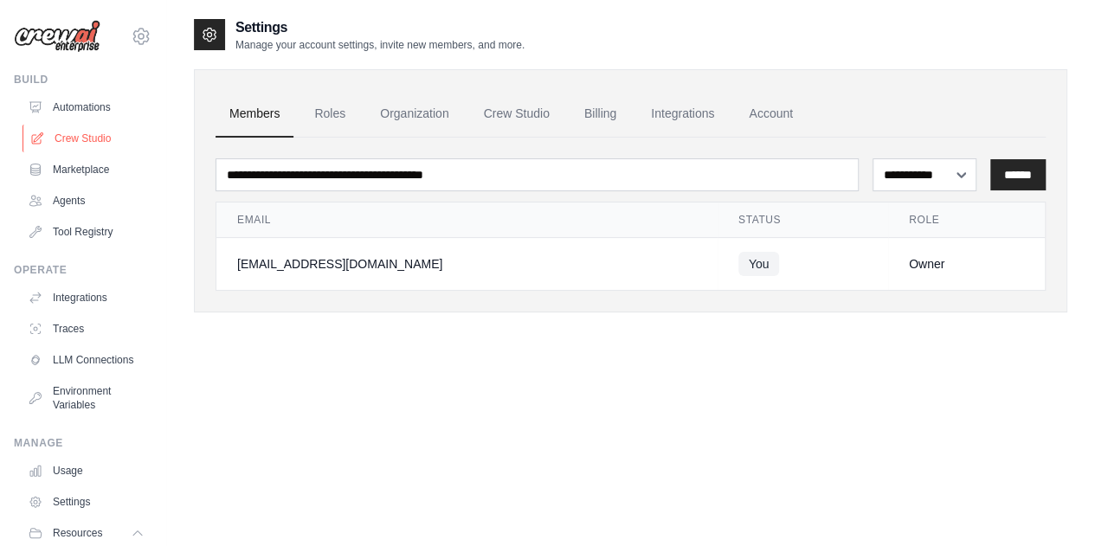
click at [76, 147] on link "Crew Studio" at bounding box center [88, 139] width 131 height 28
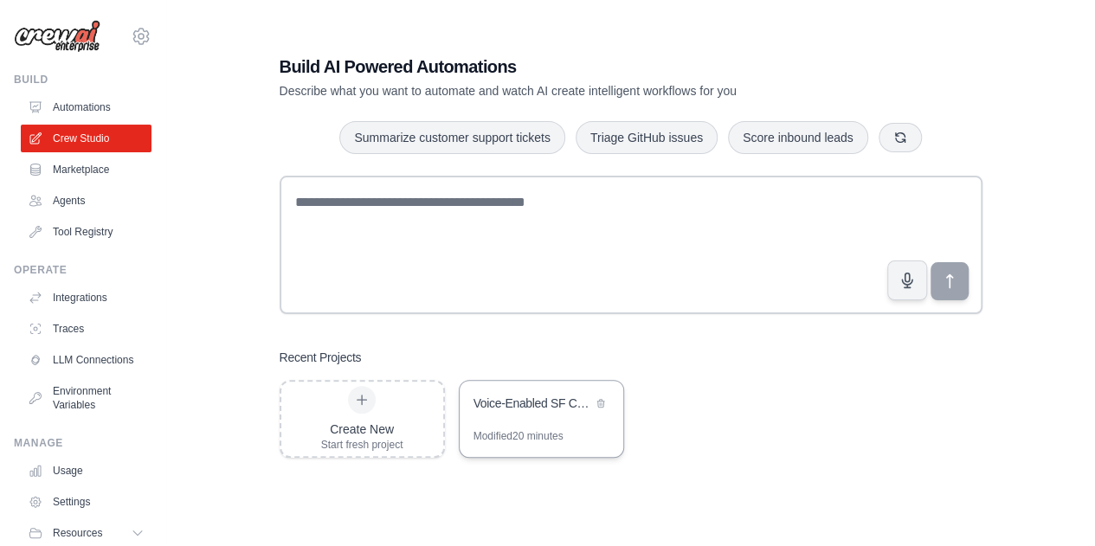
click at [543, 424] on div "Voice-Enabled SF Cycling Assistant" at bounding box center [542, 405] width 164 height 48
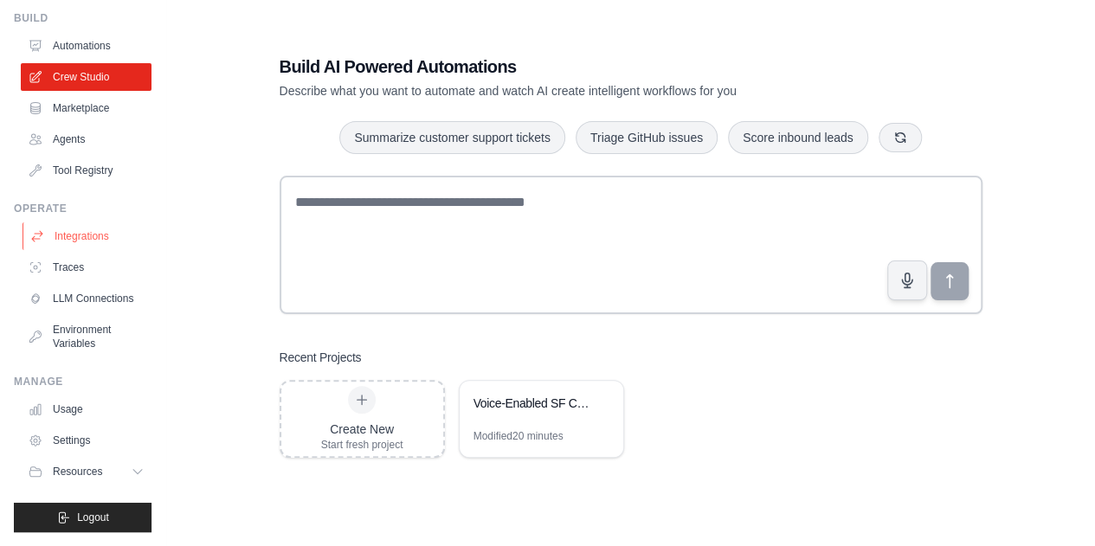
click at [77, 222] on link "Integrations" at bounding box center [88, 236] width 131 height 28
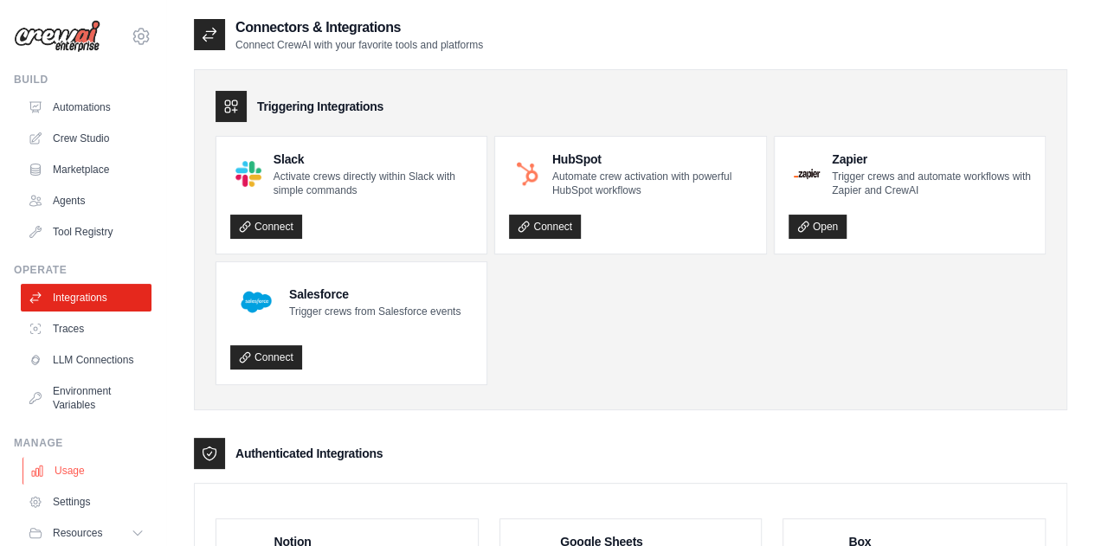
click at [71, 475] on link "Usage" at bounding box center [88, 471] width 131 height 28
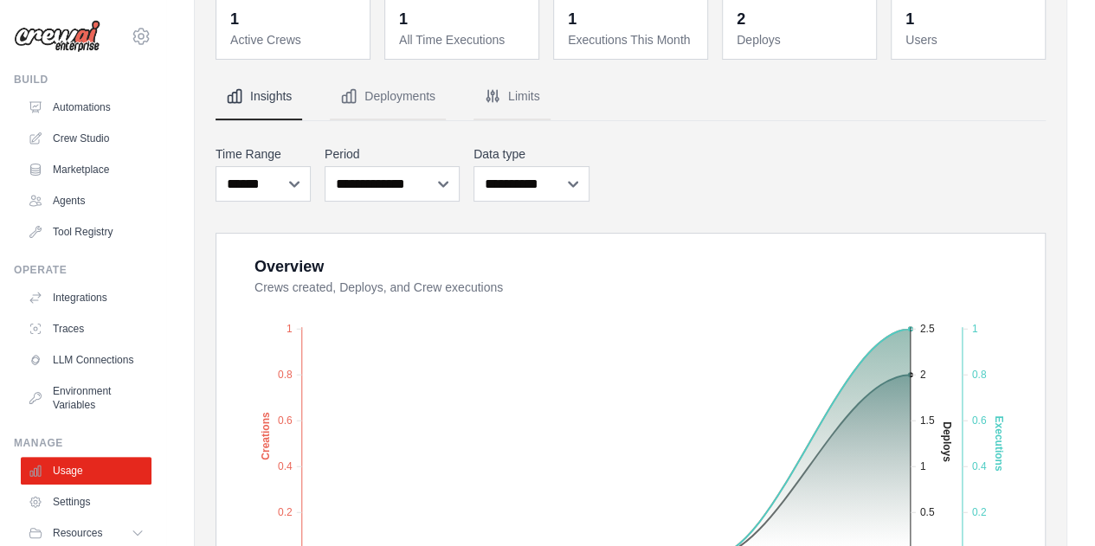
scroll to position [178, 0]
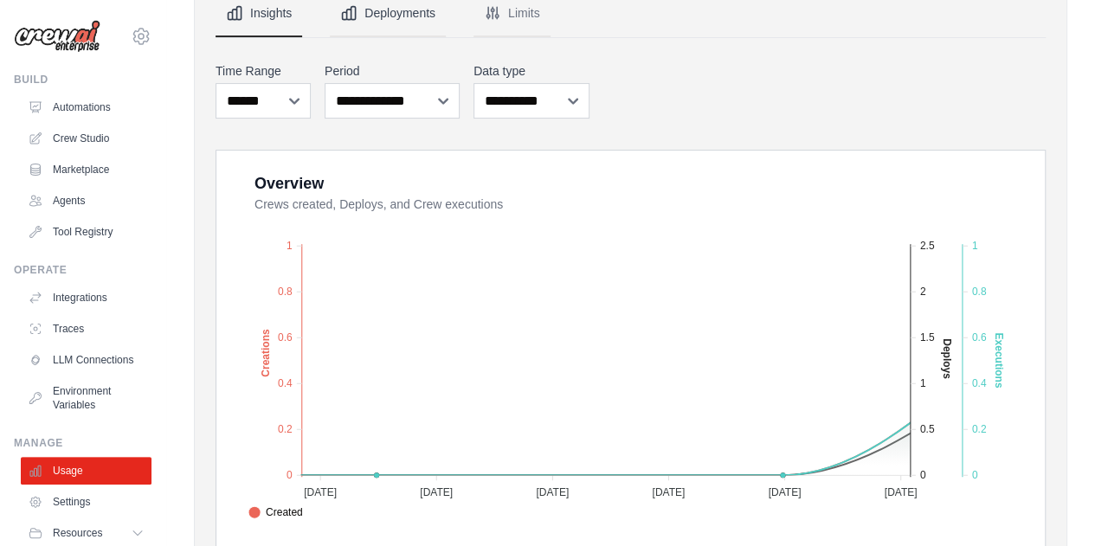
click at [395, 30] on button "Deployments" at bounding box center [388, 13] width 116 height 47
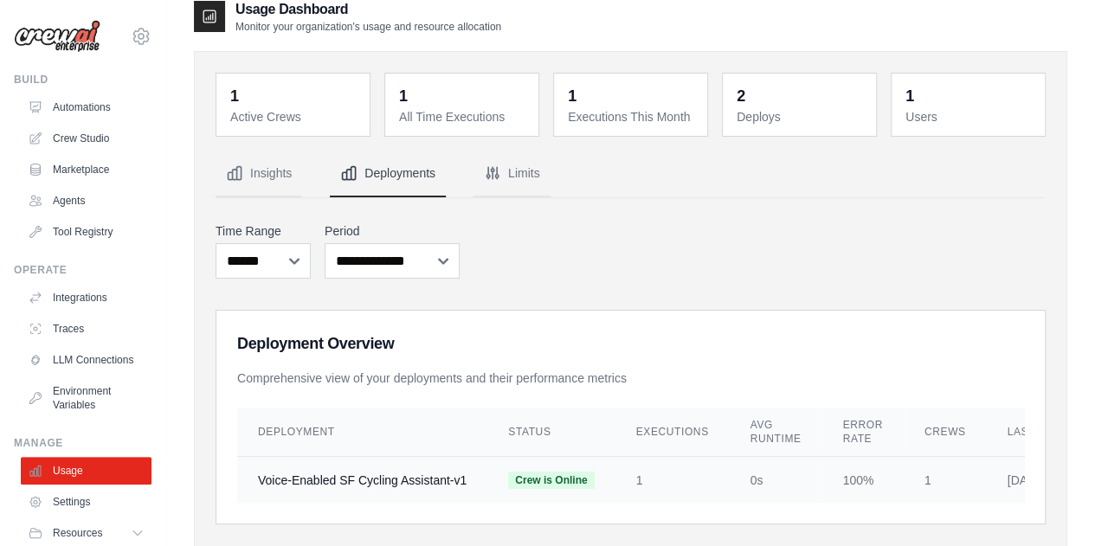
scroll to position [0, 0]
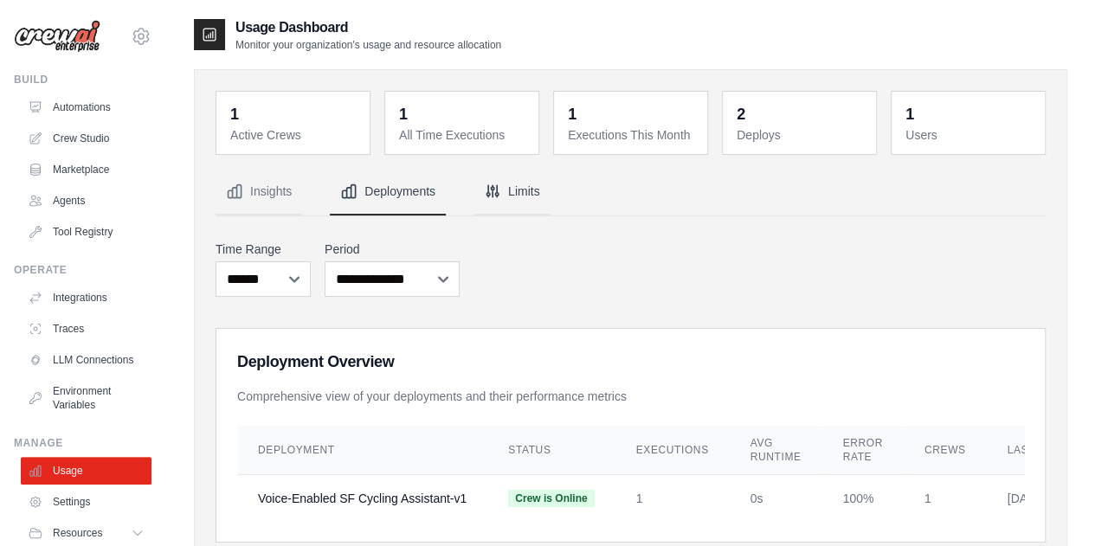
click at [496, 178] on button "Limits" at bounding box center [511, 192] width 77 height 47
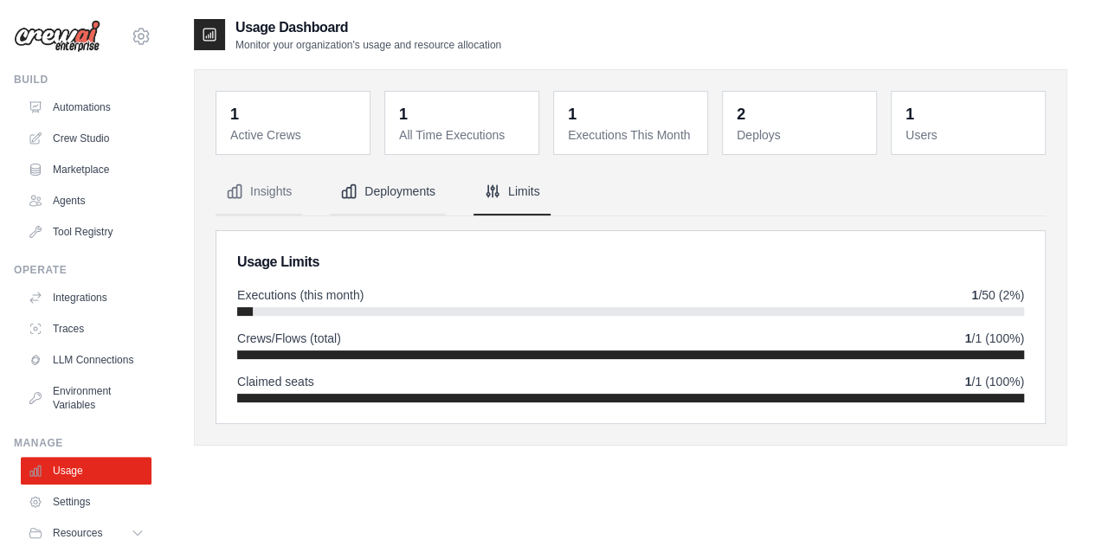
click at [367, 190] on button "Deployments" at bounding box center [388, 192] width 116 height 47
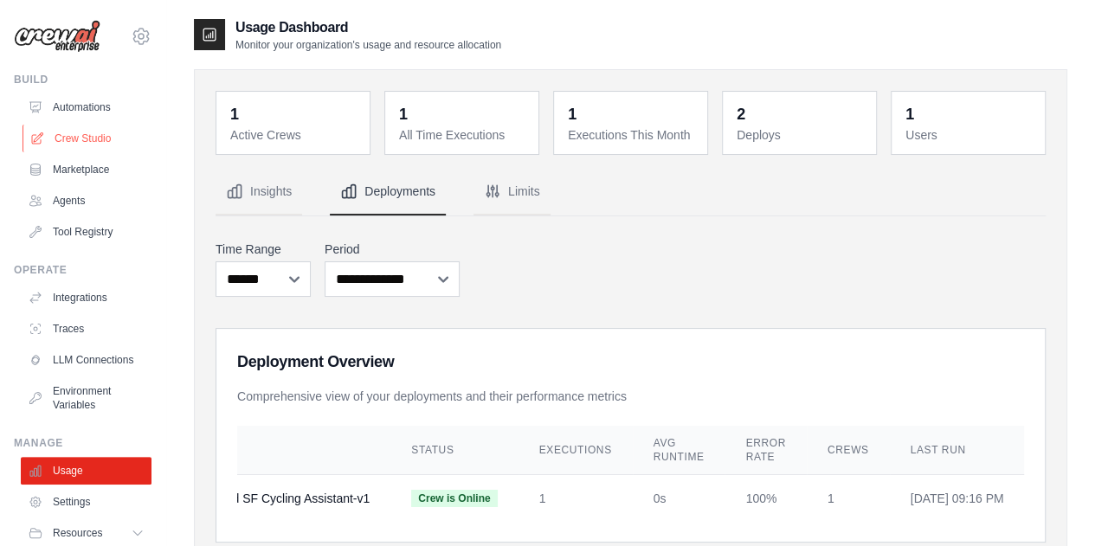
click at [90, 130] on link "Crew Studio" at bounding box center [88, 139] width 131 height 28
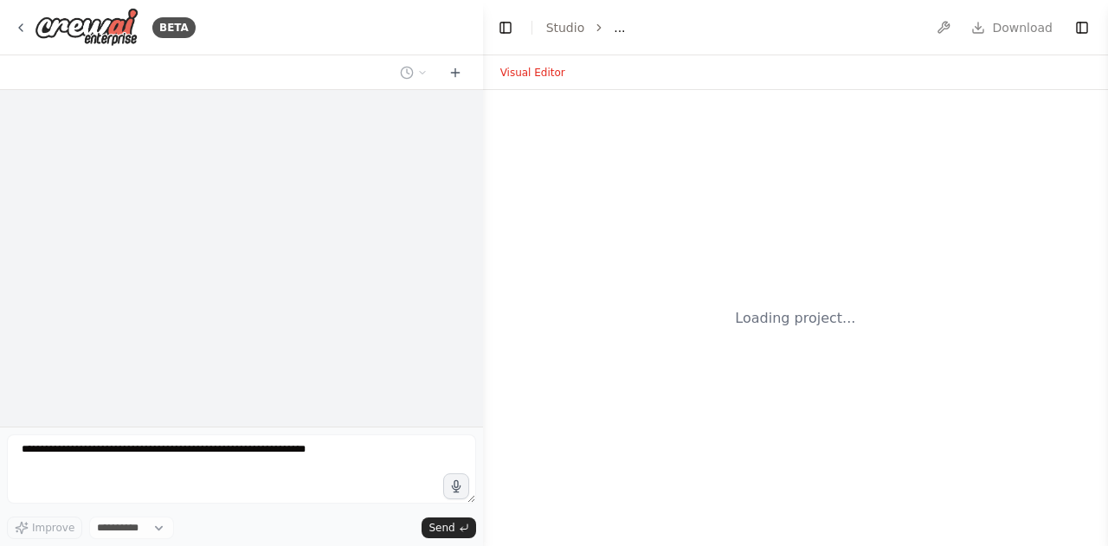
select select "****"
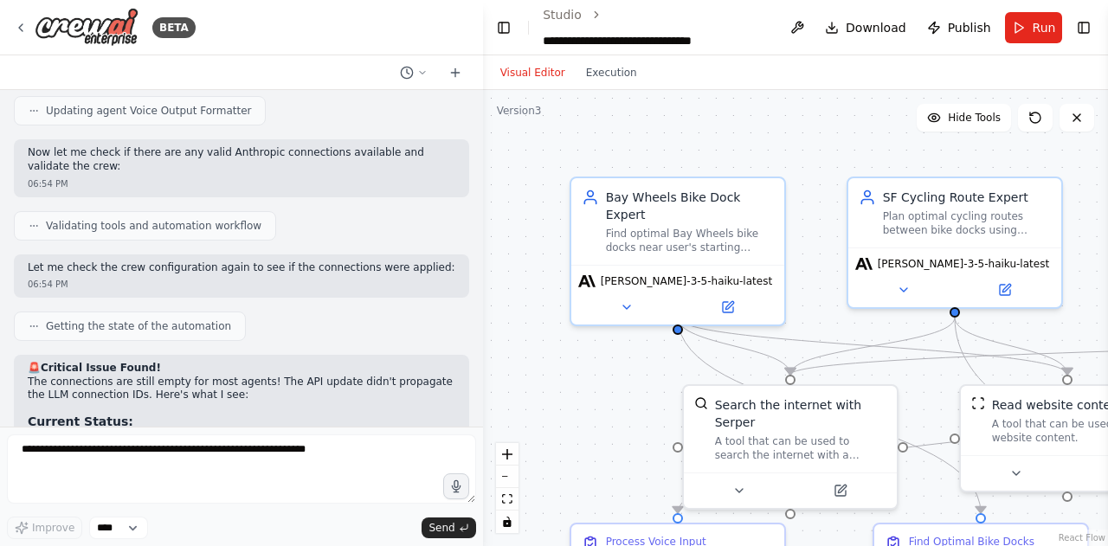
scroll to position [26519, 0]
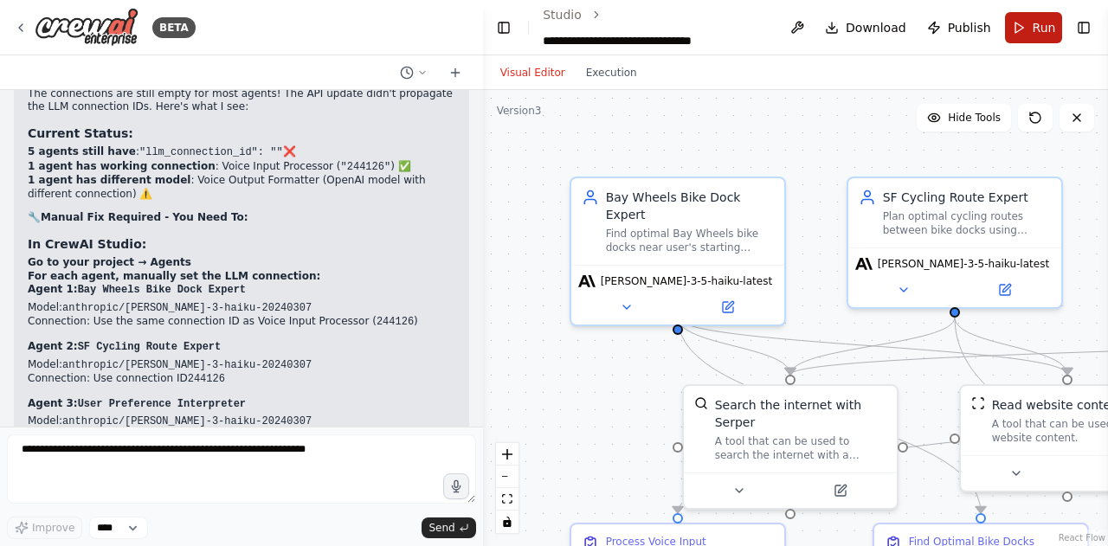
click at [1009, 32] on button "Run" at bounding box center [1034, 27] width 58 height 31
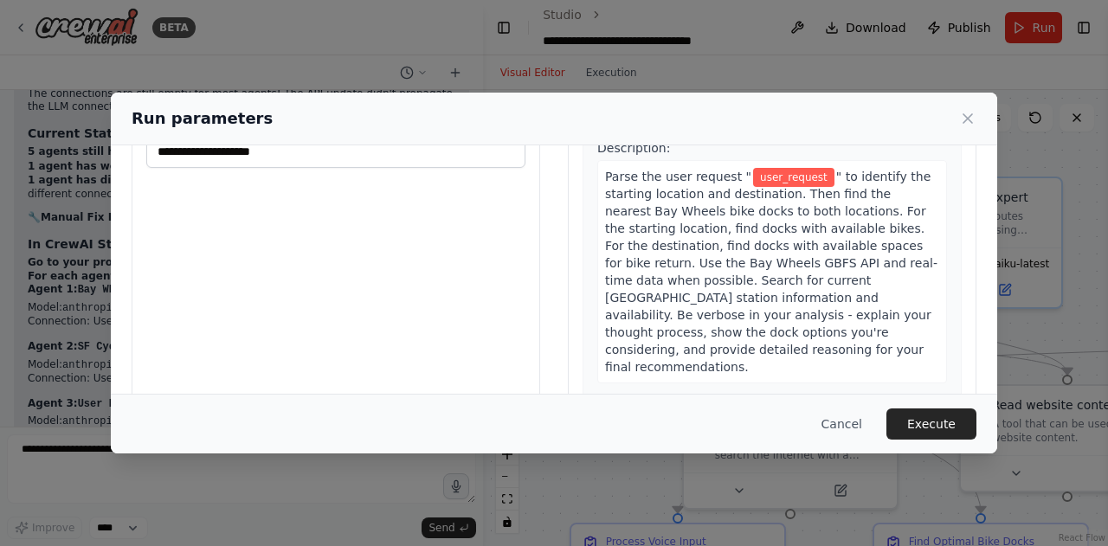
scroll to position [42, 0]
click at [847, 419] on button "Cancel" at bounding box center [841, 423] width 68 height 31
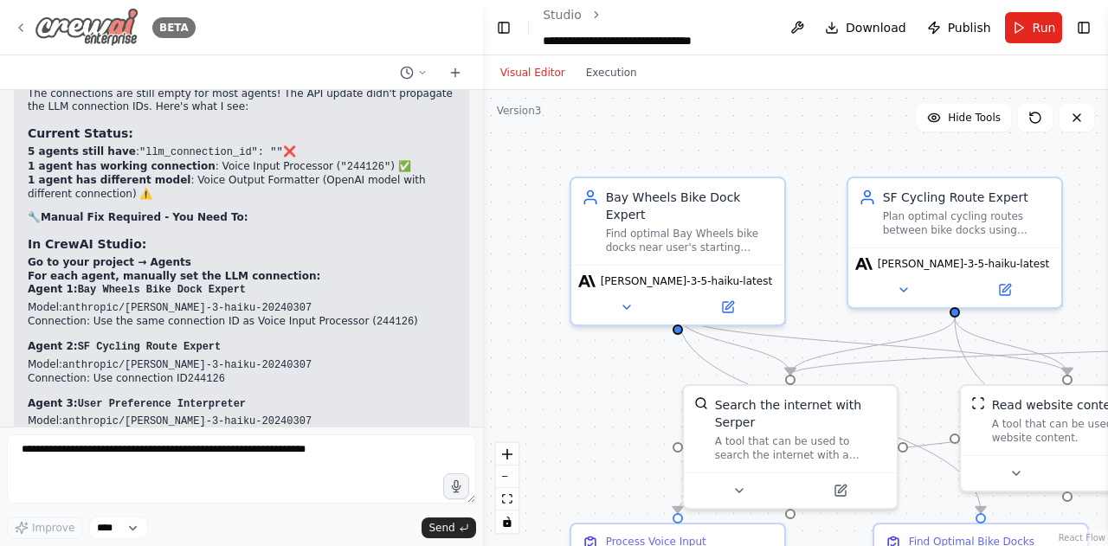
click at [76, 32] on img at bounding box center [87, 27] width 104 height 39
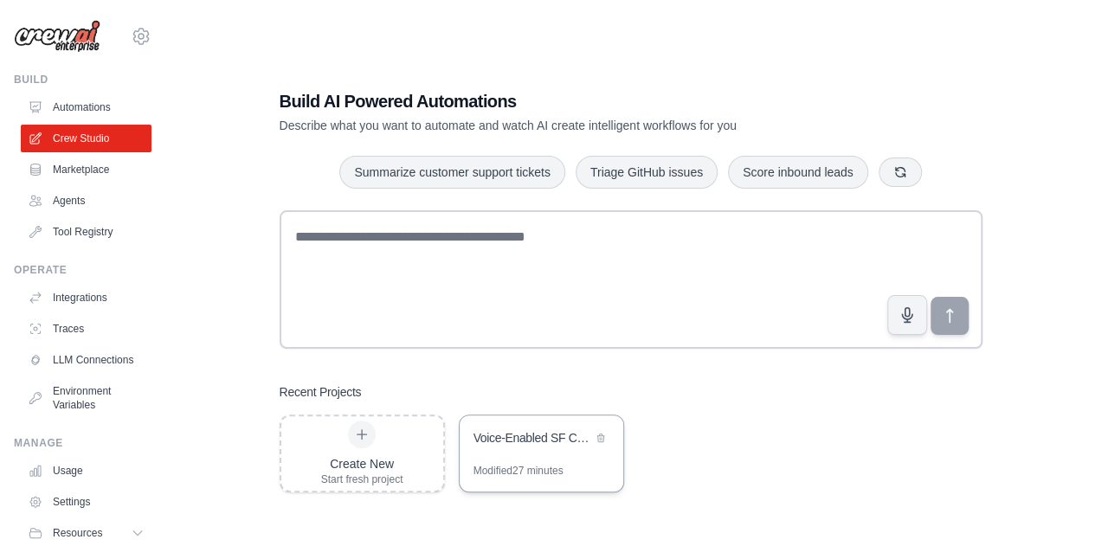
click at [517, 466] on div "Modified 27 minutes" at bounding box center [518, 471] width 90 height 14
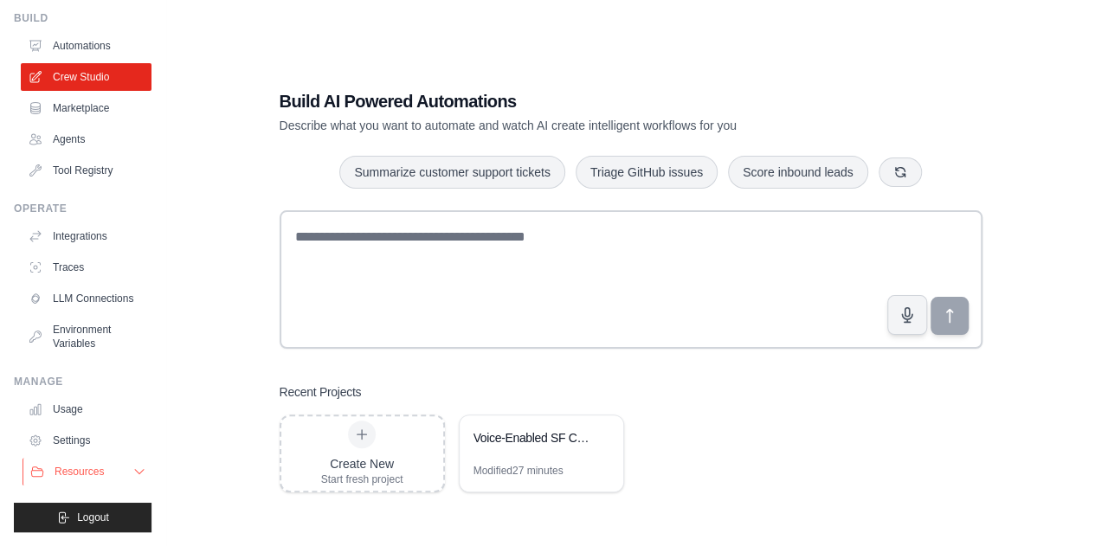
click at [90, 461] on button "Resources" at bounding box center [88, 472] width 131 height 28
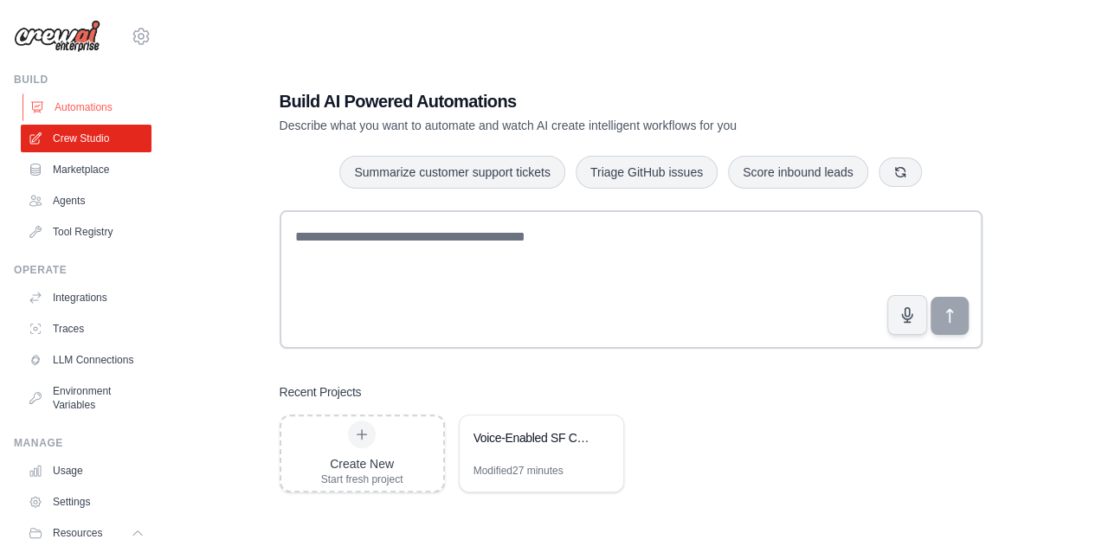
scroll to position [185, 0]
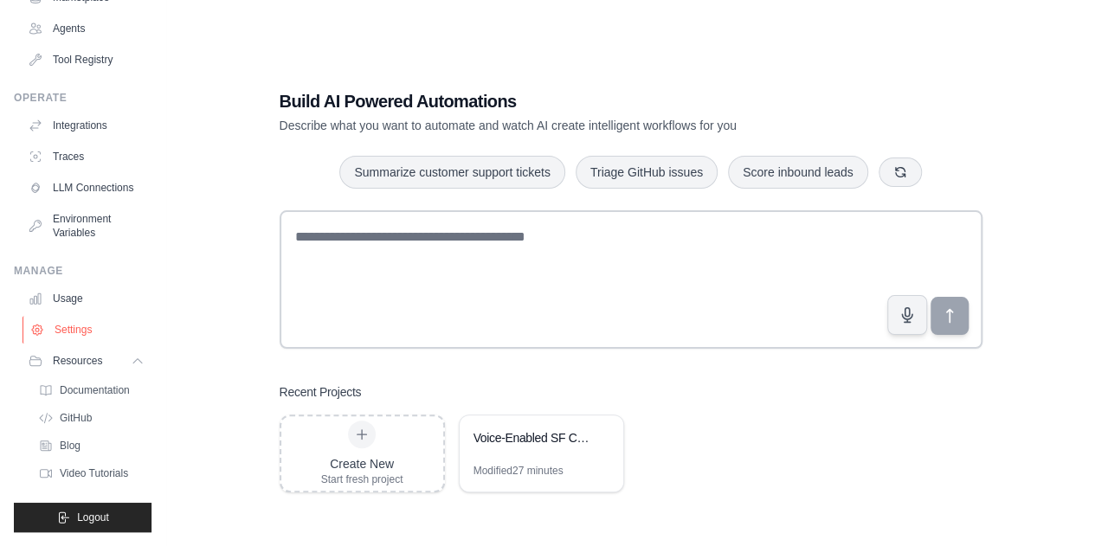
click at [74, 330] on link "Settings" at bounding box center [88, 330] width 131 height 28
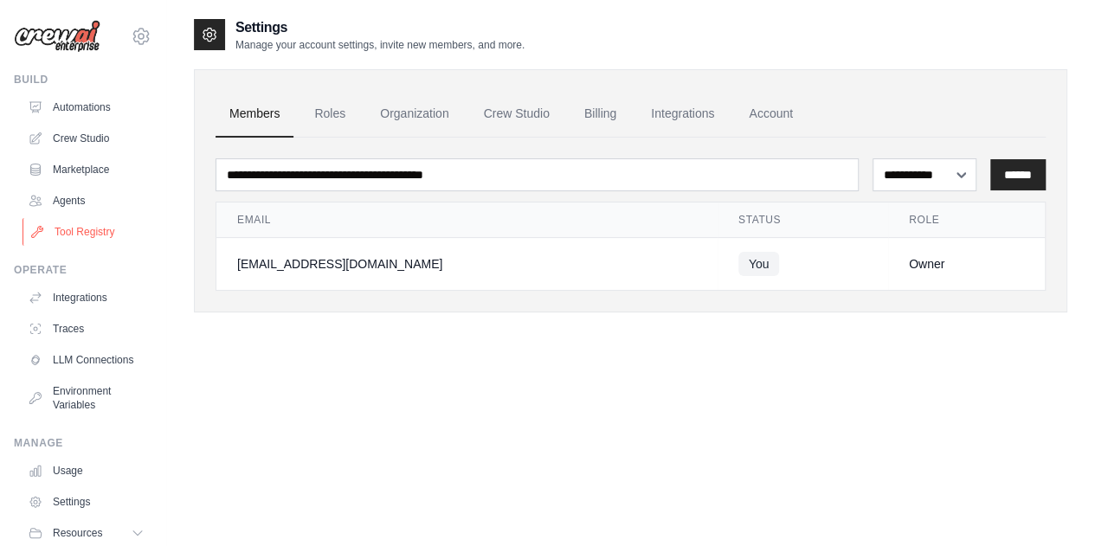
click at [76, 222] on link "Tool Registry" at bounding box center [88, 232] width 131 height 28
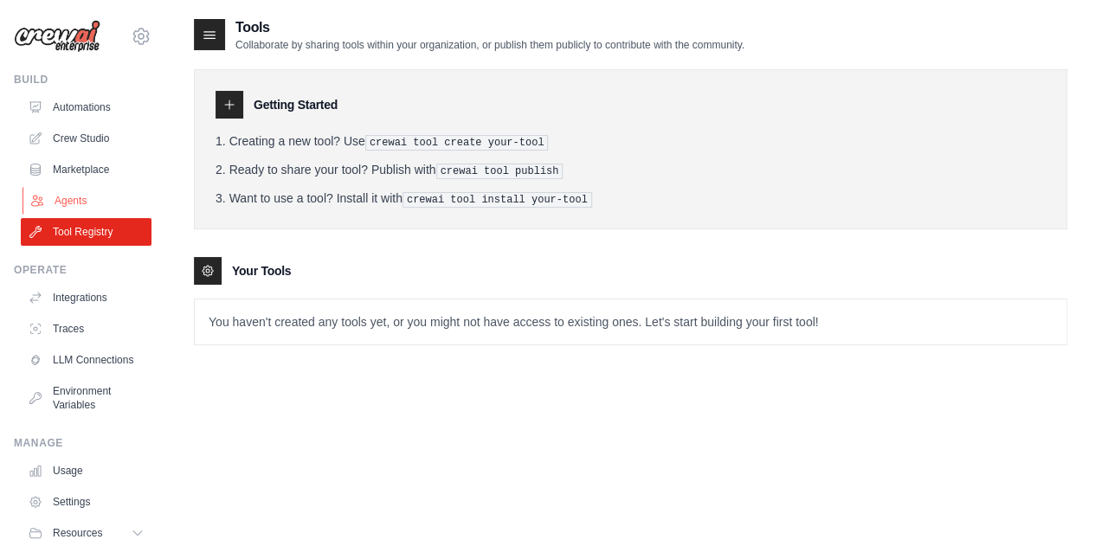
click at [62, 188] on link "Agents" at bounding box center [88, 201] width 131 height 28
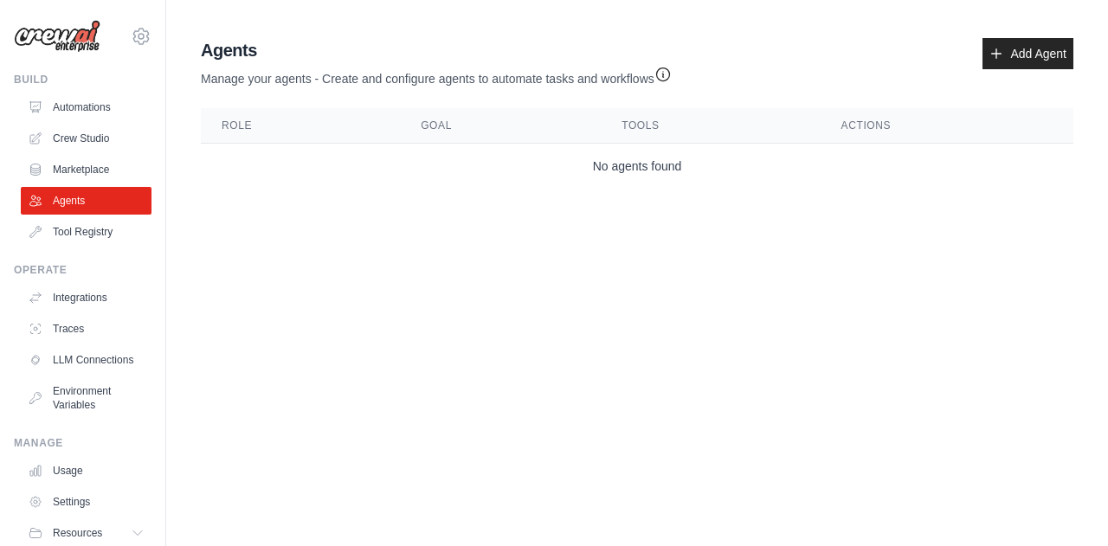
click at [48, 155] on ul "Automations Crew Studio Marketplace Agents Tool Registry" at bounding box center [86, 169] width 131 height 152
click at [76, 133] on link "Crew Studio" at bounding box center [88, 139] width 131 height 28
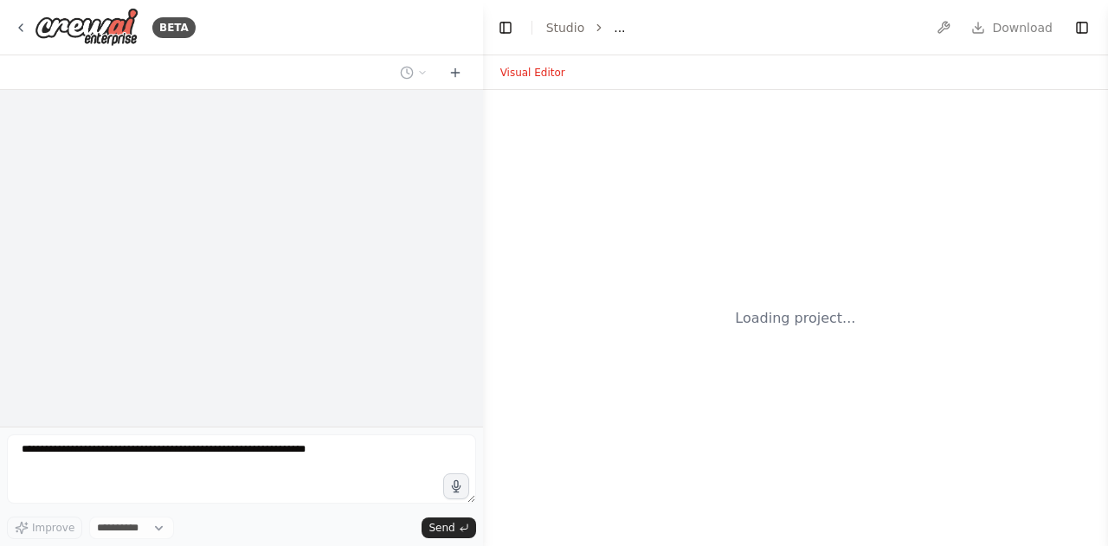
select select "****"
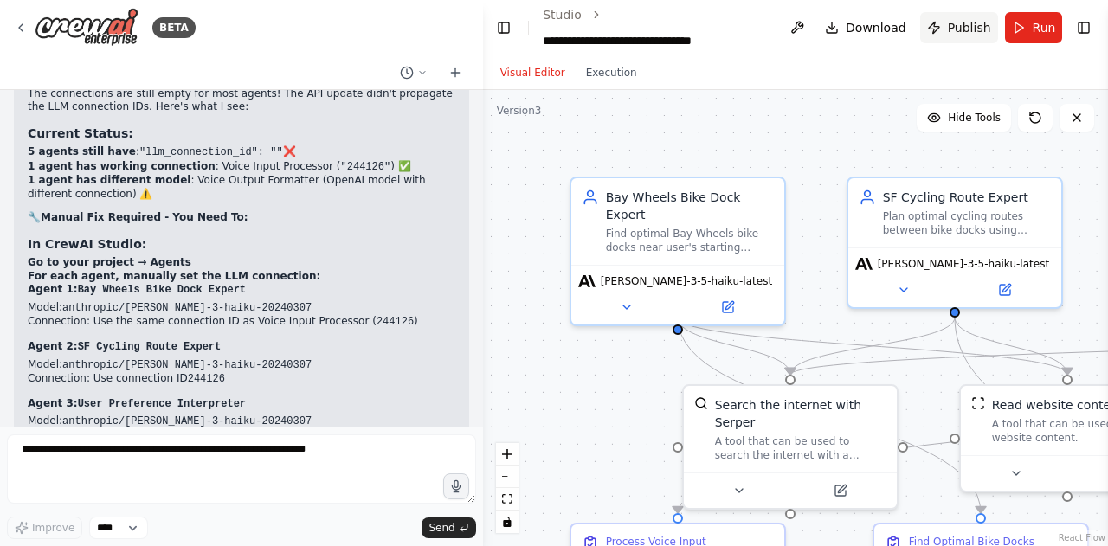
click at [976, 31] on span "Publish" at bounding box center [969, 27] width 43 height 17
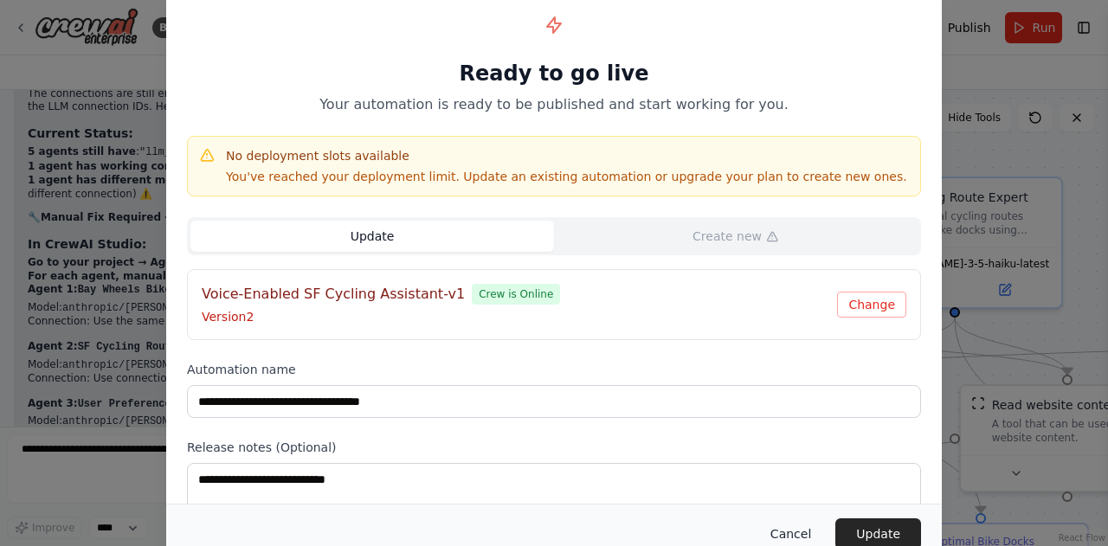
click at [805, 537] on button "Cancel" at bounding box center [790, 533] width 68 height 31
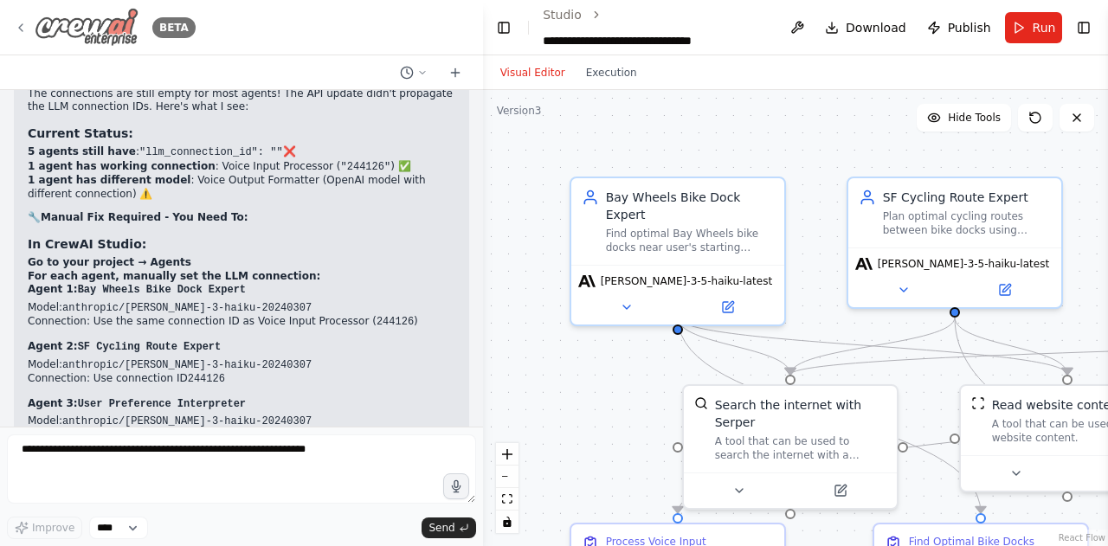
click at [16, 25] on icon at bounding box center [21, 28] width 14 height 14
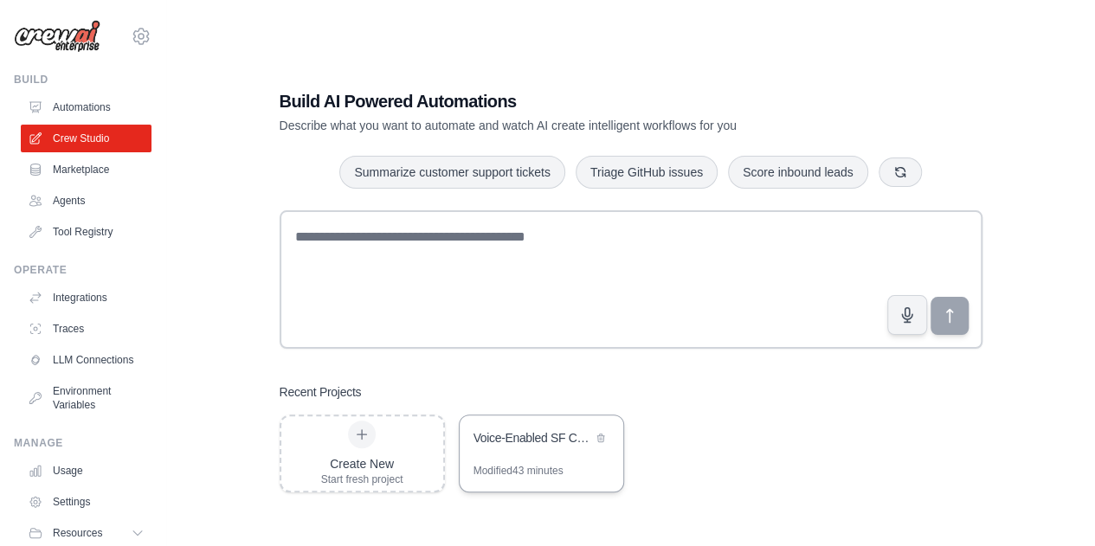
click at [514, 458] on div "Voice-Enabled SF Cycling Assistant" at bounding box center [542, 439] width 164 height 48
drag, startPoint x: 137, startPoint y: 18, endPoint x: 135, endPoint y: 32, distance: 14.0
click at [135, 32] on div "[EMAIL_ADDRESS][DOMAIN_NAME] Settings" at bounding box center [83, 27] width 138 height 55
click at [135, 32] on icon at bounding box center [141, 36] width 21 height 21
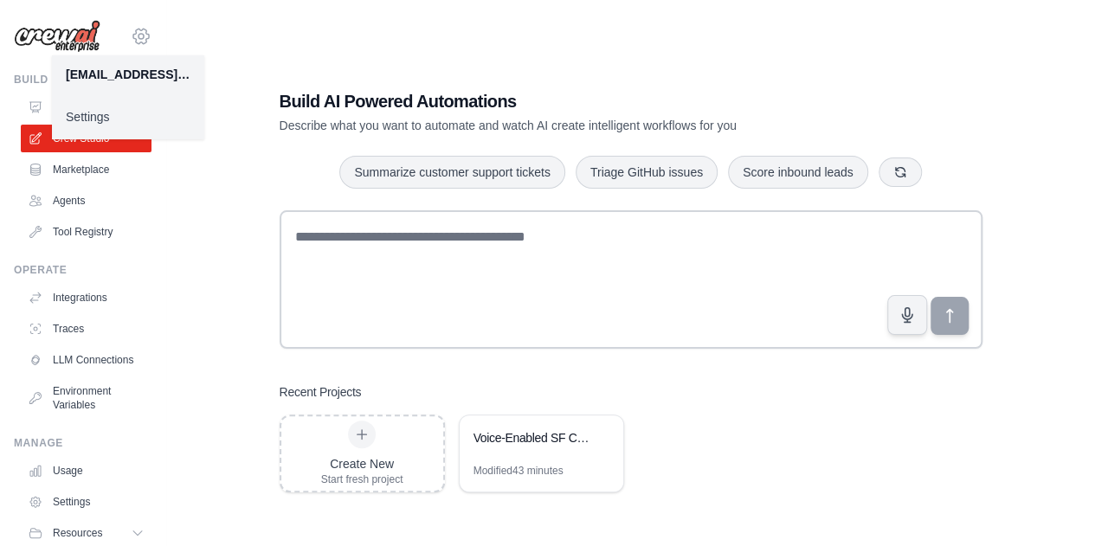
click at [135, 32] on icon at bounding box center [141, 36] width 21 height 21
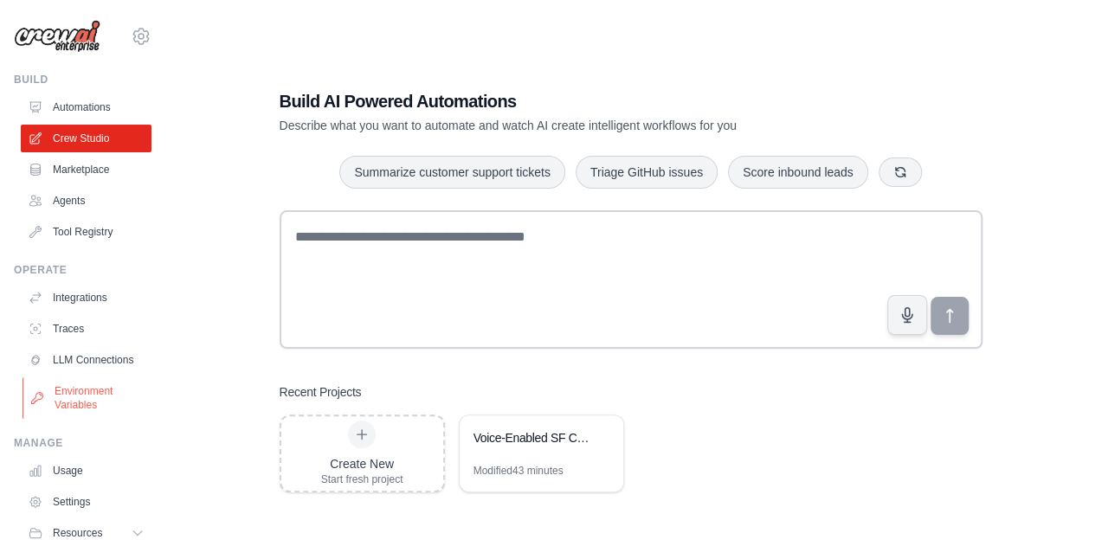
scroll to position [74, 0]
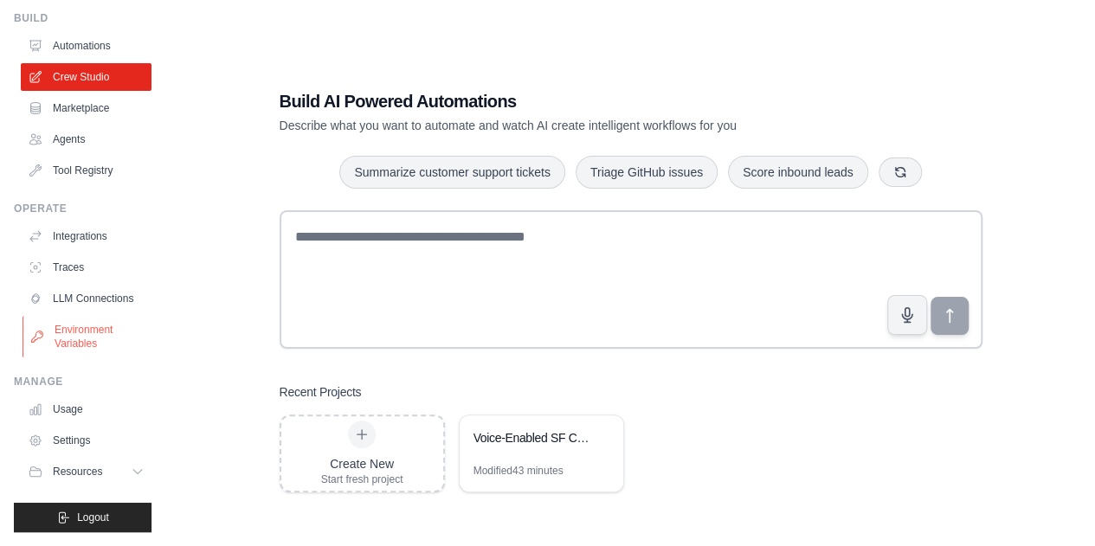
click at [87, 346] on link "Environment Variables" at bounding box center [88, 337] width 131 height 42
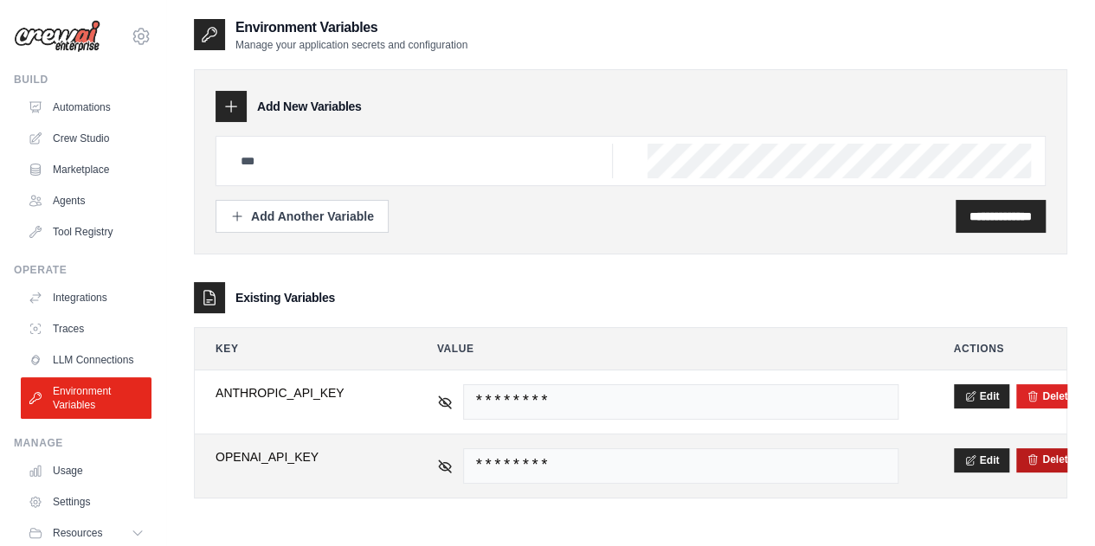
click at [1045, 462] on button "Delete" at bounding box center [1049, 460] width 47 height 14
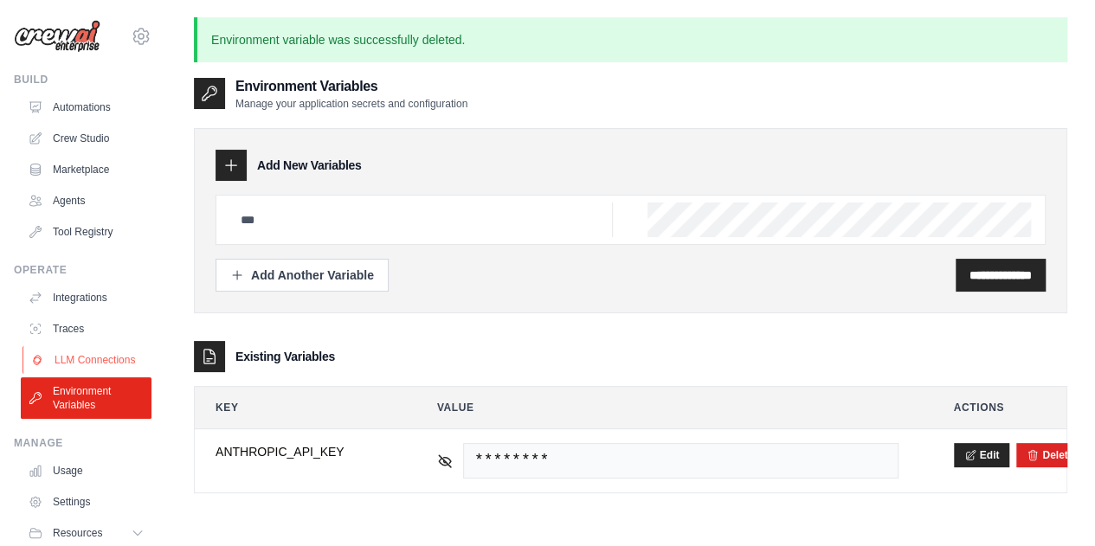
scroll to position [74, 0]
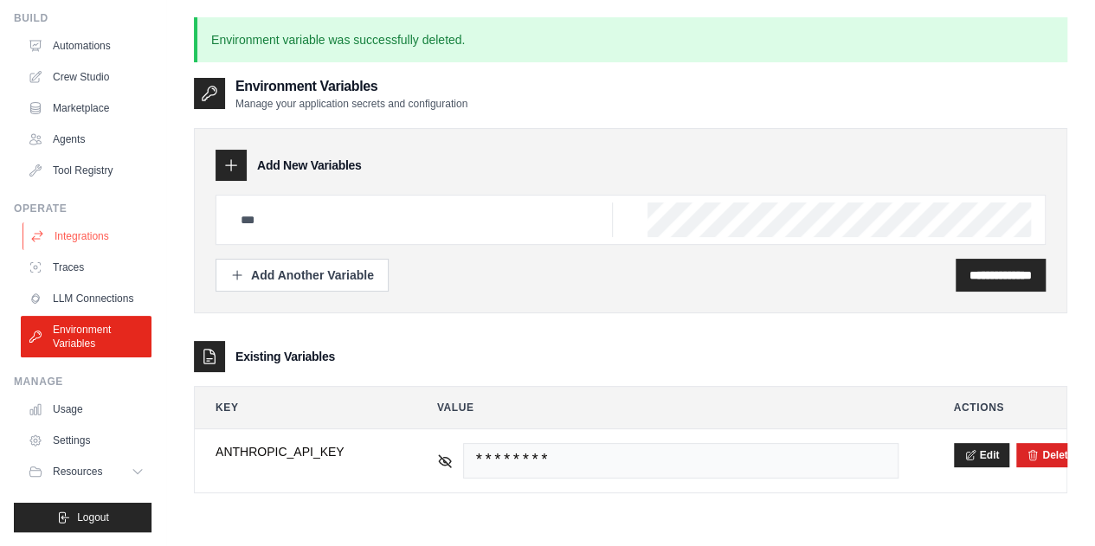
click at [83, 224] on link "Integrations" at bounding box center [88, 236] width 131 height 28
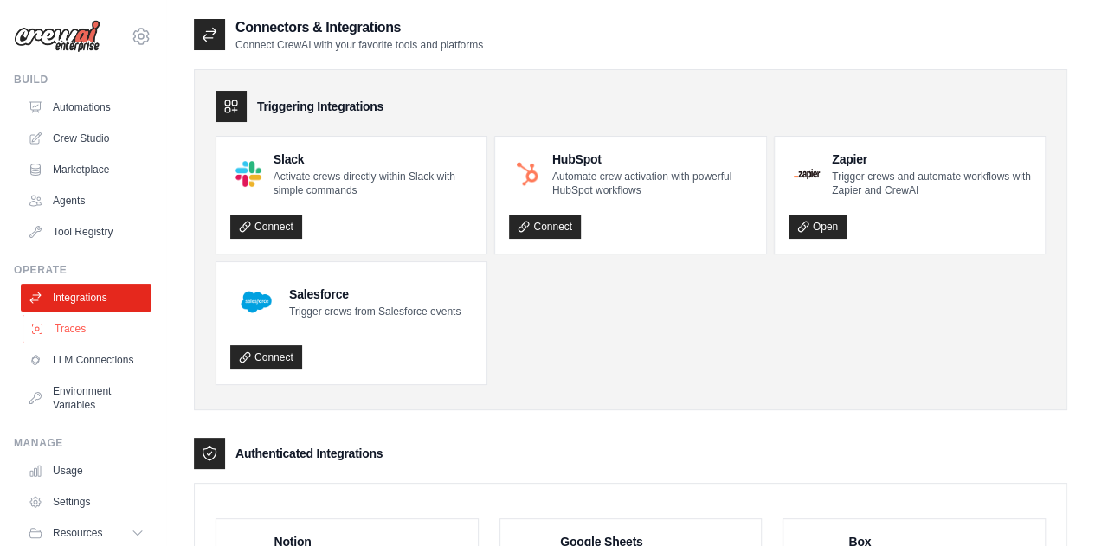
click at [83, 320] on link "Traces" at bounding box center [88, 329] width 131 height 28
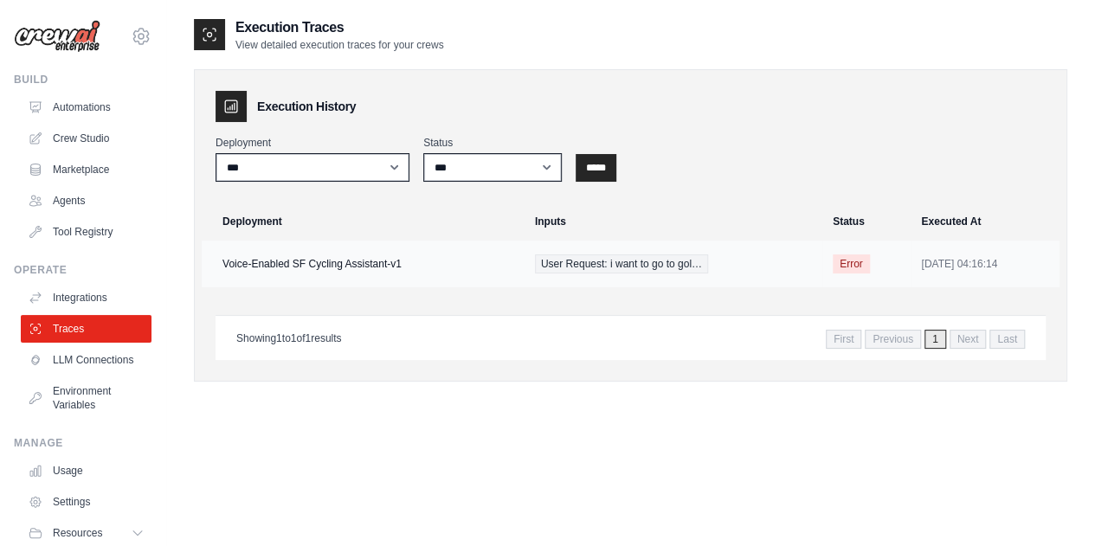
click at [600, 251] on td "User Request: i want to go to gol…" at bounding box center [673, 264] width 298 height 47
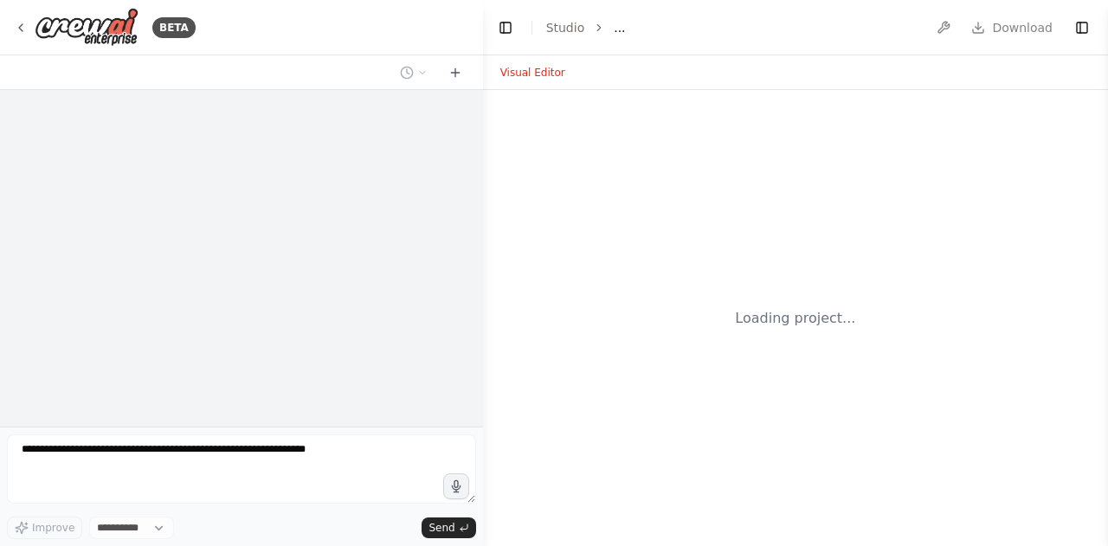
select select "****"
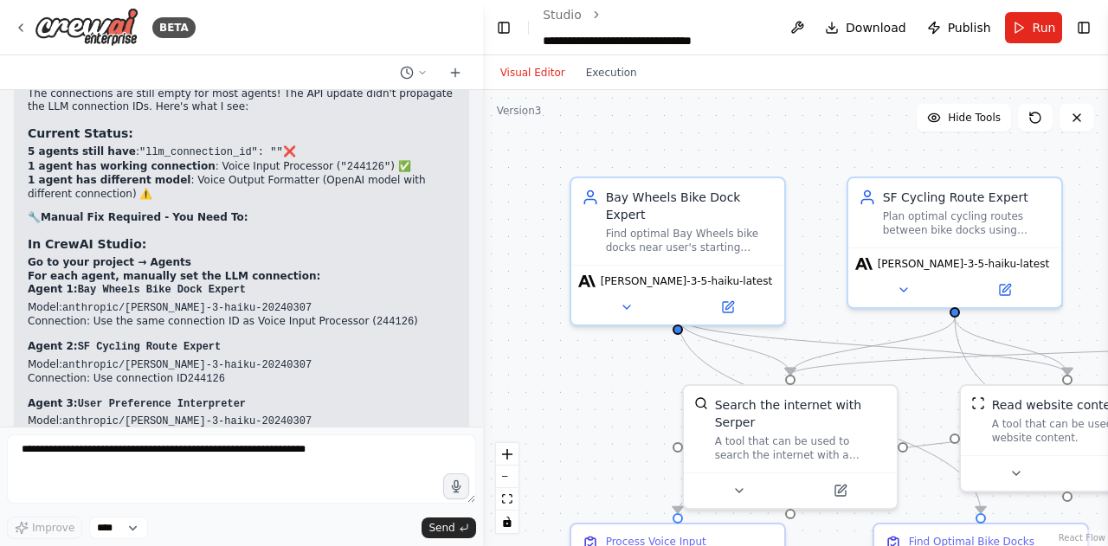
scroll to position [26519, 0]
click at [801, 31] on button at bounding box center [797, 27] width 28 height 31
drag, startPoint x: 1069, startPoint y: 39, endPoint x: 1086, endPoint y: 25, distance: 22.2
click at [1086, 25] on header "**********" at bounding box center [795, 27] width 625 height 55
click at [1086, 25] on button "Toggle Right Sidebar" at bounding box center [1083, 28] width 22 height 24
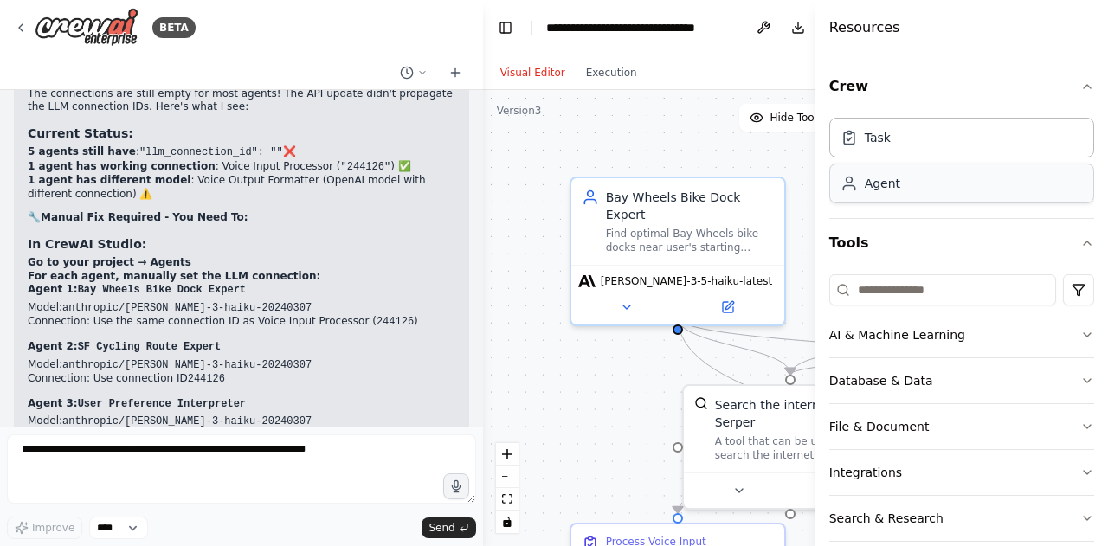
scroll to position [66, 0]
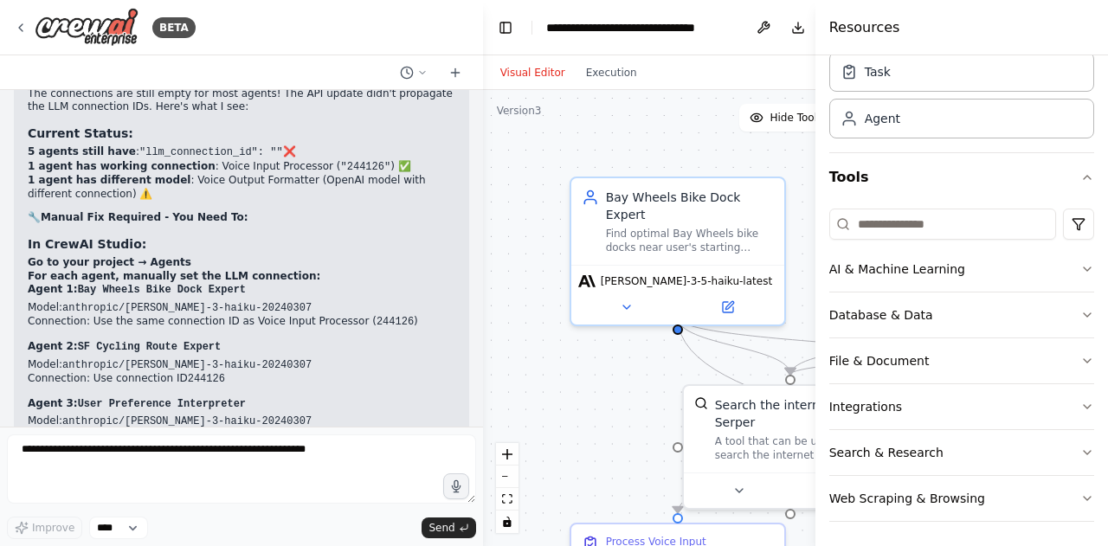
click at [363, 16] on div "BETA" at bounding box center [241, 27] width 483 height 55
click at [47, 20] on img at bounding box center [87, 27] width 104 height 39
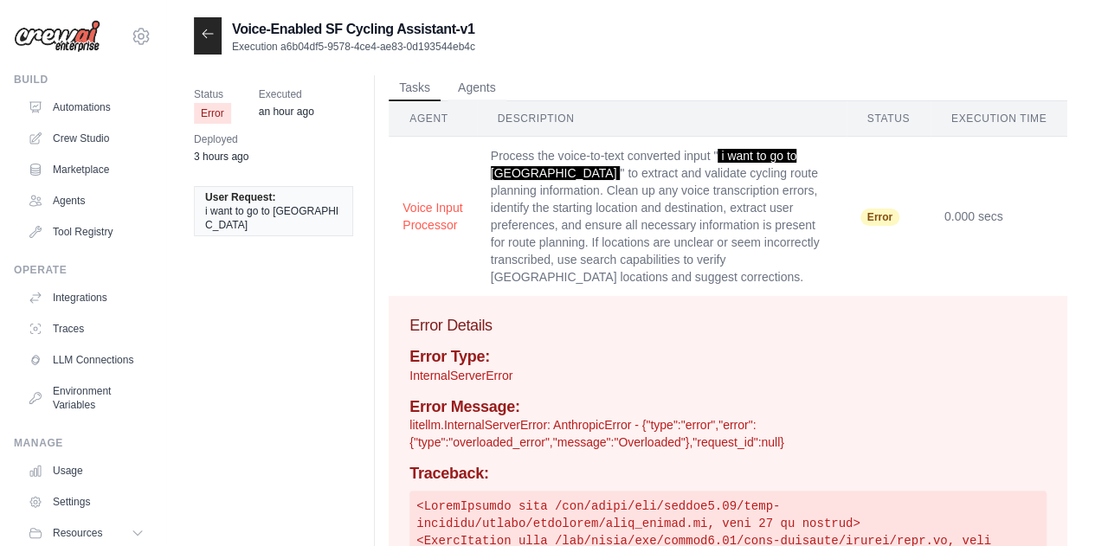
click at [257, 222] on span "i want to go to golden gate park" at bounding box center [273, 218] width 137 height 28
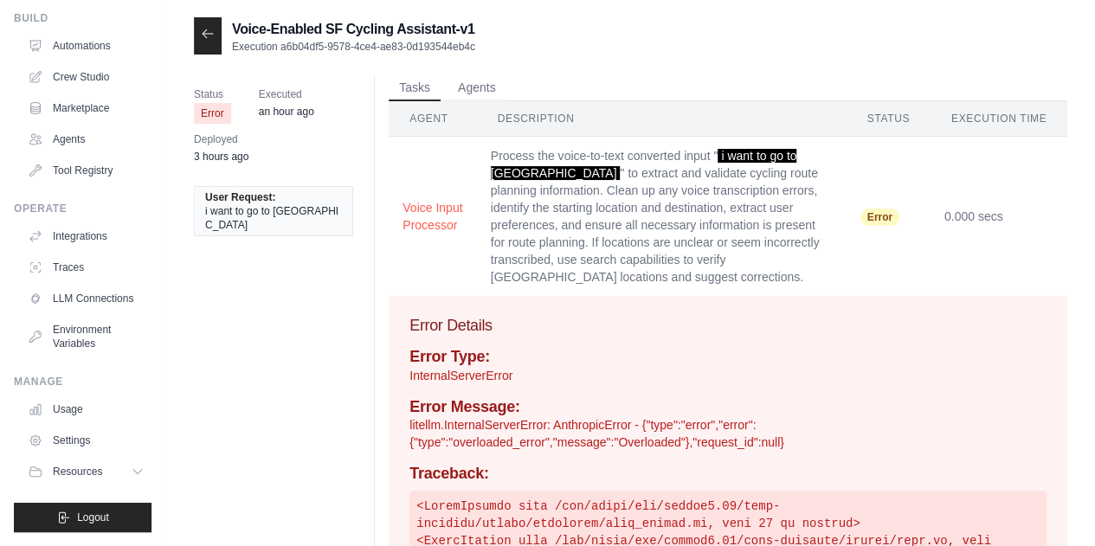
click at [213, 29] on icon at bounding box center [208, 34] width 14 height 14
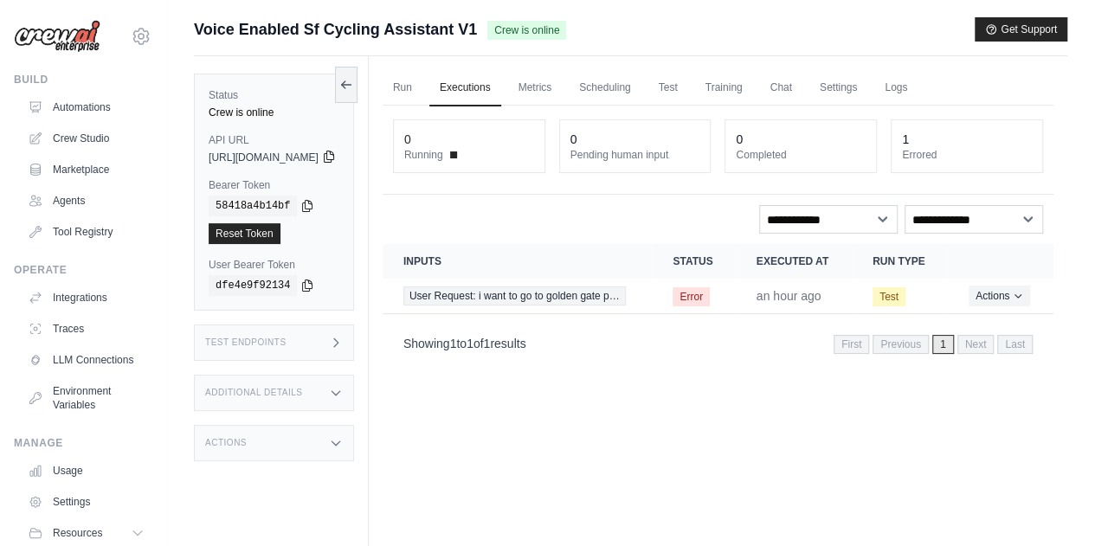
click at [336, 155] on icon at bounding box center [329, 157] width 14 height 14
click at [1023, 41] on div "Voice Enabled Sf Cycling Assistant V1 Crew is online Get Support" at bounding box center [630, 29] width 873 height 24
click at [1038, 18] on button "Get Support" at bounding box center [1020, 28] width 93 height 24
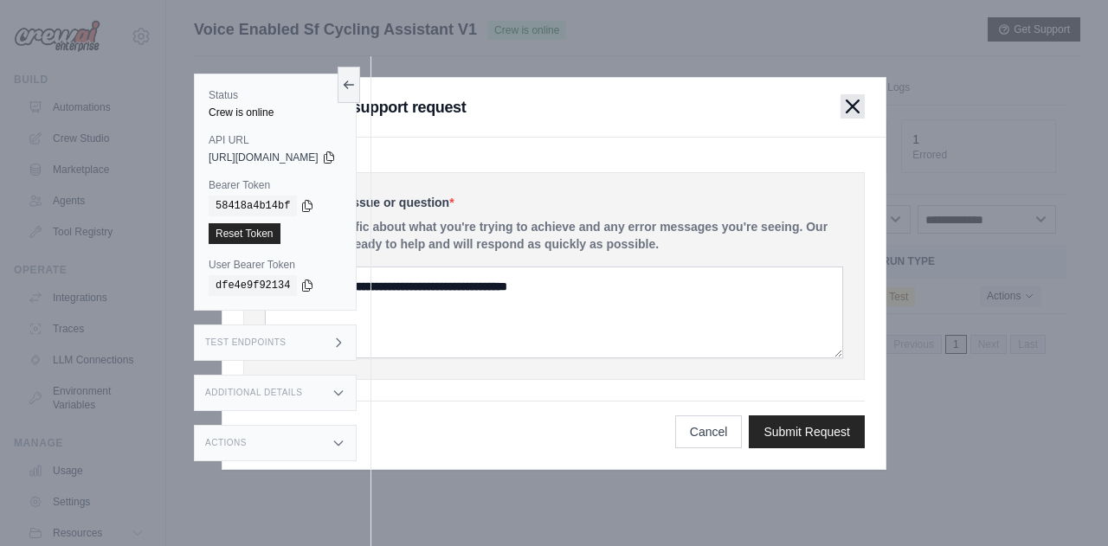
click at [862, 96] on button "button" at bounding box center [852, 106] width 24 height 24
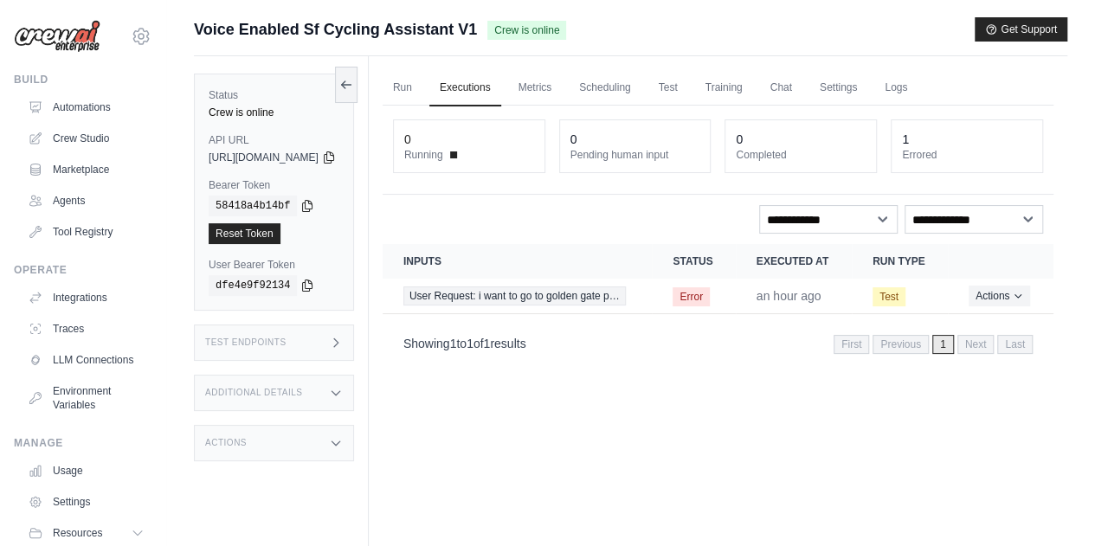
click at [298, 338] on div "Test Endpoints" at bounding box center [274, 343] width 160 height 36
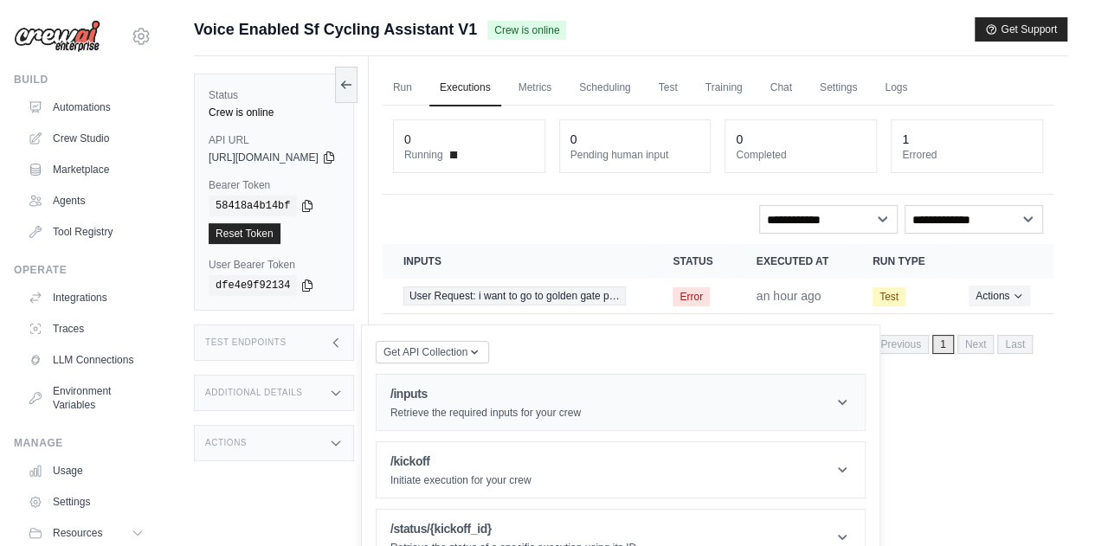
scroll to position [73, 0]
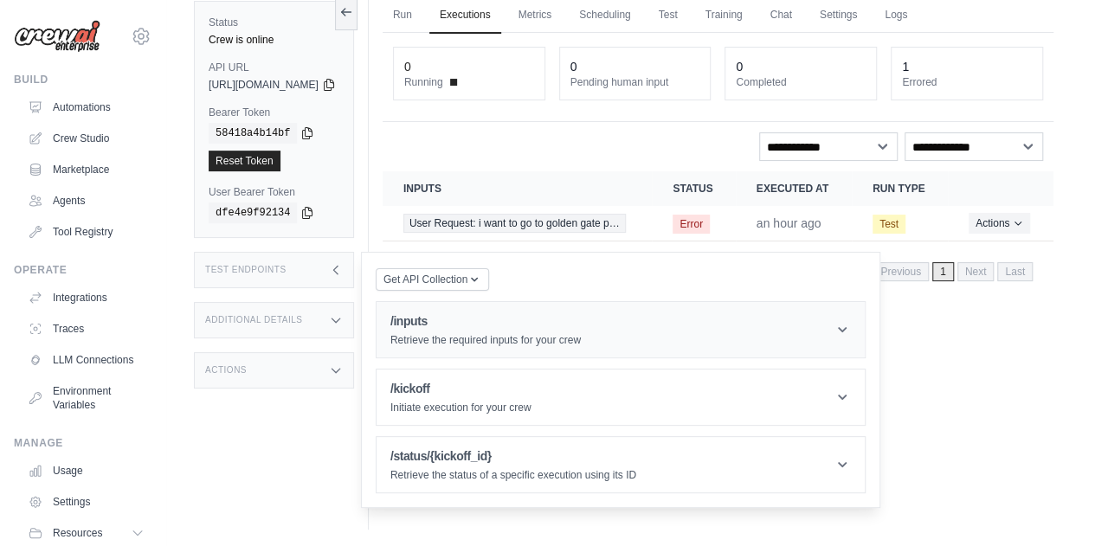
click at [581, 329] on div "/inputs Retrieve the required inputs for your crew" at bounding box center [485, 329] width 190 height 35
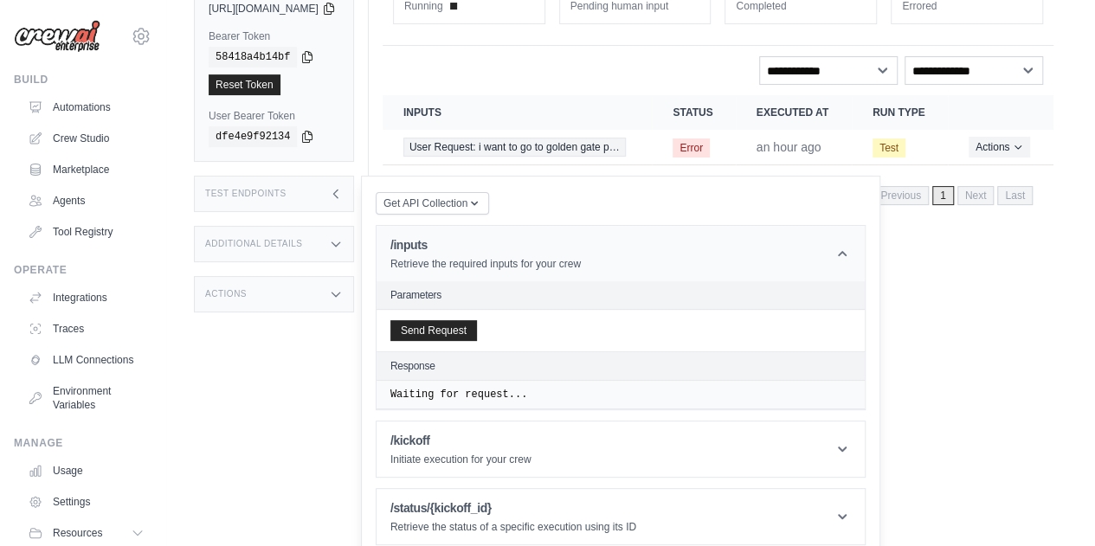
scroll to position [158, 0]
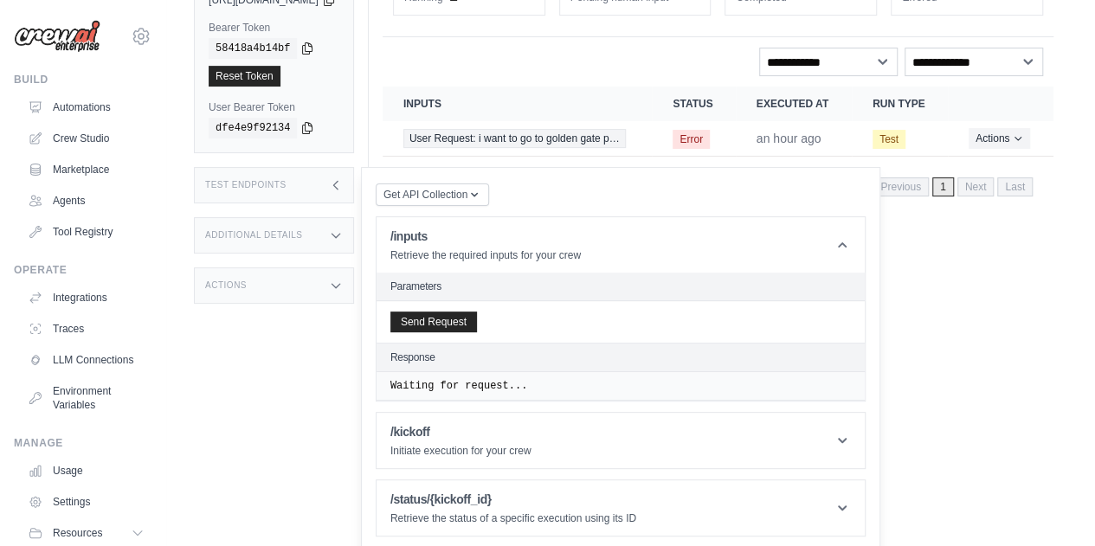
click at [486, 307] on div "Send Request" at bounding box center [620, 322] width 488 height 42
click at [477, 322] on button "Send Request" at bounding box center [433, 321] width 87 height 21
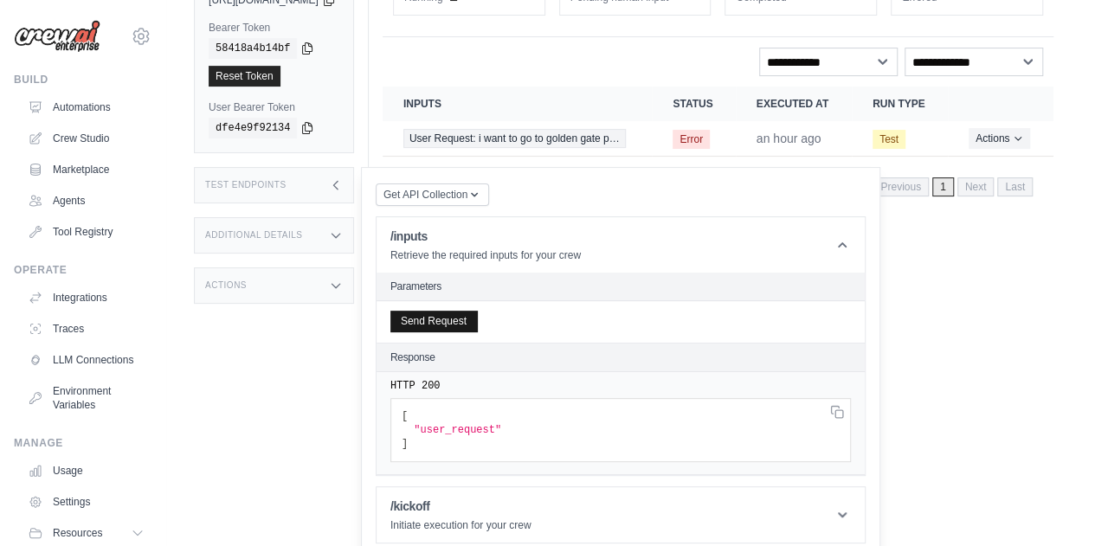
scroll to position [232, 0]
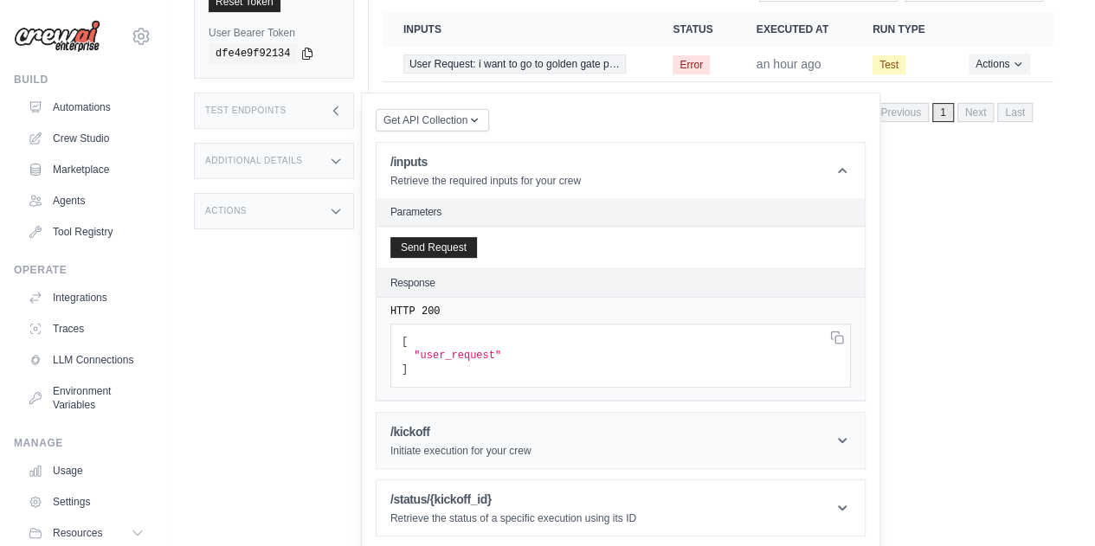
click at [523, 436] on h1 "/kickoff" at bounding box center [460, 431] width 141 height 17
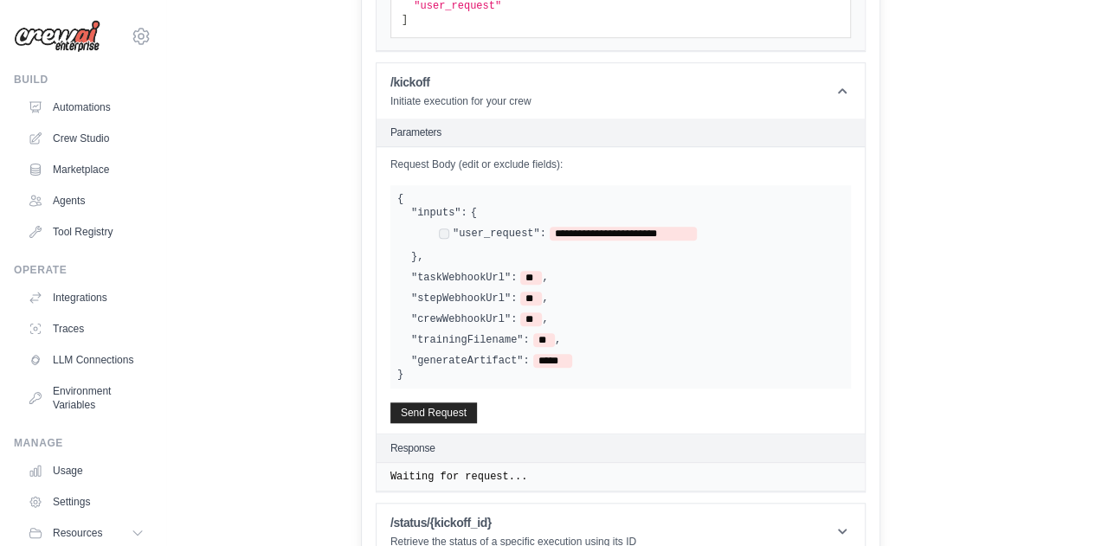
scroll to position [602, 0]
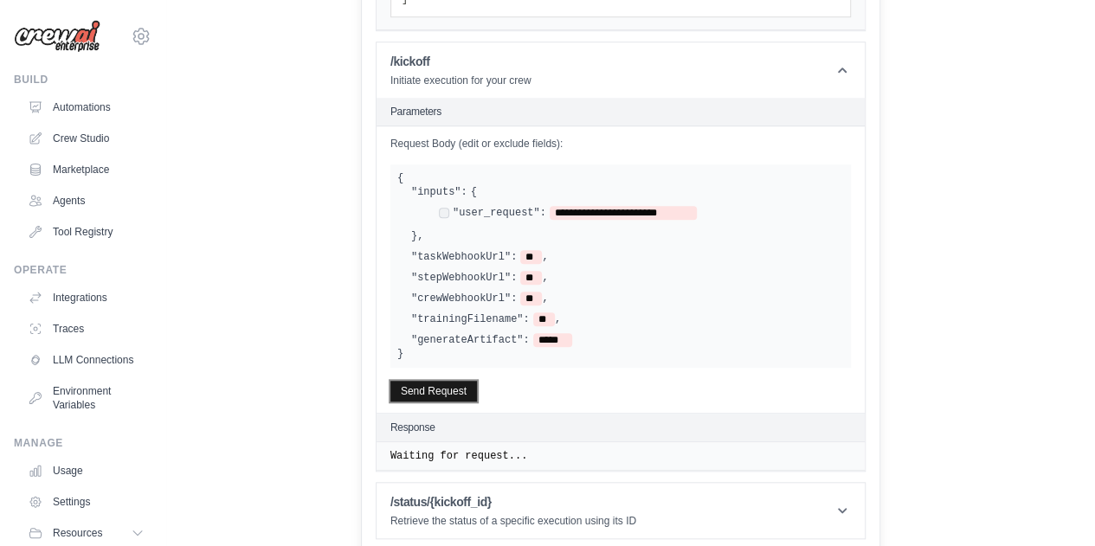
click at [477, 389] on button "Send Request" at bounding box center [433, 391] width 87 height 21
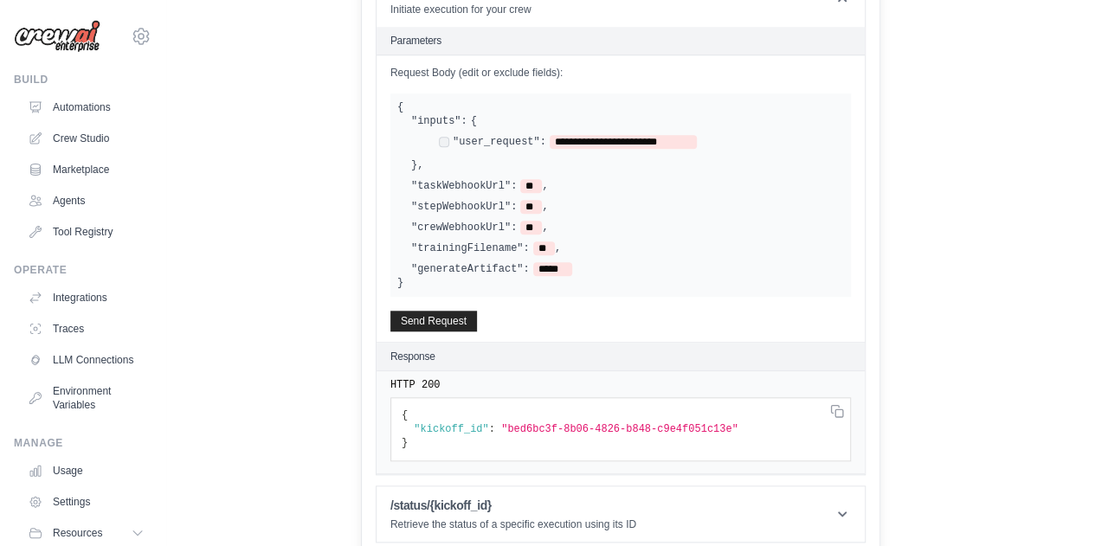
scroll to position [677, 0]
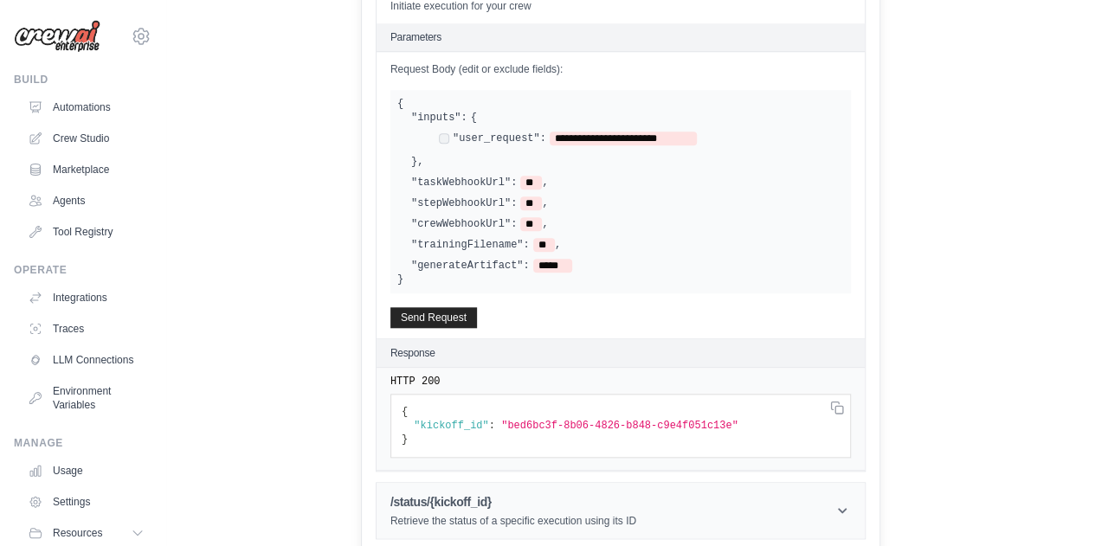
click at [636, 514] on p "Retrieve the status of a specific execution using its ID" at bounding box center [513, 521] width 246 height 14
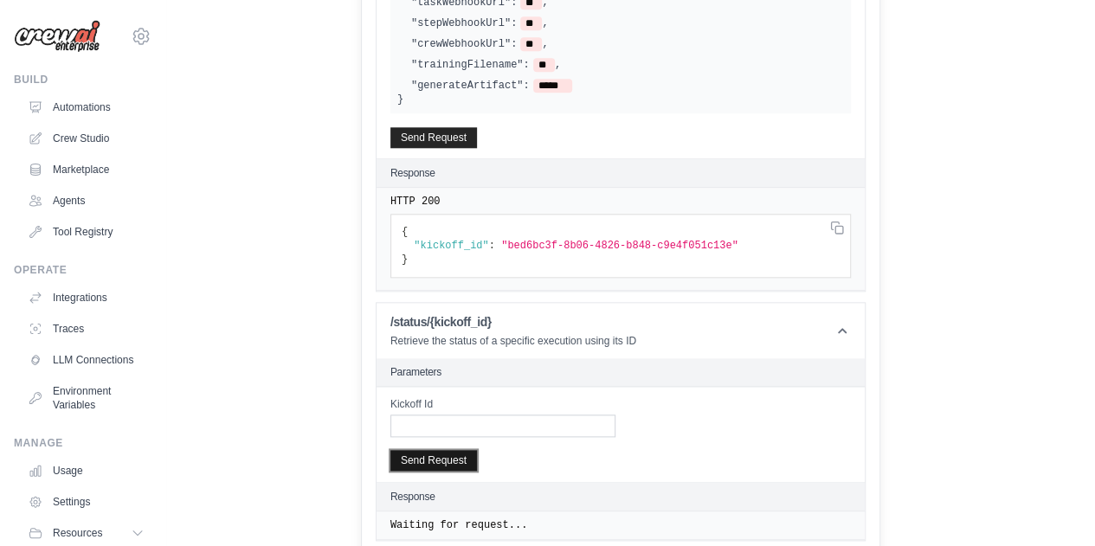
click at [477, 455] on button "Send Request" at bounding box center [433, 460] width 87 height 21
click at [562, 428] on input "Kickoff Id" at bounding box center [502, 426] width 225 height 23
paste input "**********"
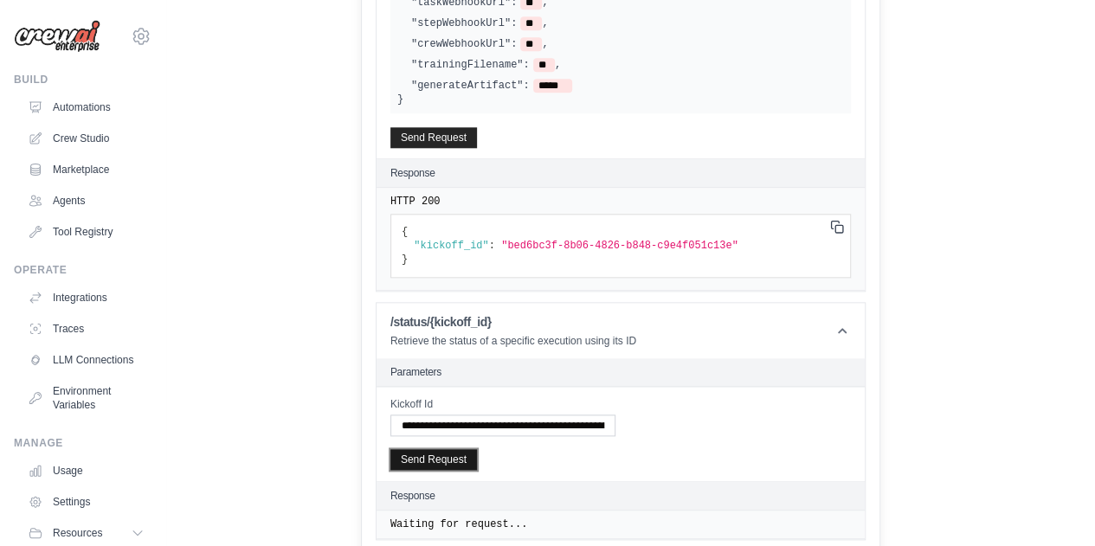
click at [467, 450] on button "Send Request" at bounding box center [433, 459] width 87 height 21
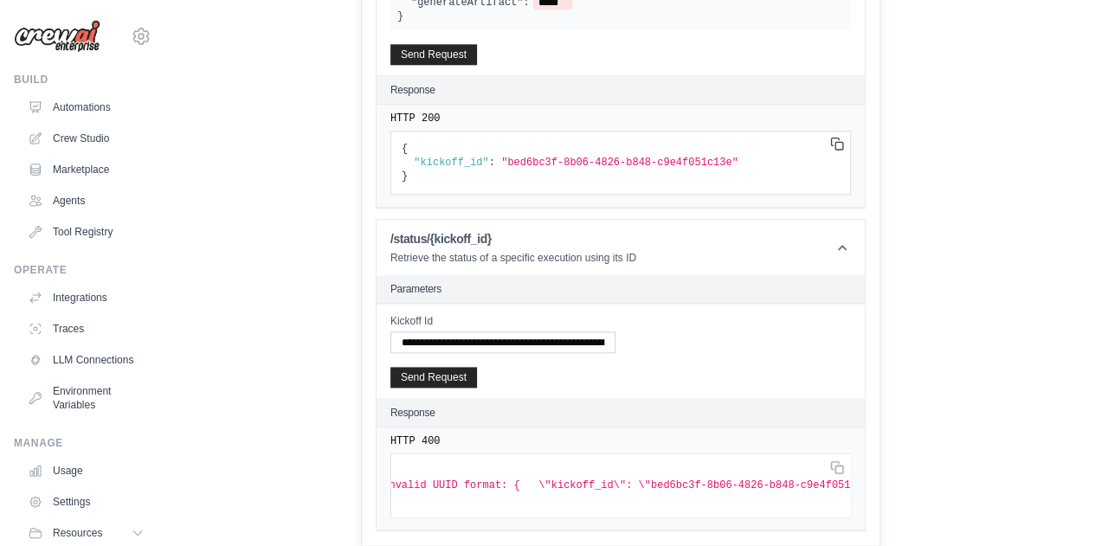
scroll to position [0, 108]
click at [601, 331] on input "**********" at bounding box center [503, 342] width 226 height 22
click at [581, 337] on input "**********" at bounding box center [503, 342] width 226 height 22
drag, startPoint x: 743, startPoint y: 152, endPoint x: 541, endPoint y: 149, distance: 202.5
click at [541, 157] on span ""bed6bc3f-8b06-4826-b848-c9e4f051c13e"" at bounding box center [619, 163] width 237 height 12
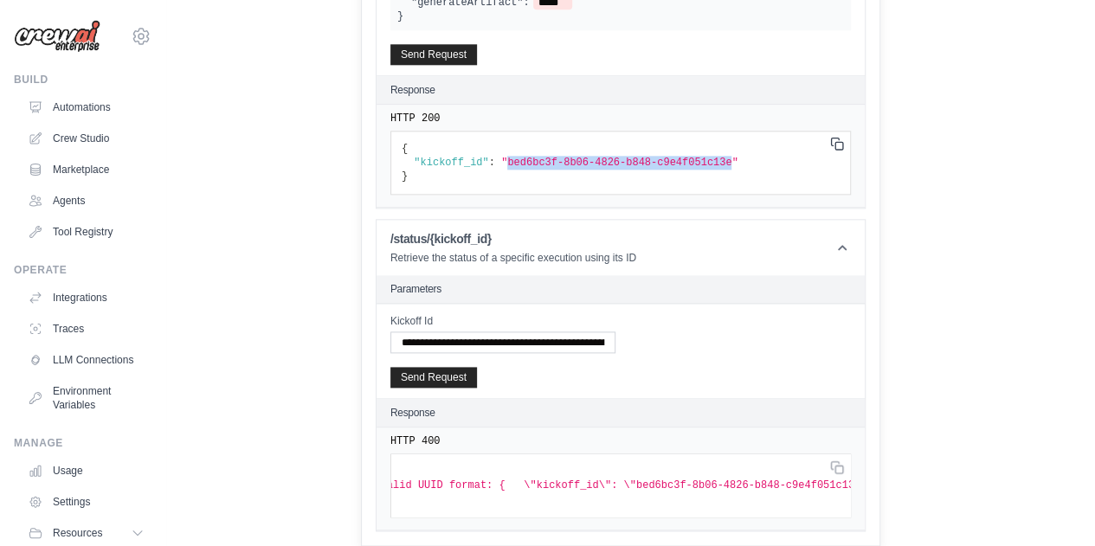
copy span "bed6bc3f-8b06-4826-b848-c9e4f051c13e"
click at [530, 331] on input "**********" at bounding box center [503, 342] width 226 height 22
paste input "text"
type input "**********"
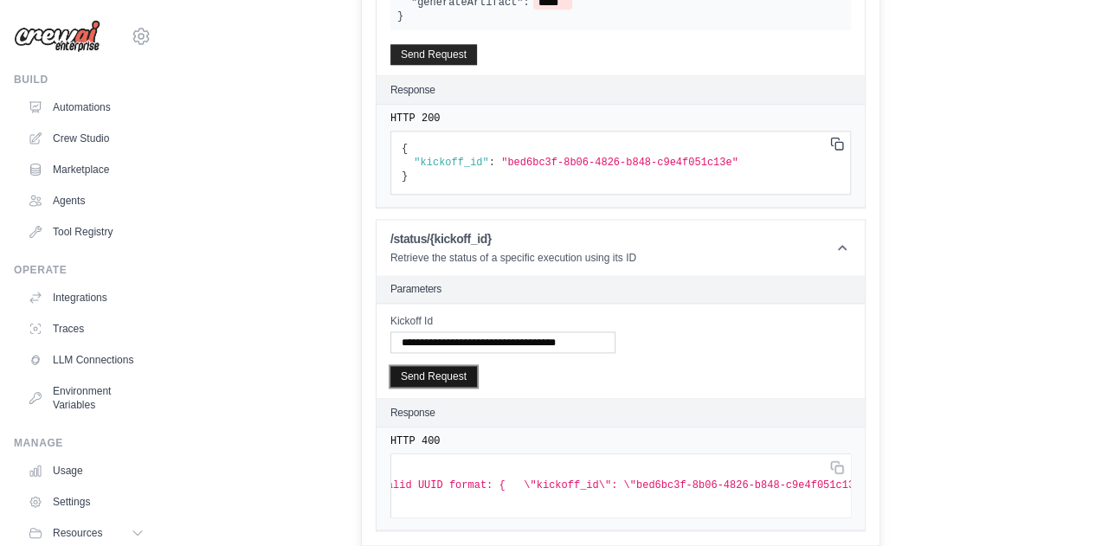
click at [473, 370] on button "Send Request" at bounding box center [433, 376] width 87 height 21
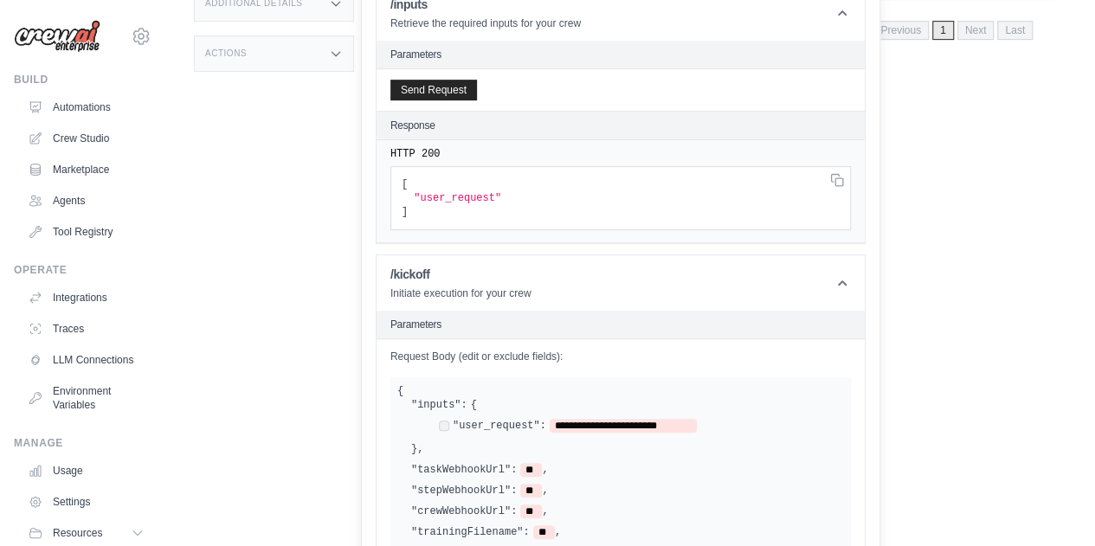
scroll to position [391, 0]
click at [635, 421] on span "**********" at bounding box center [623, 424] width 147 height 14
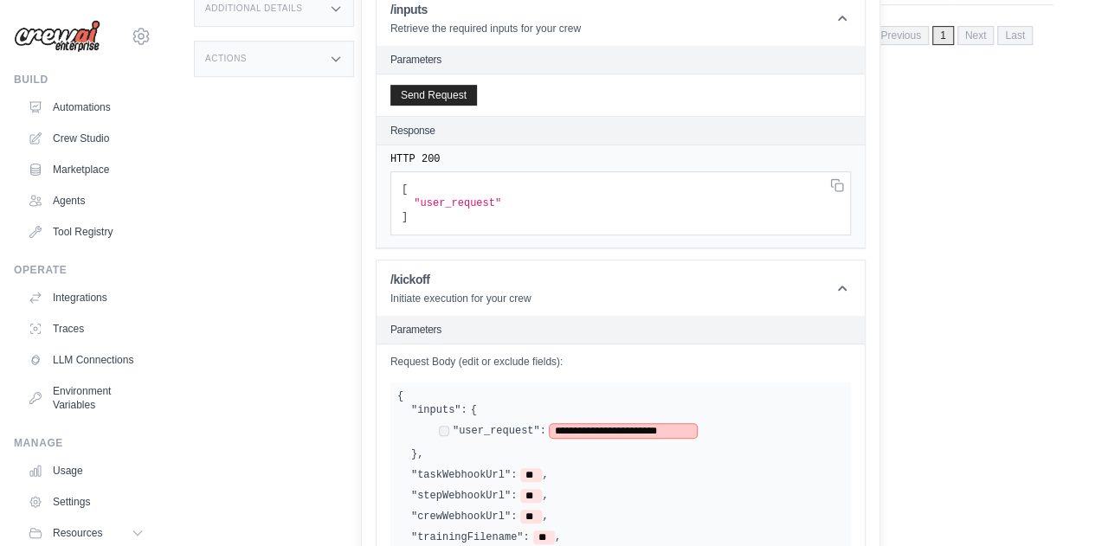
scroll to position [381, 0]
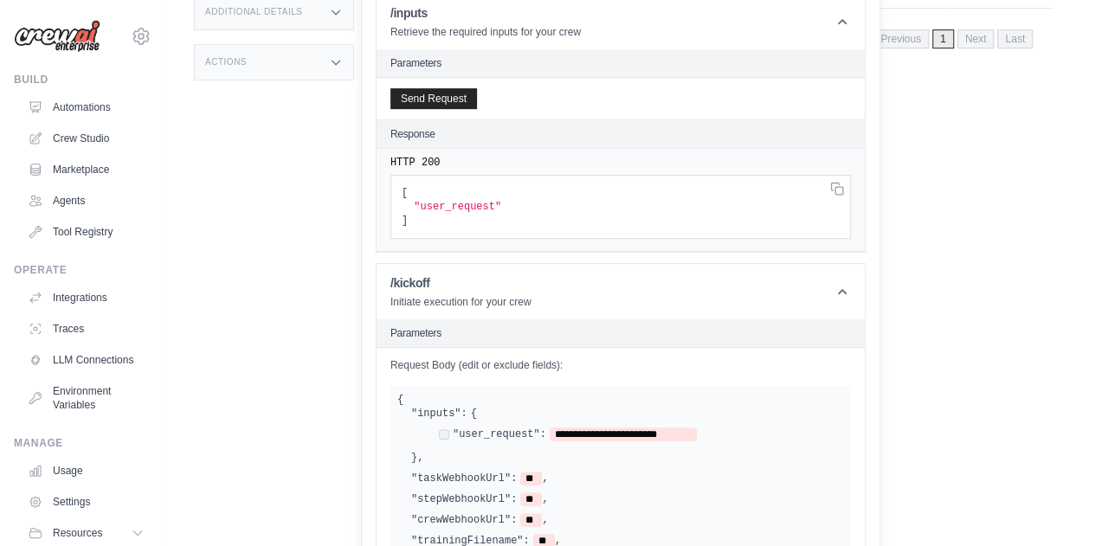
click at [570, 245] on div "HTTP 200 [ "user_request" ]" at bounding box center [620, 200] width 488 height 103
click at [564, 209] on pre "[ "user_request" ]" at bounding box center [620, 207] width 460 height 64
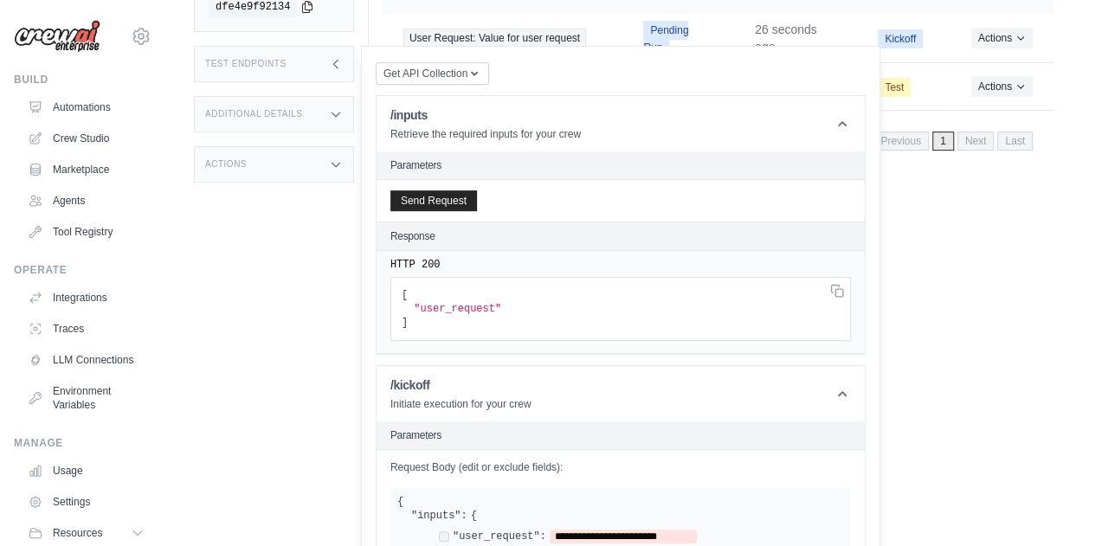
scroll to position [279, 0]
click at [477, 190] on button "Send Request" at bounding box center [433, 200] width 87 height 21
click at [540, 305] on pre "[ "user_request" ]" at bounding box center [620, 309] width 460 height 64
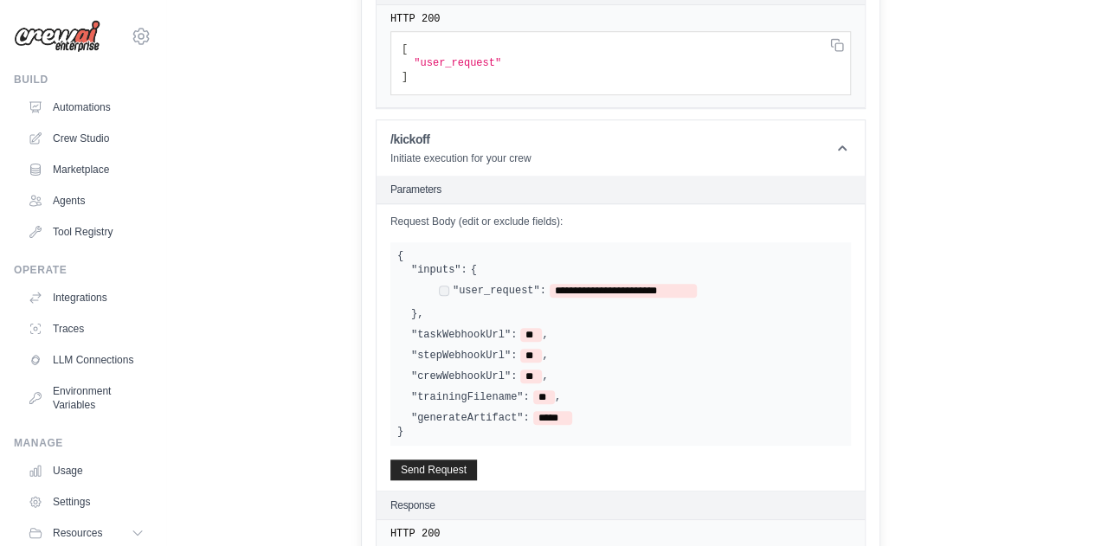
scroll to position [526, 0]
click at [473, 461] on button "Send Request" at bounding box center [433, 467] width 87 height 21
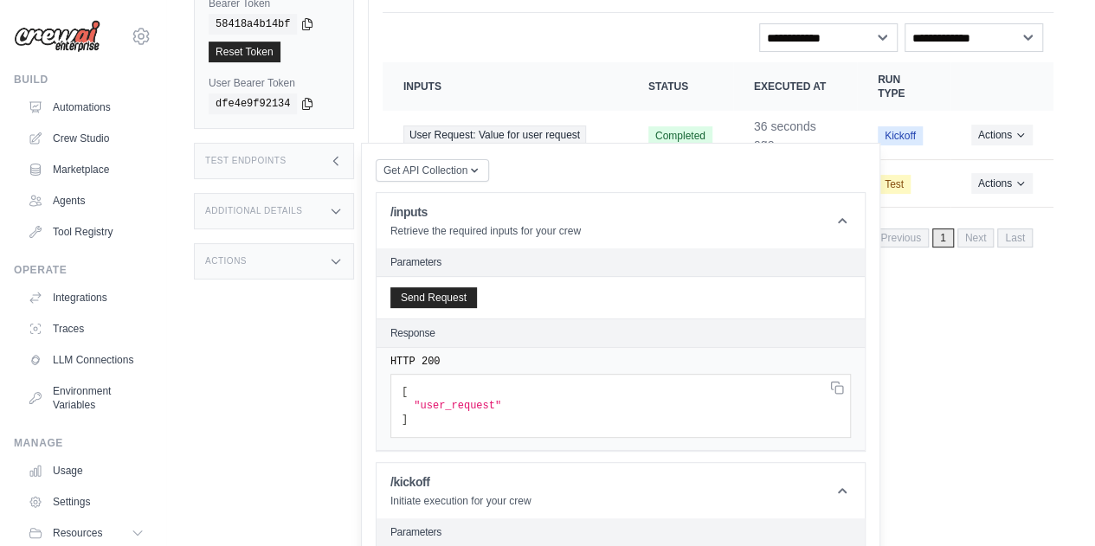
scroll to position [180, 0]
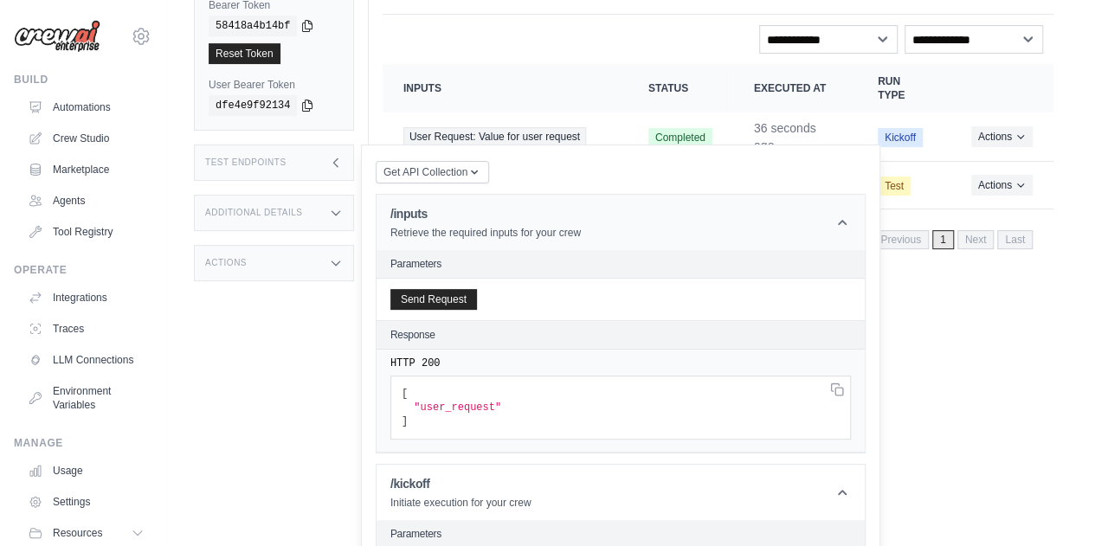
click at [851, 216] on icon at bounding box center [841, 222] width 17 height 17
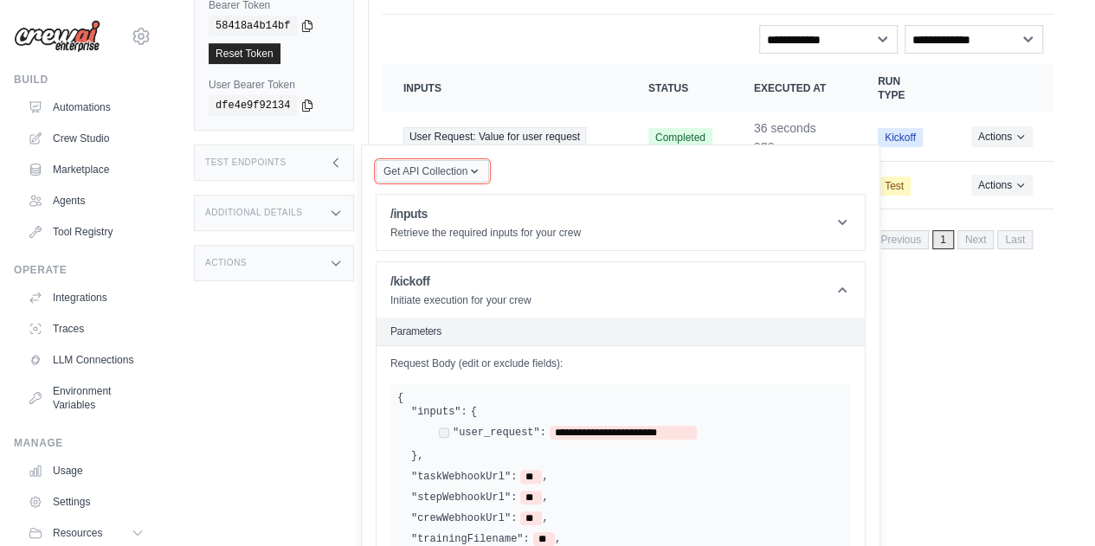
click at [489, 170] on button "Get API Collection" at bounding box center [432, 171] width 113 height 23
click at [496, 215] on div "Postman API Collection" at bounding box center [472, 218] width 166 height 28
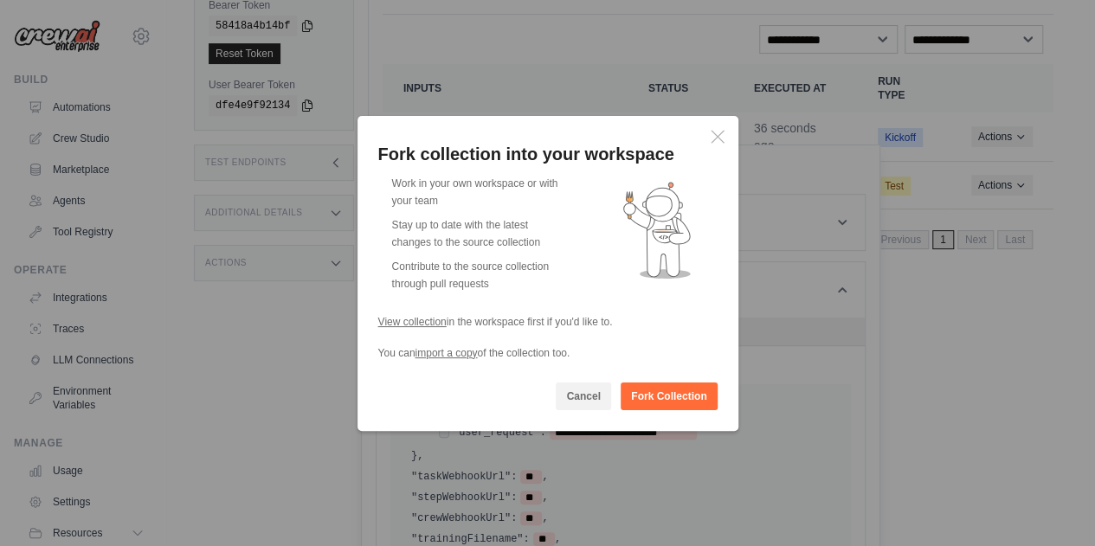
click at [713, 146] on div "Fork collection into your workspace" at bounding box center [547, 154] width 339 height 21
click at [720, 140] on icon at bounding box center [717, 136] width 12 height 12
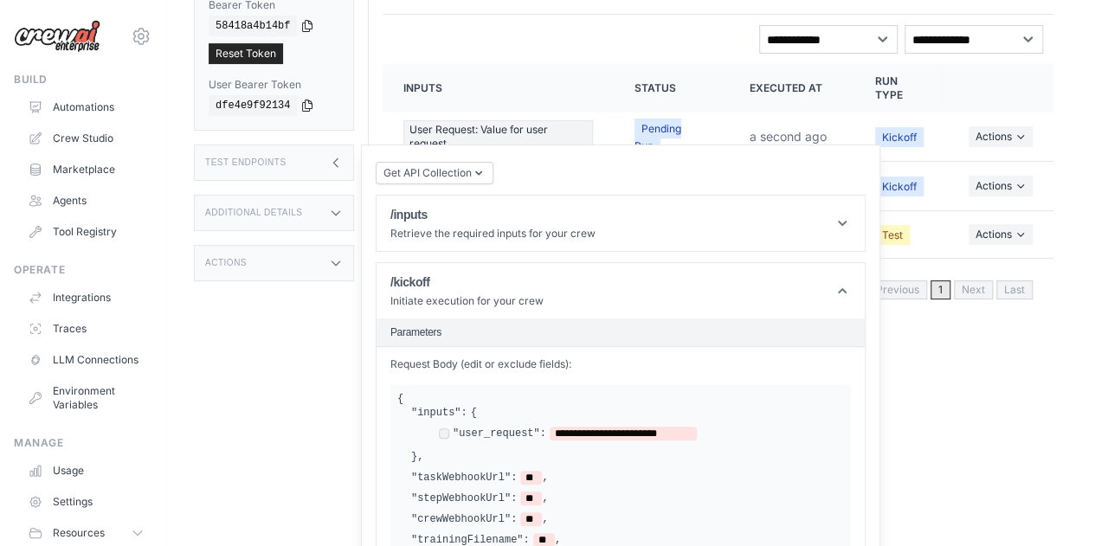
click at [348, 163] on div "Test Endpoints" at bounding box center [274, 163] width 160 height 36
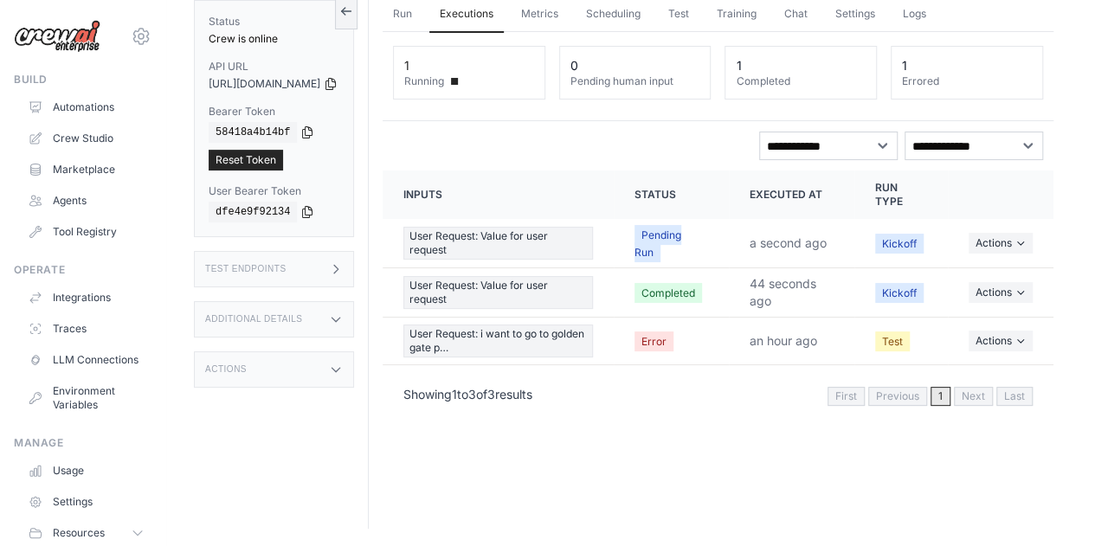
scroll to position [73, 0]
click at [329, 314] on div "Additional Details" at bounding box center [274, 320] width 160 height 36
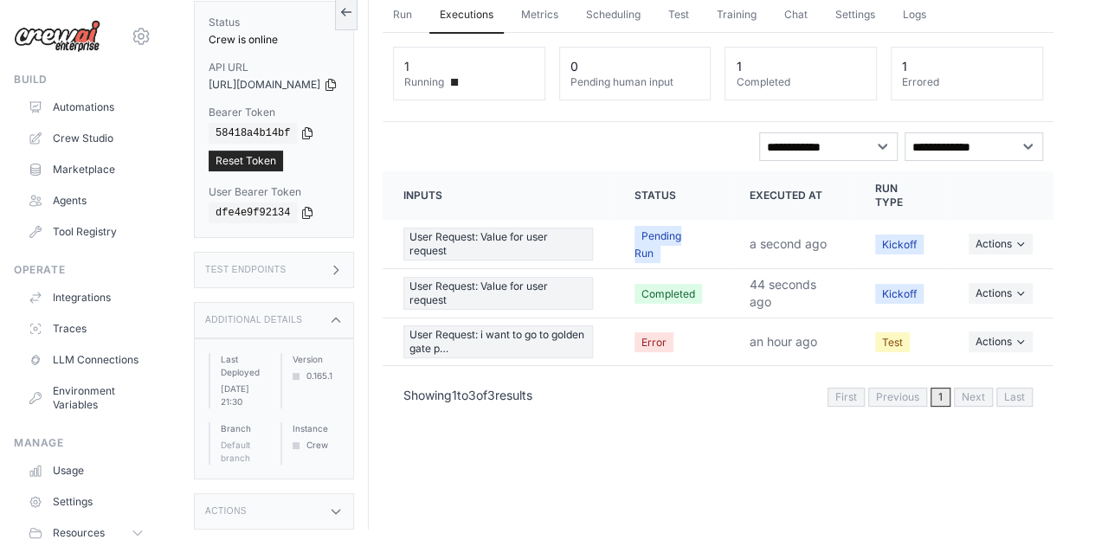
click at [621, 440] on div "Run Executions Metrics Scheduling Test Training Chat Settings Logs 1 Running 0 …" at bounding box center [718, 257] width 698 height 546
click at [720, 250] on td "Pending Run" at bounding box center [671, 244] width 115 height 49
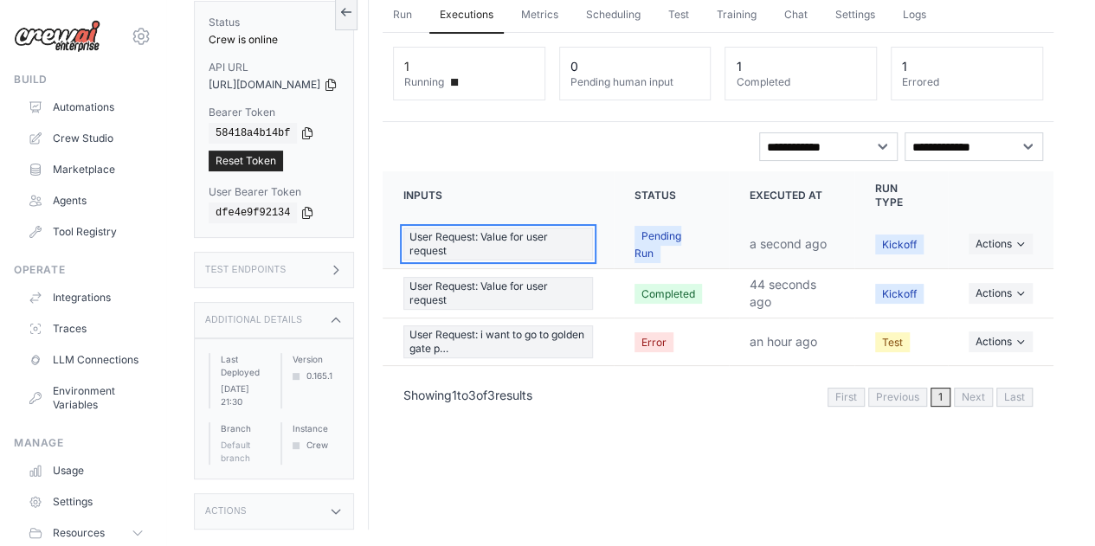
click at [540, 228] on span "User Request: Value for user request" at bounding box center [498, 244] width 190 height 33
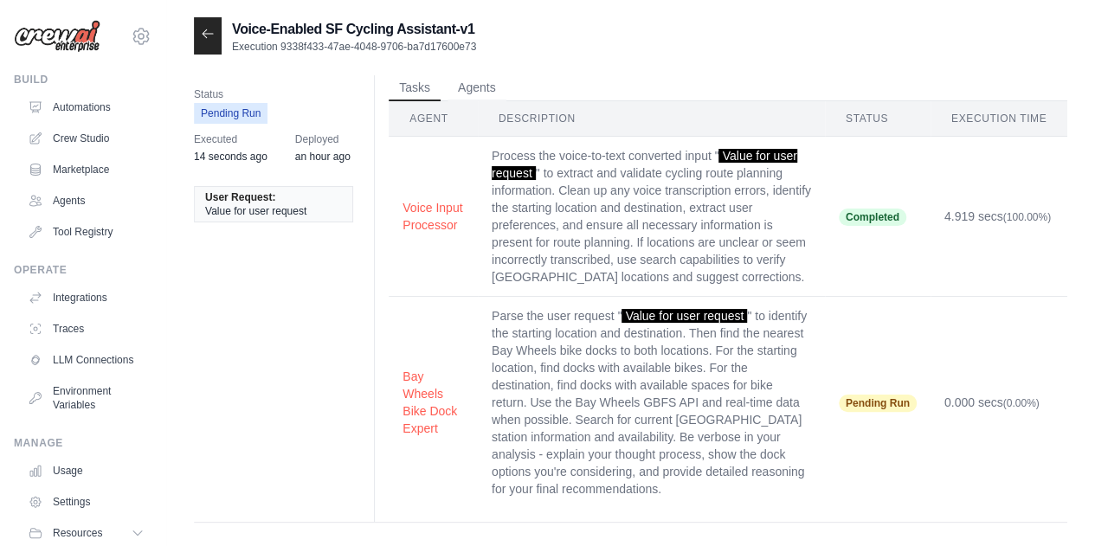
click at [209, 22] on div at bounding box center [208, 35] width 28 height 37
click at [209, 35] on icon at bounding box center [208, 34] width 14 height 14
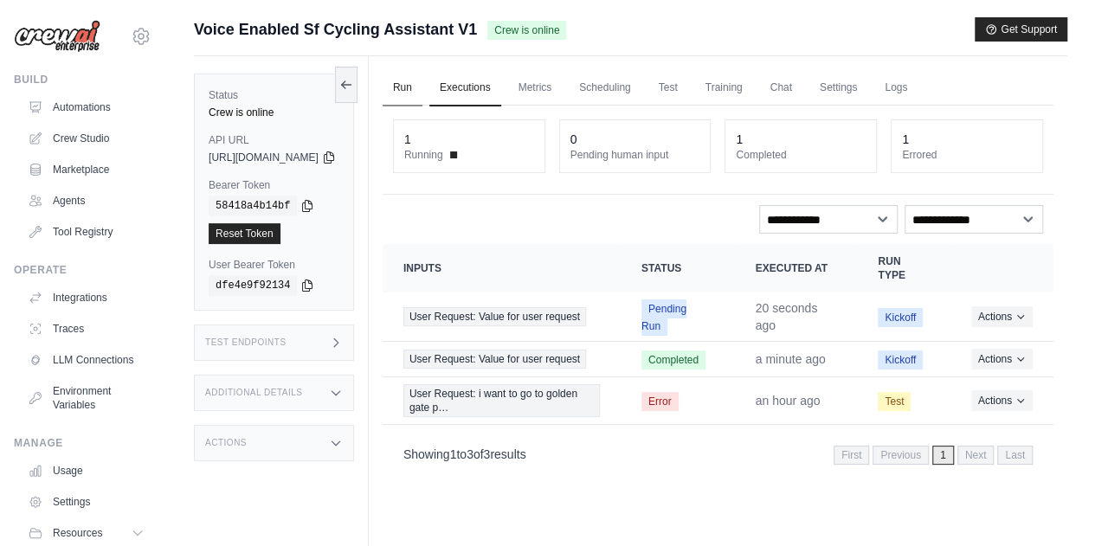
click at [422, 93] on link "Run" at bounding box center [403, 88] width 40 height 36
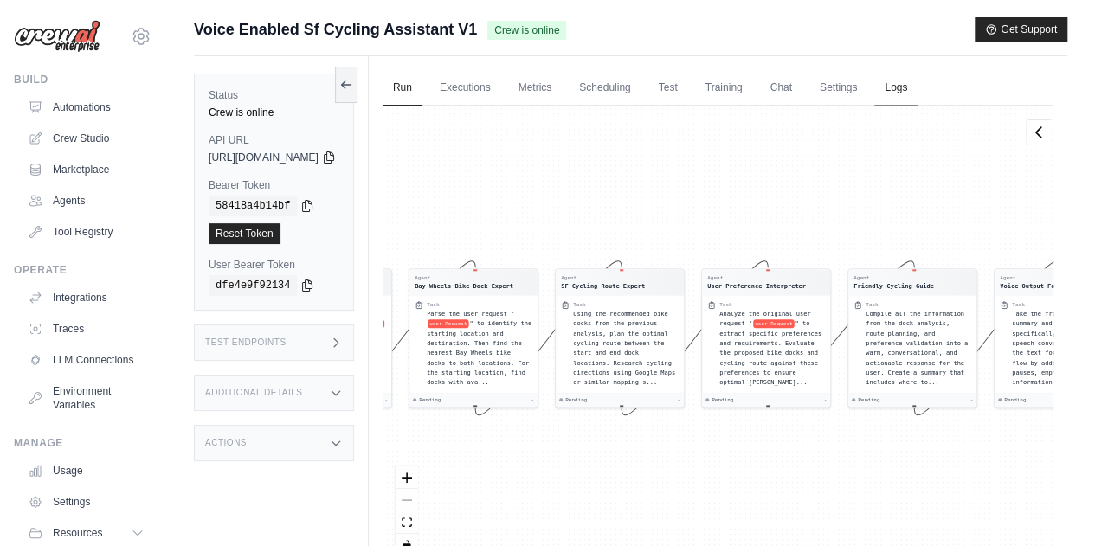
click at [917, 84] on link "Logs" at bounding box center [895, 88] width 43 height 36
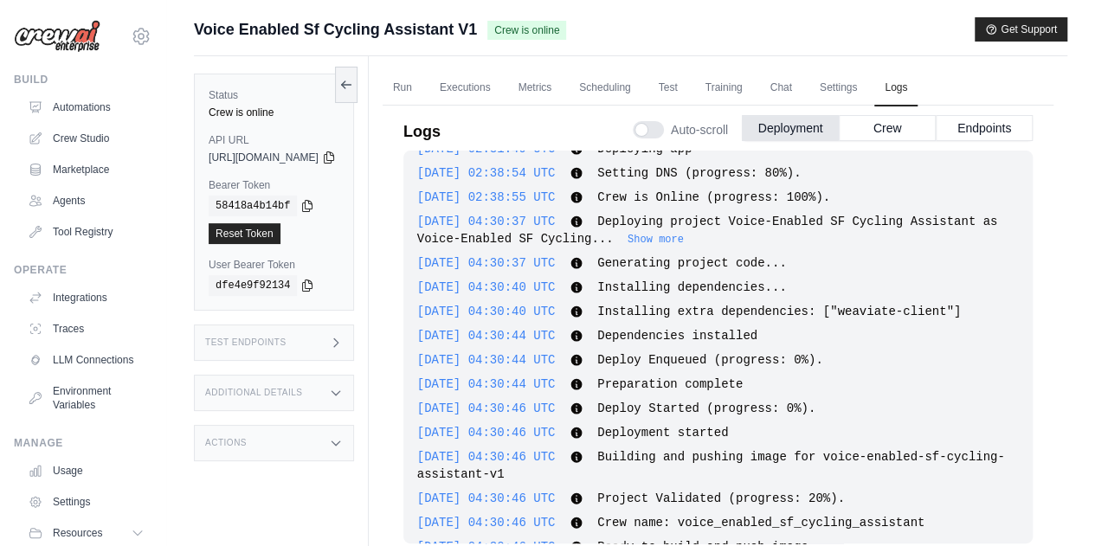
scroll to position [624, 0]
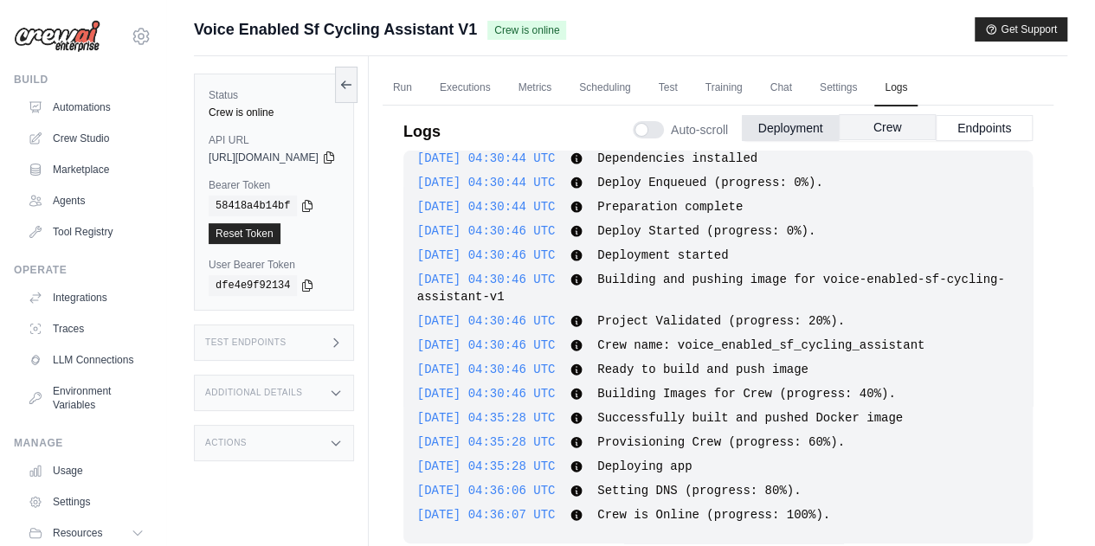
click at [893, 125] on button "Crew" at bounding box center [887, 127] width 97 height 26
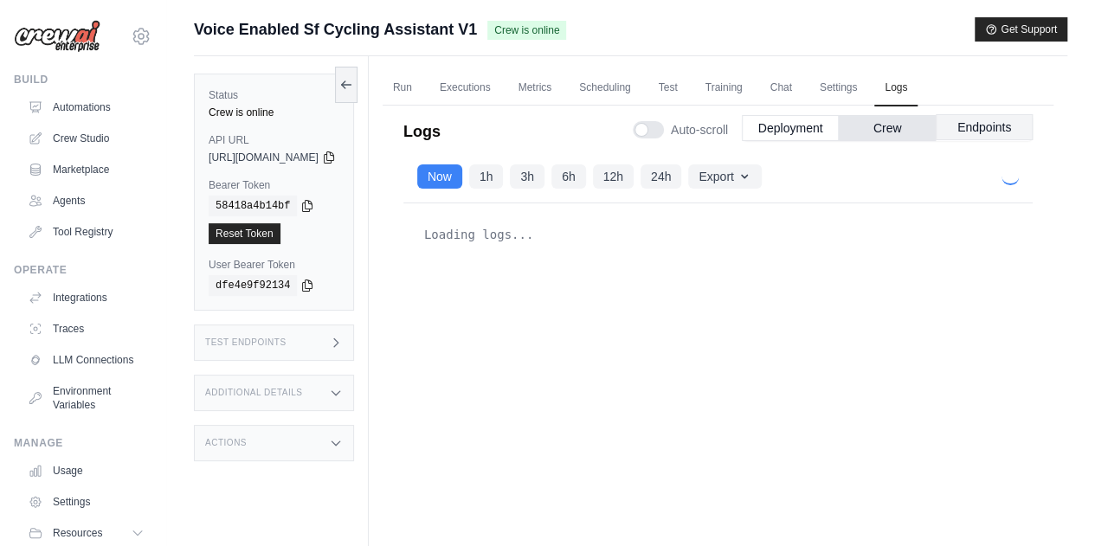
click at [974, 130] on button "Endpoints" at bounding box center [984, 127] width 97 height 26
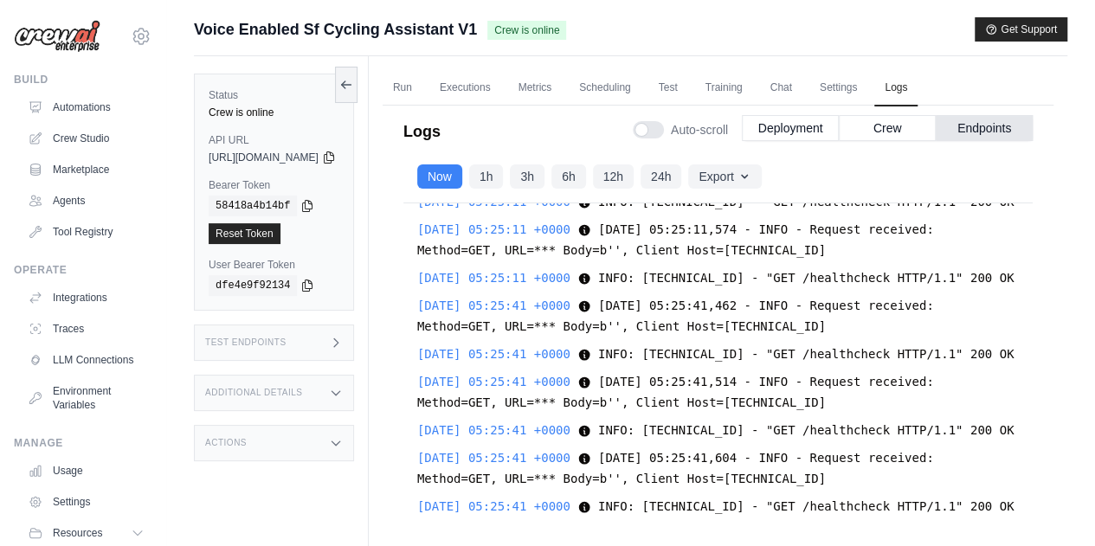
scroll to position [73, 0]
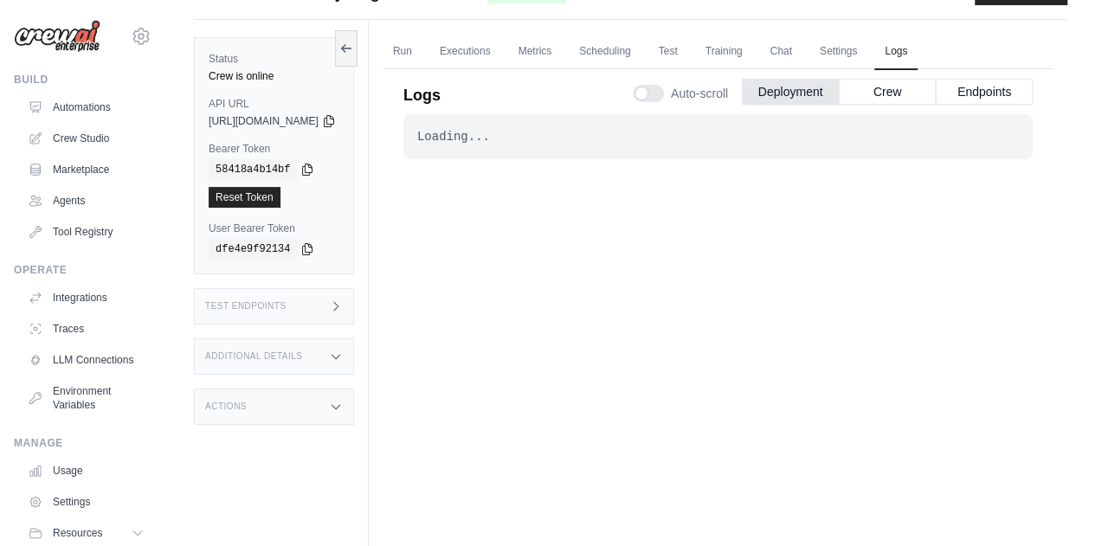
scroll to position [29, 0]
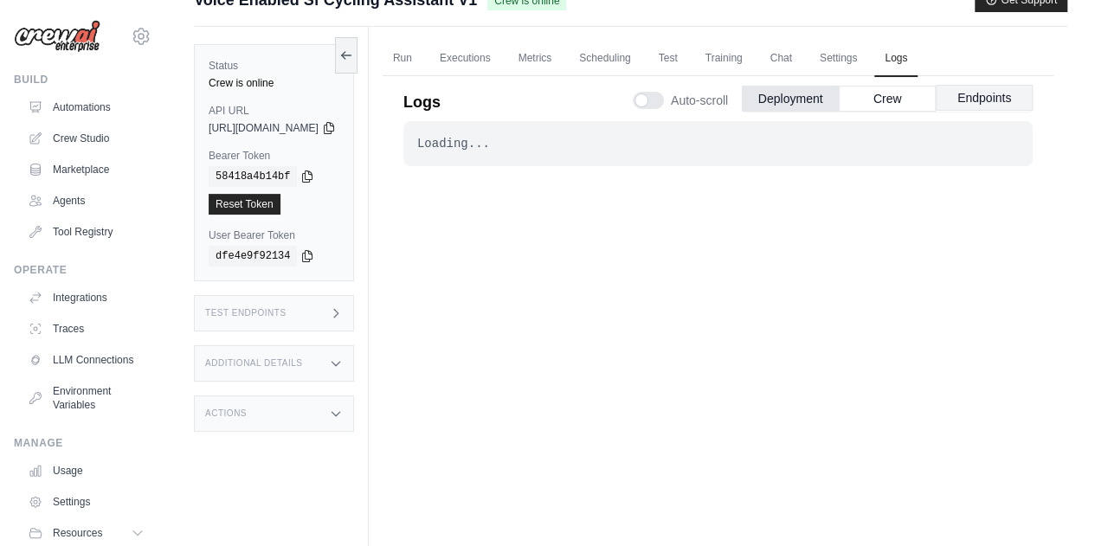
click at [974, 87] on button "Endpoints" at bounding box center [984, 98] width 97 height 26
